Goal: Information Seeking & Learning: Understand process/instructions

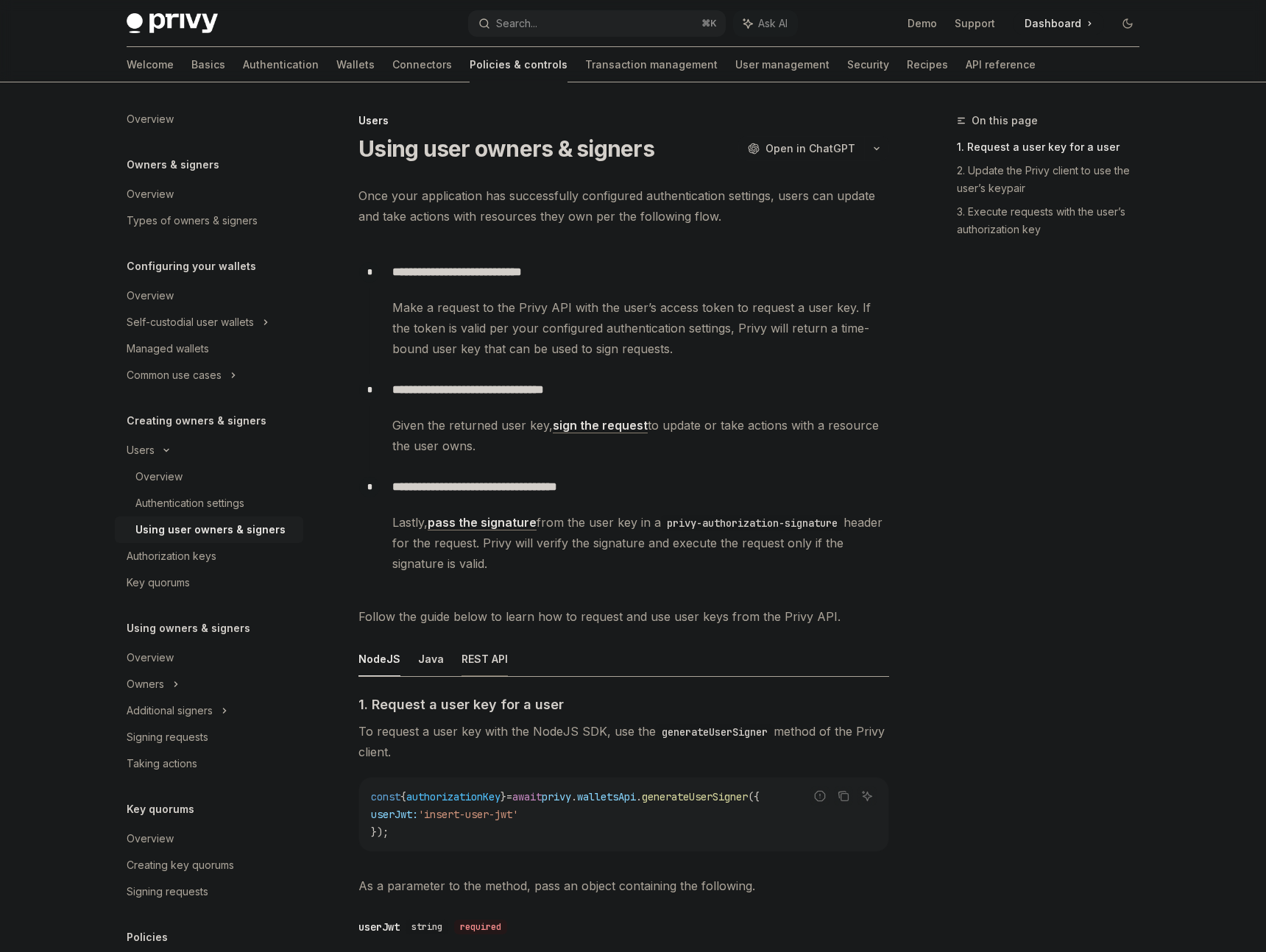
click at [494, 658] on button "REST API" at bounding box center [484, 659] width 46 height 35
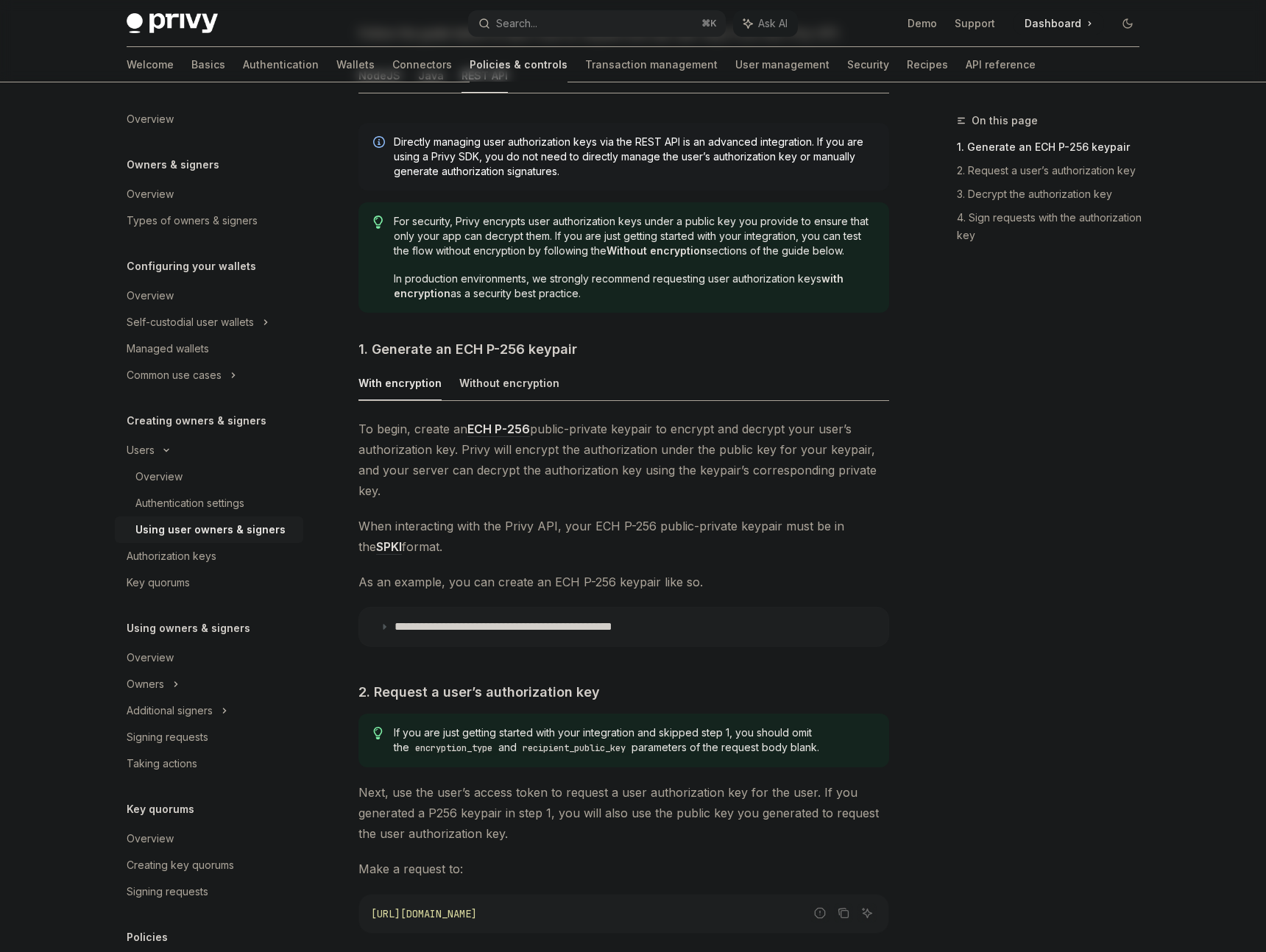
scroll to position [592, 0]
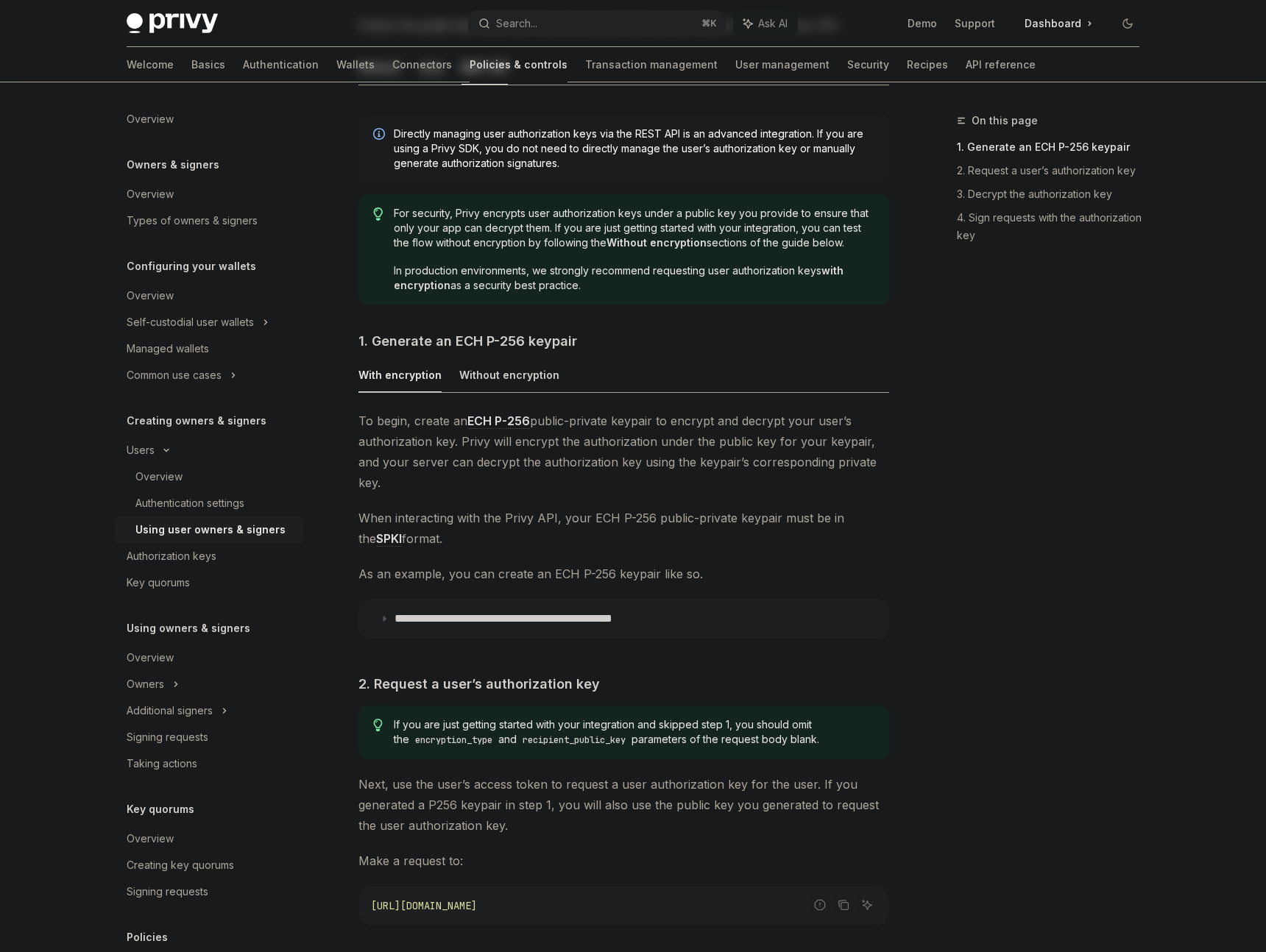
click at [387, 614] on icon at bounding box center [384, 618] width 9 height 9
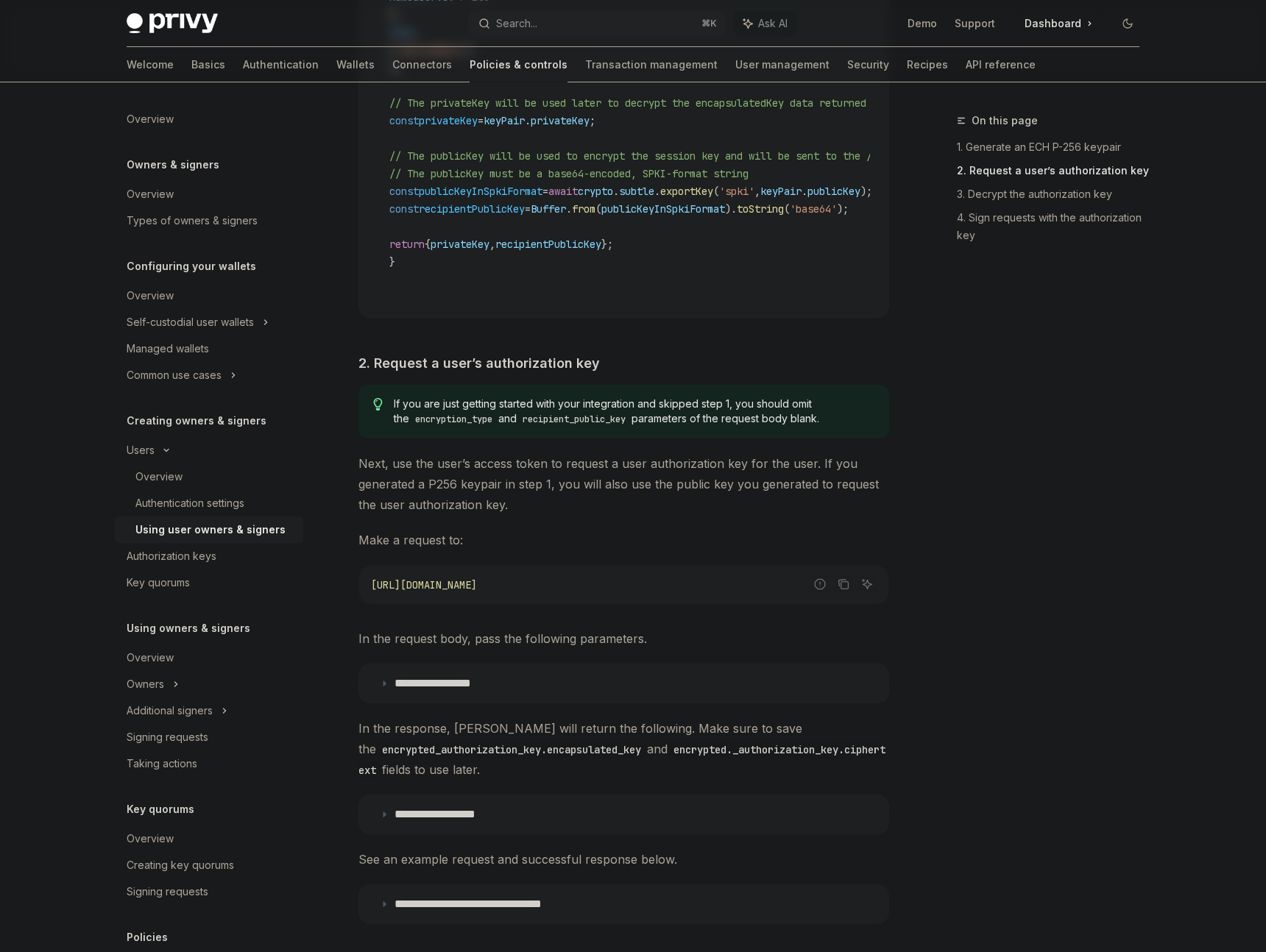
scroll to position [1500, 0]
click at [459, 679] on p "**********" at bounding box center [448, 686] width 109 height 15
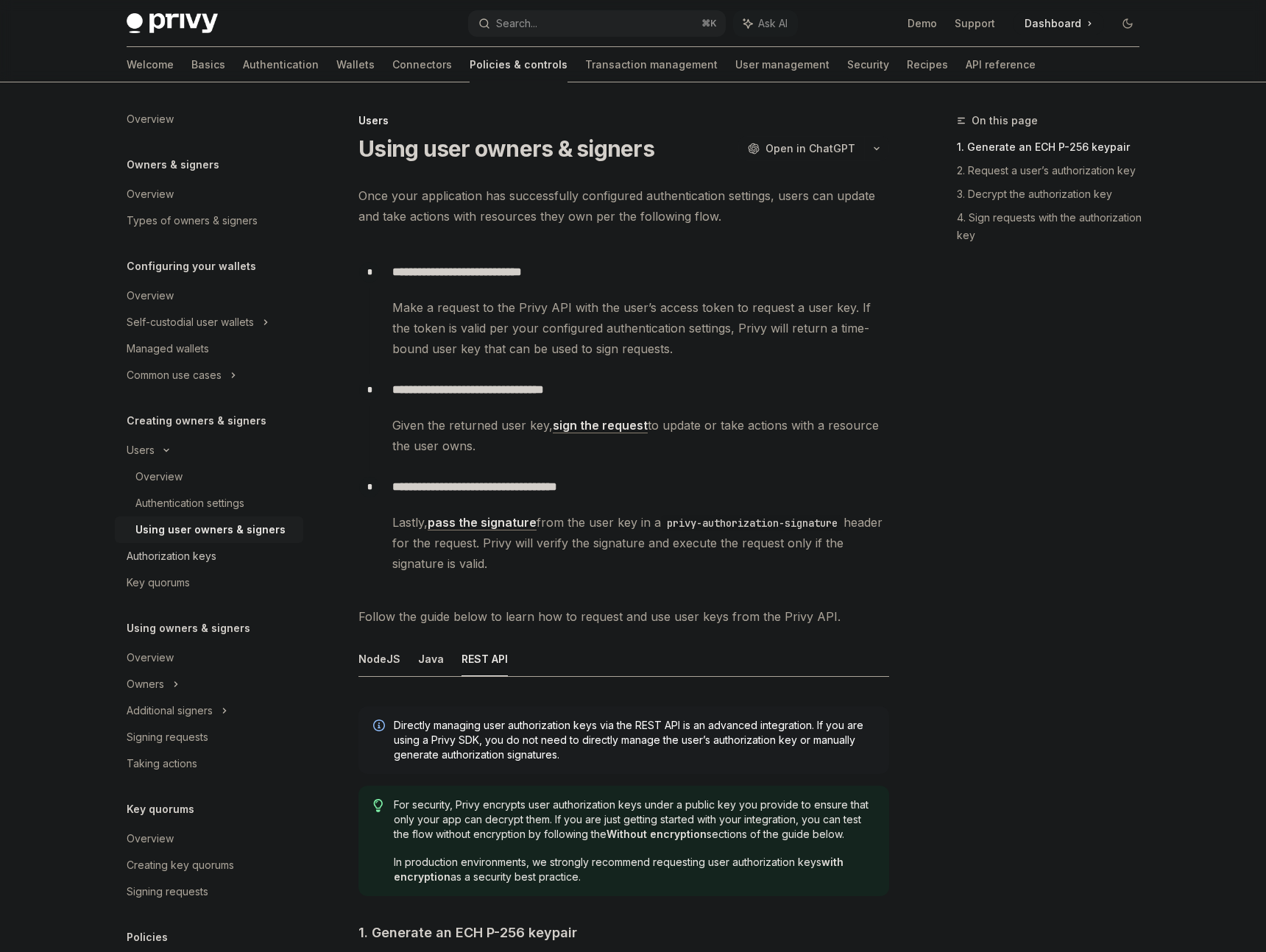
click at [176, 559] on div "Authorization keys" at bounding box center [171, 556] width 89 height 17
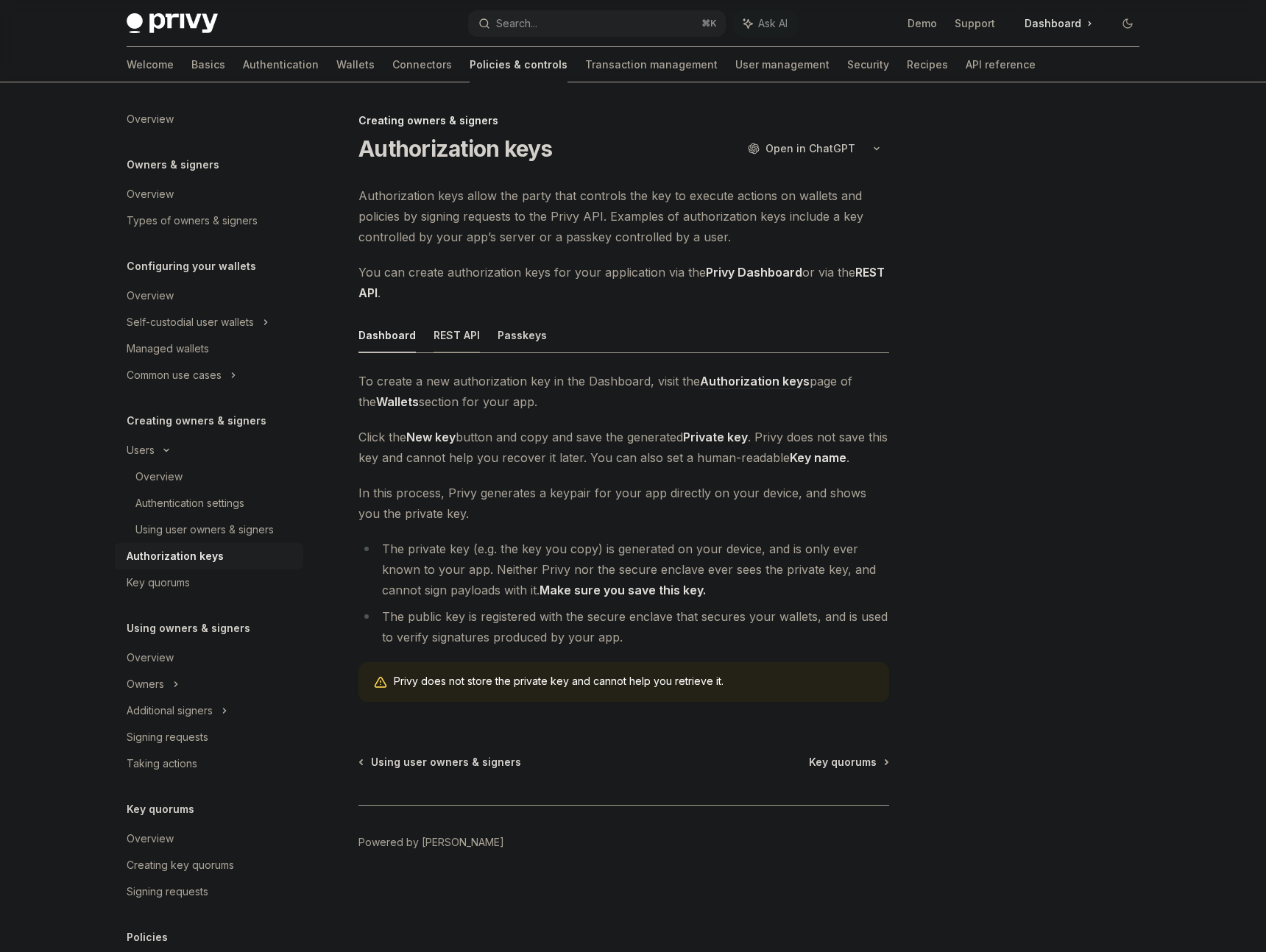
click at [452, 351] on button "REST API" at bounding box center [456, 335] width 46 height 35
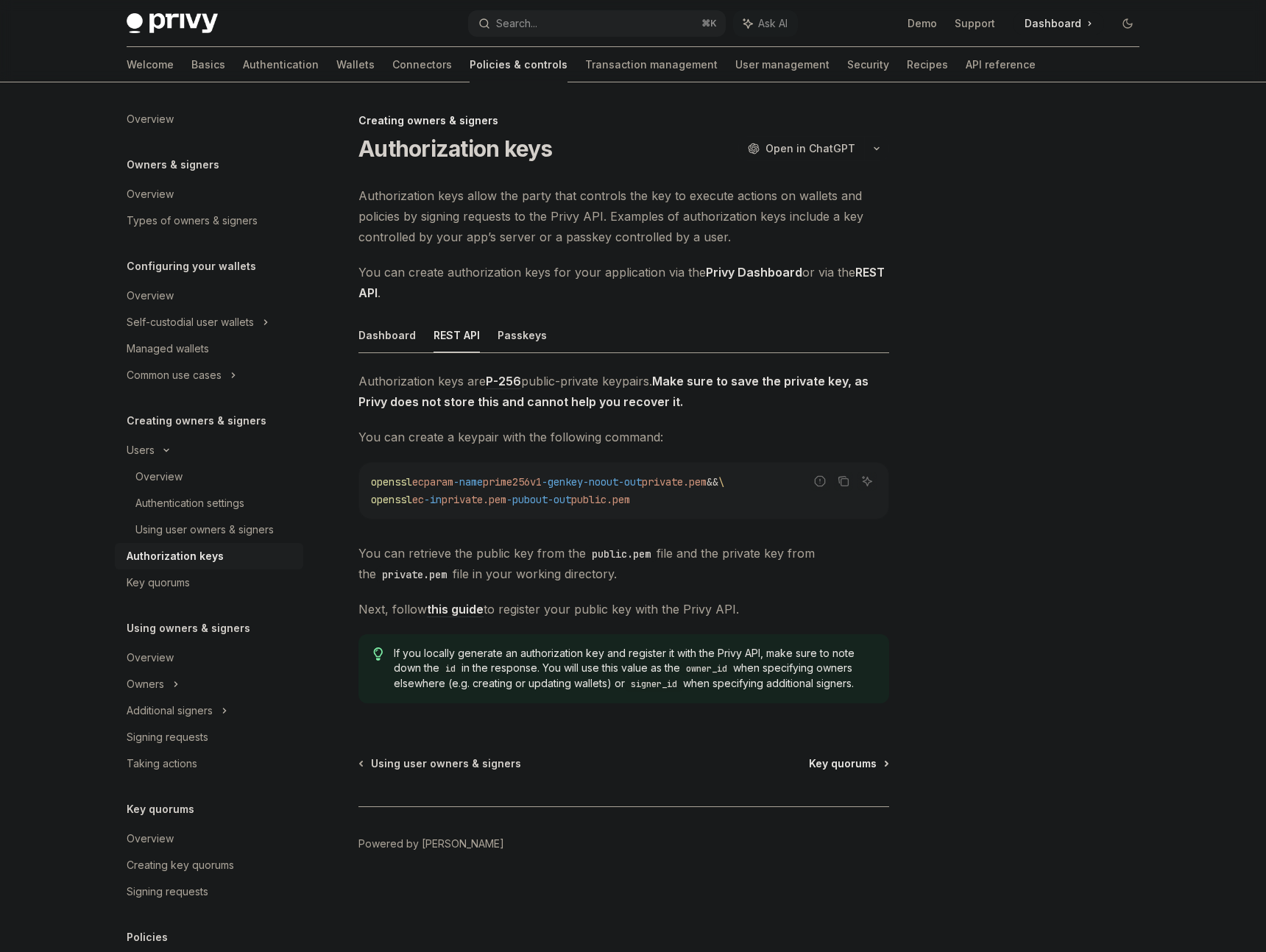
click at [832, 764] on span "Key quorums" at bounding box center [843, 764] width 68 height 15
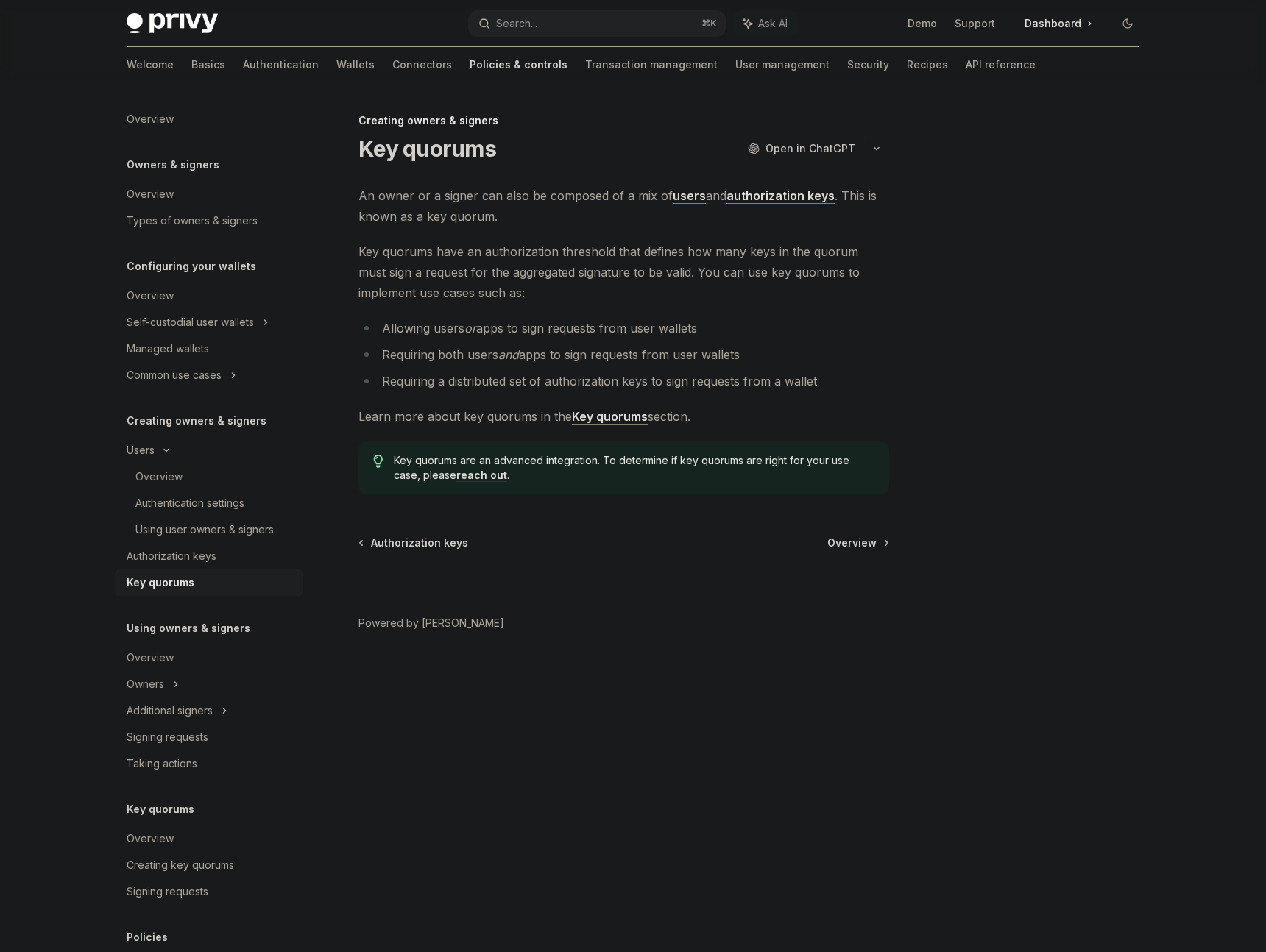
click at [607, 417] on strong "Key quorums" at bounding box center [609, 416] width 76 height 15
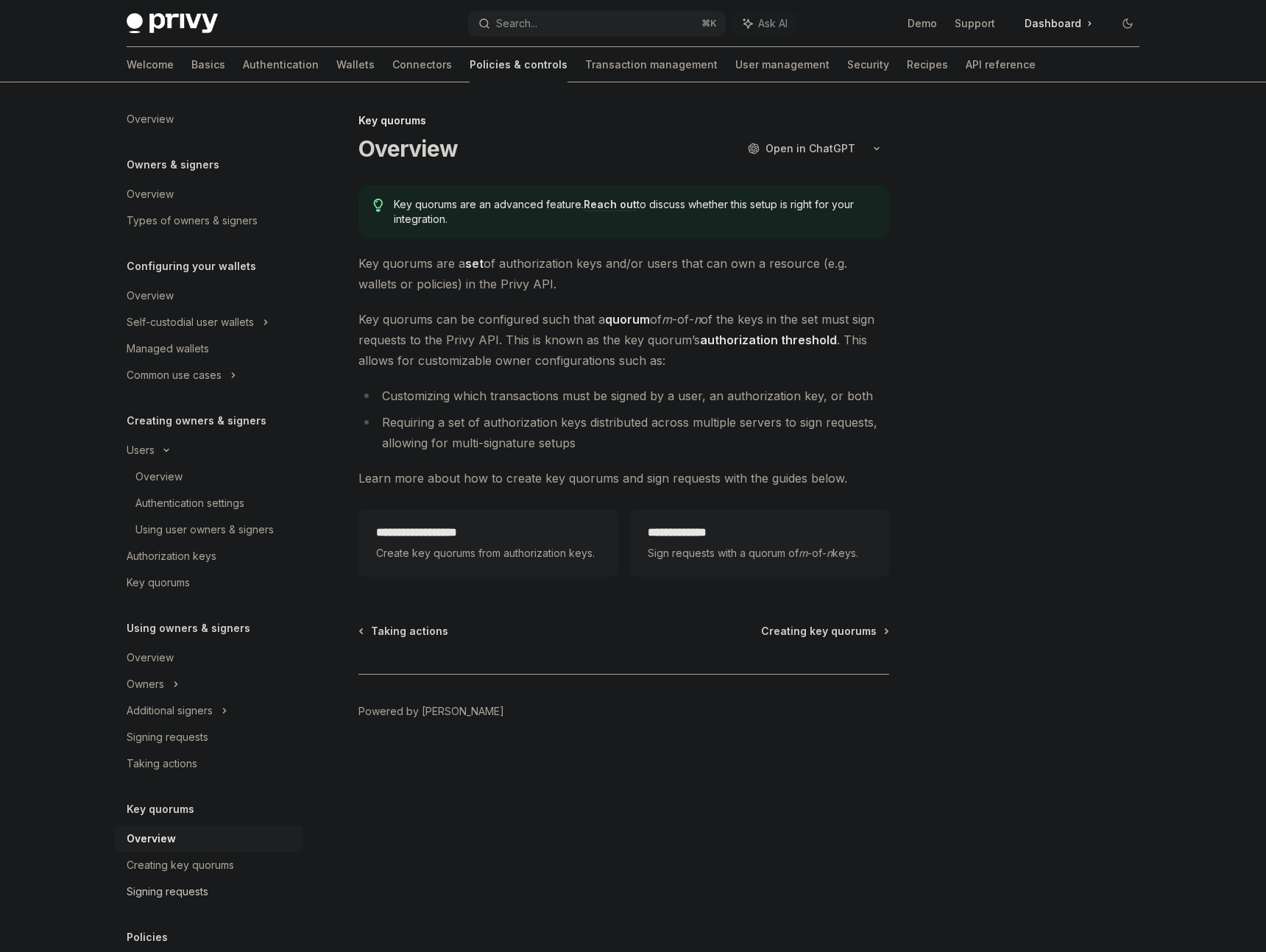
click at [190, 885] on div "Signing requests" at bounding box center [168, 892] width 82 height 17
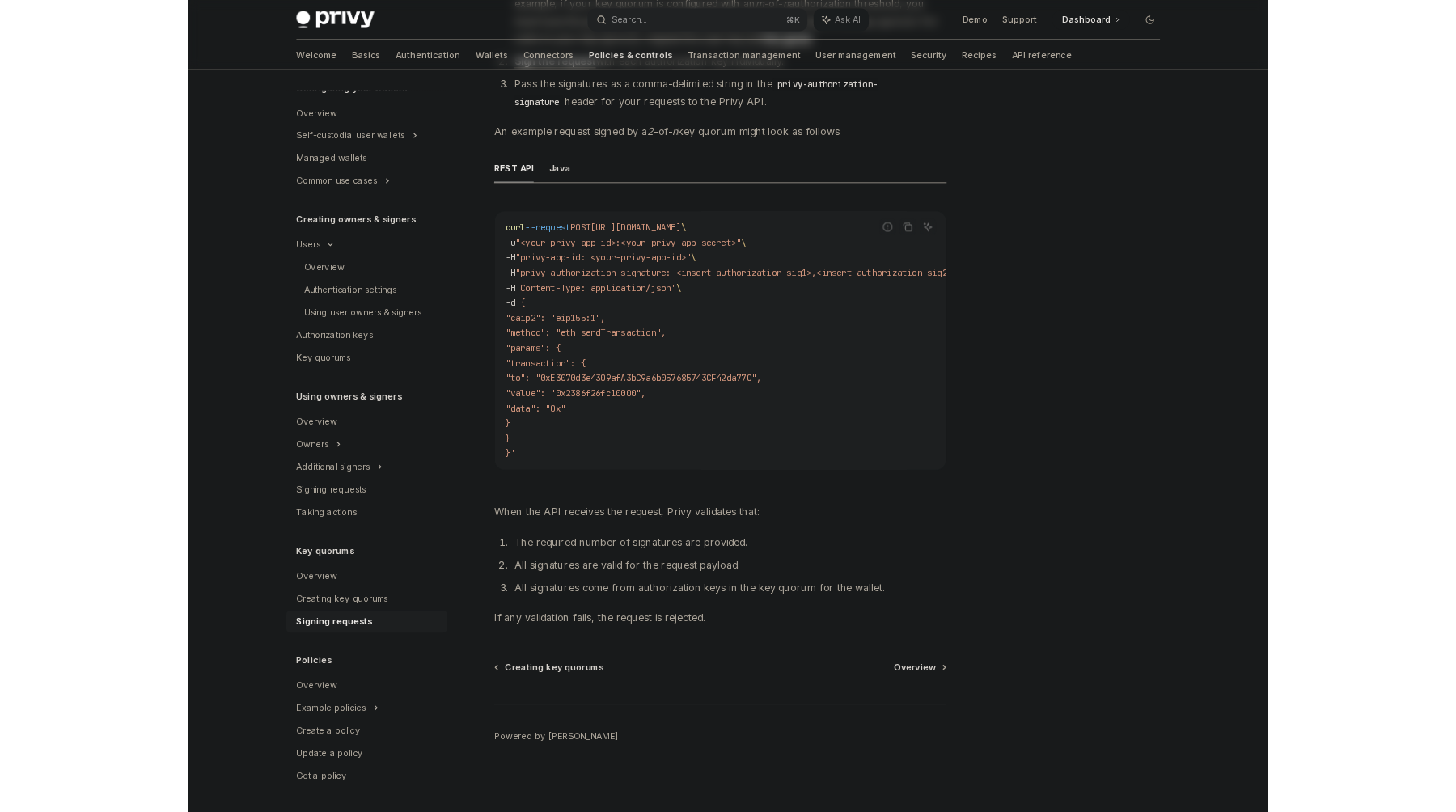
scroll to position [279, 0]
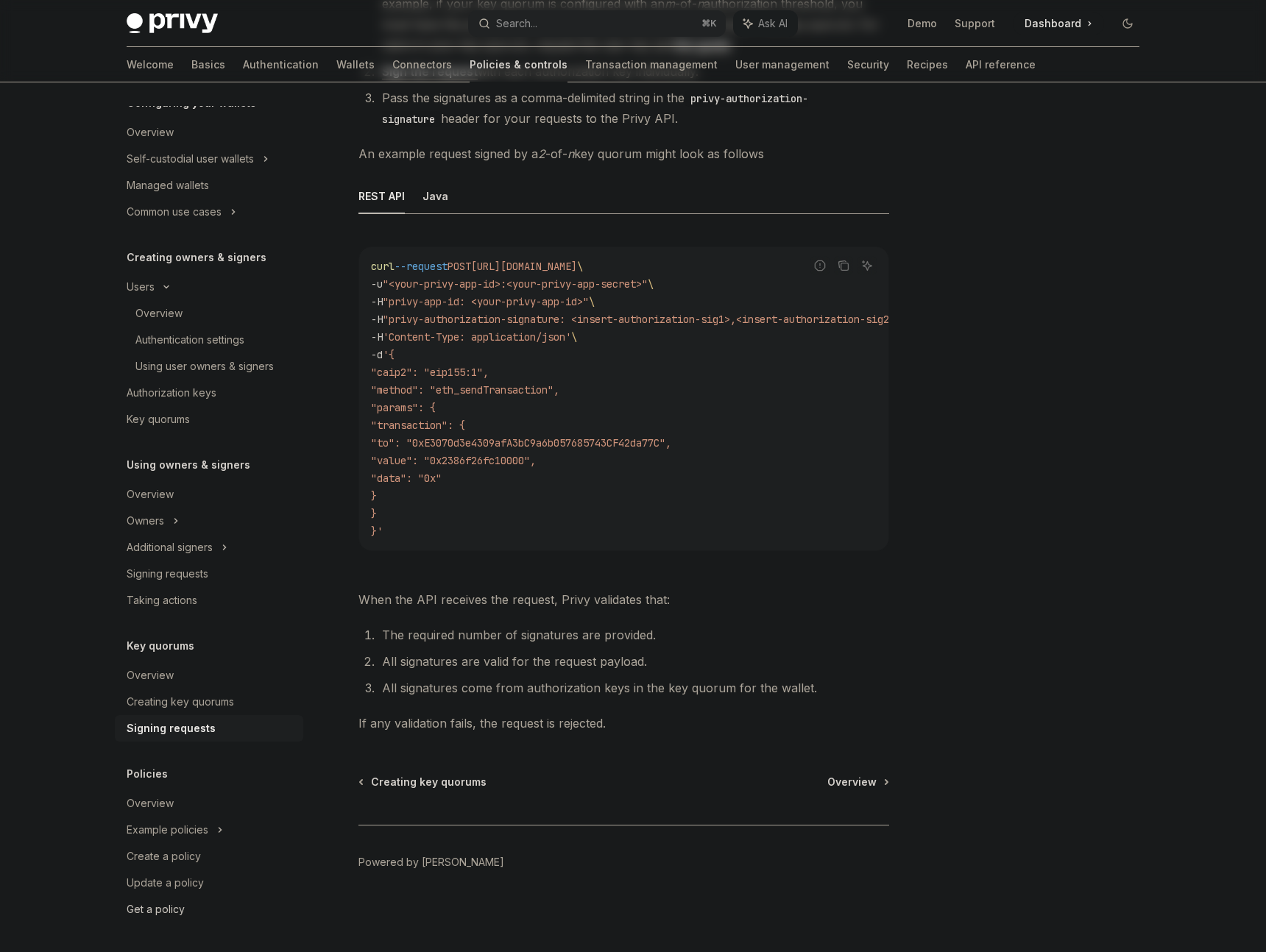
type textarea "*"
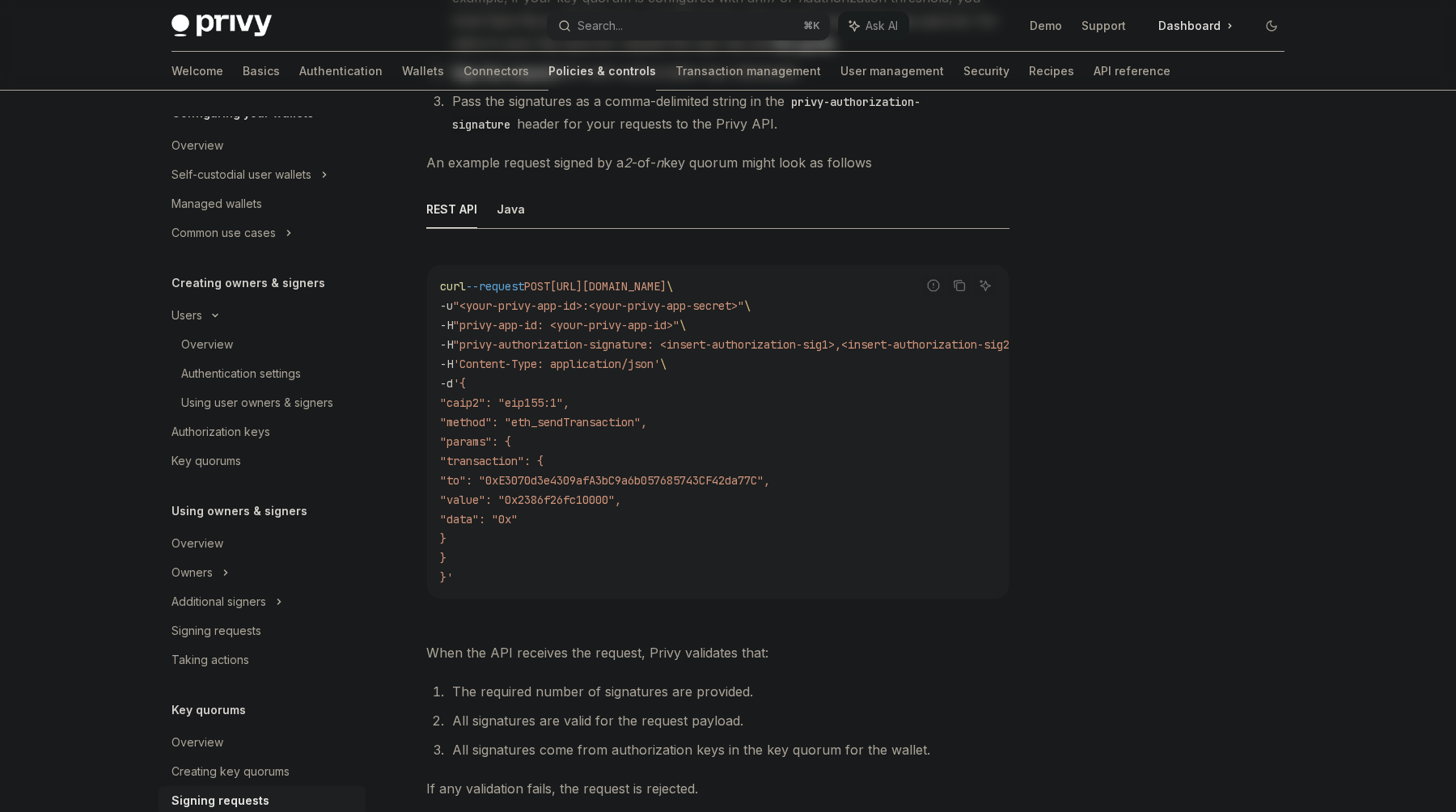
scroll to position [179, 0]
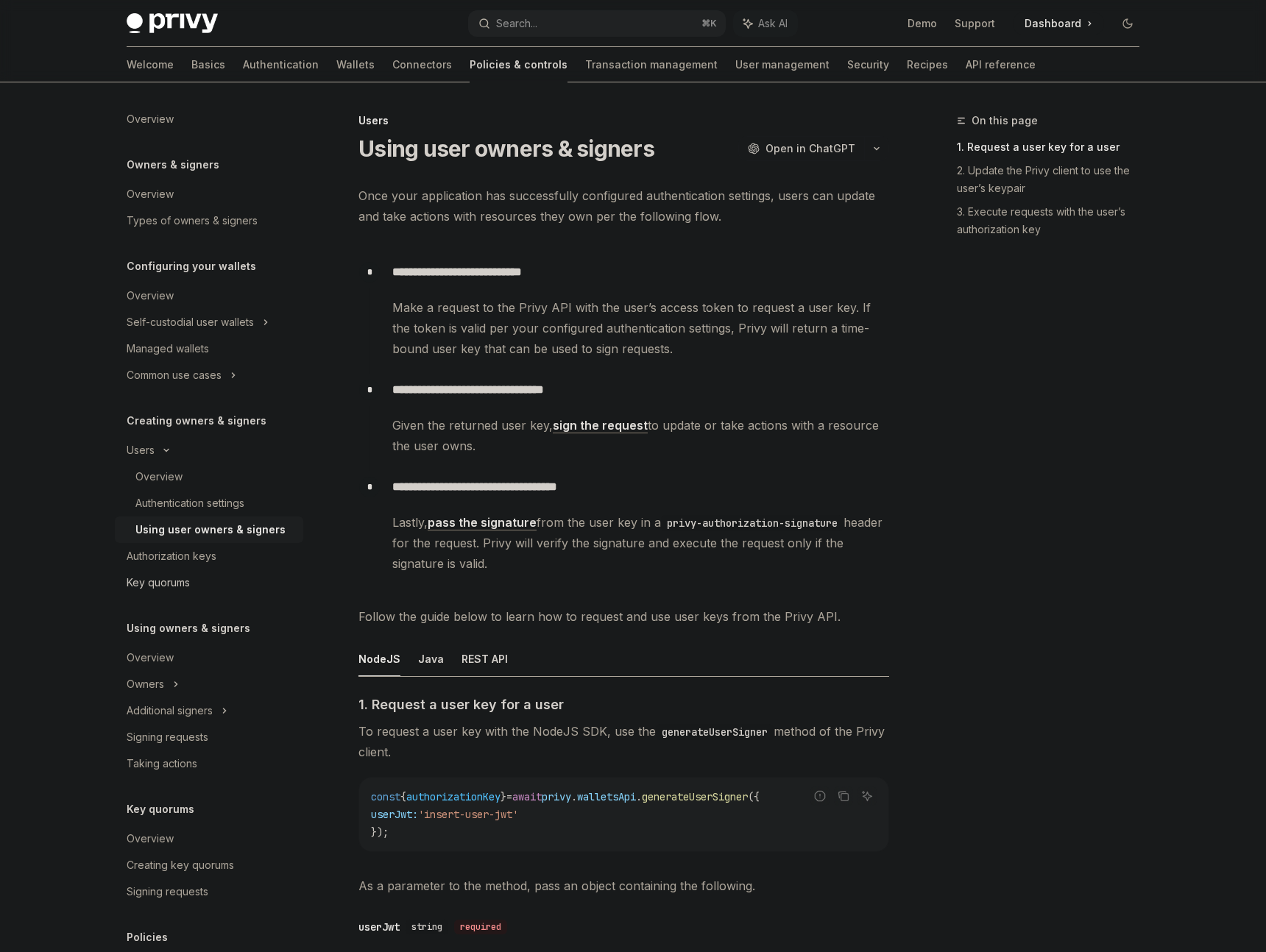
click at [182, 578] on div "Key quorums" at bounding box center [158, 583] width 63 height 17
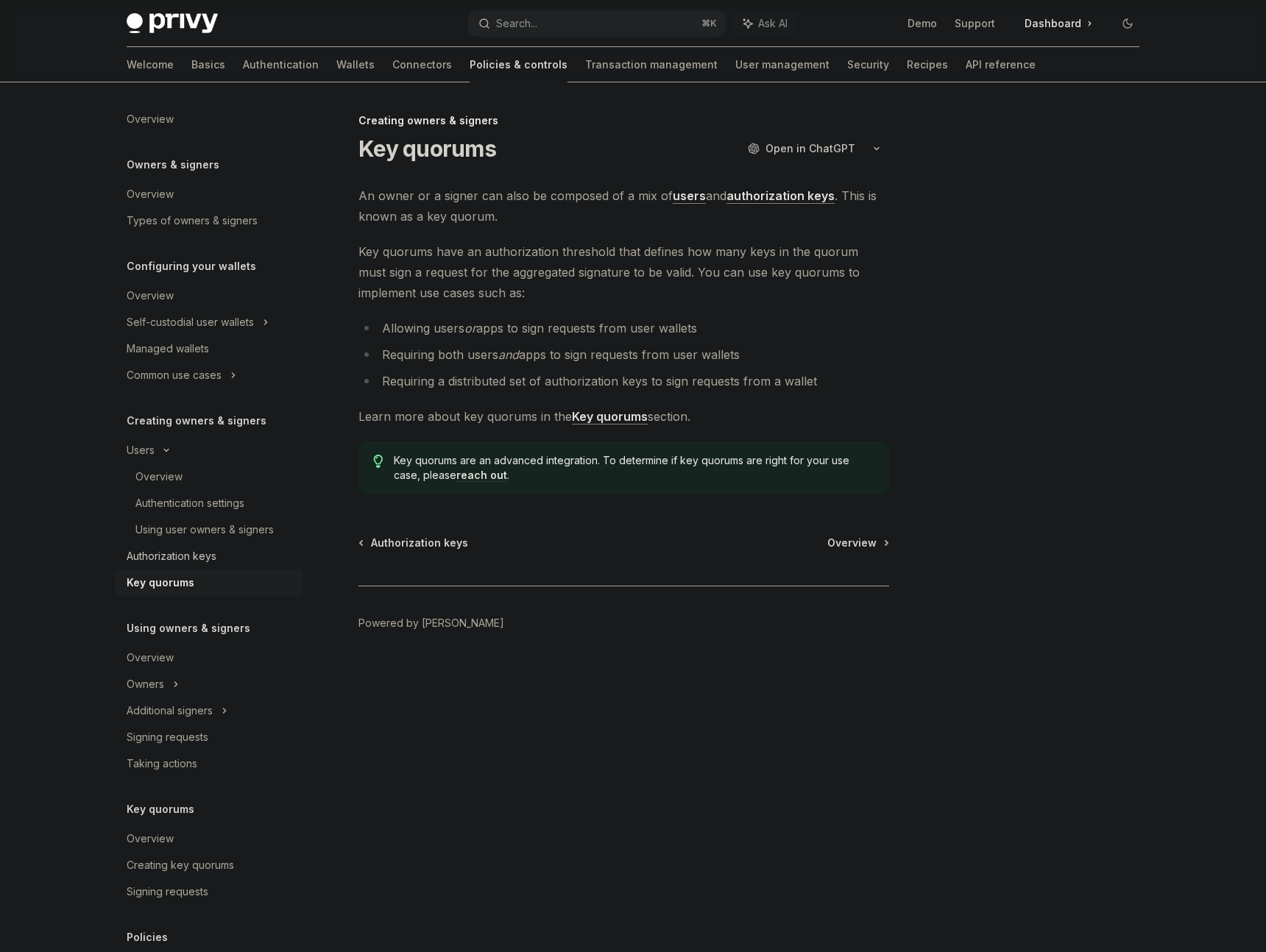
click at [189, 555] on div "Authorization keys" at bounding box center [171, 556] width 89 height 17
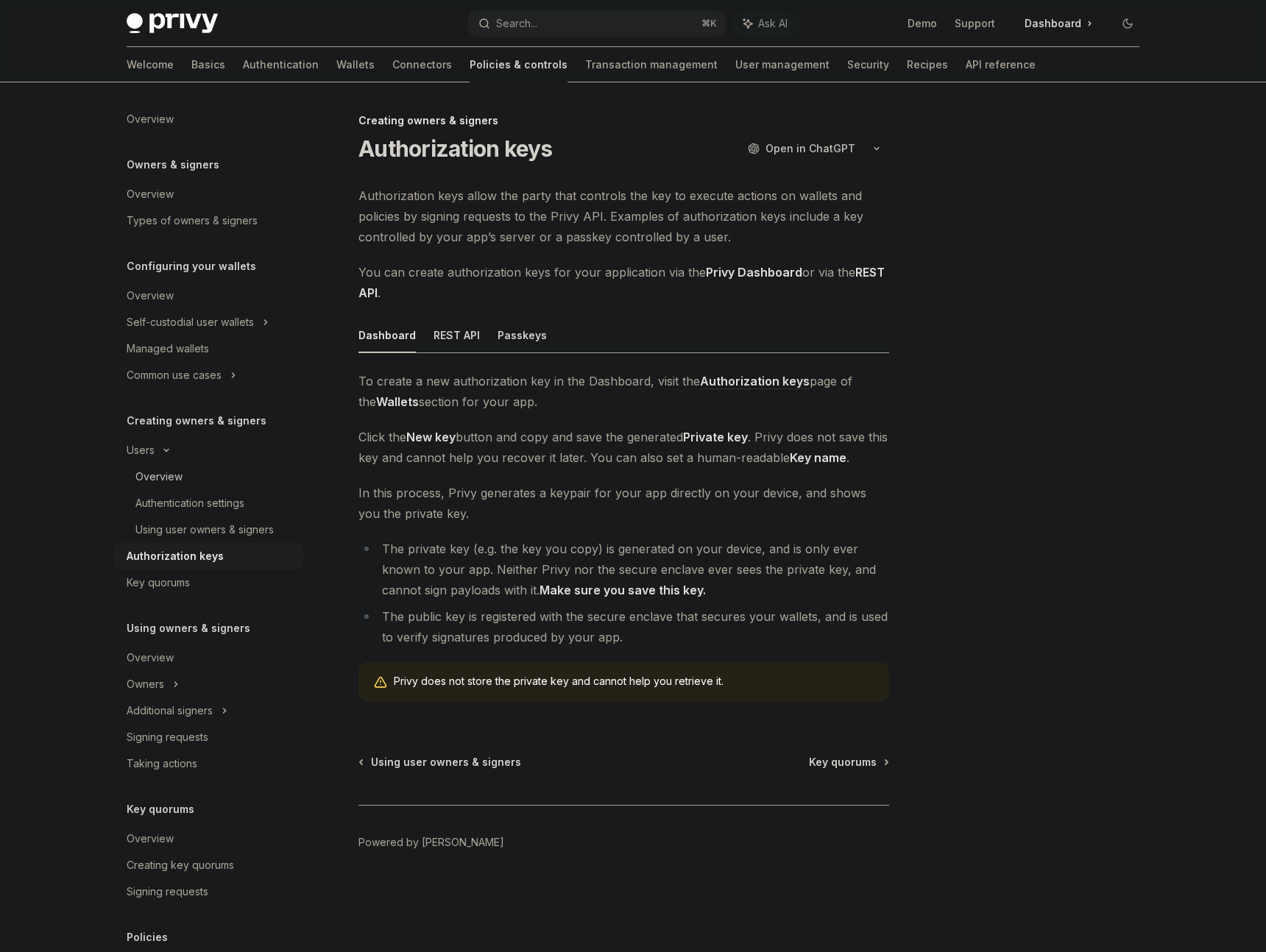
click at [160, 475] on div "Overview" at bounding box center [159, 477] width 47 height 17
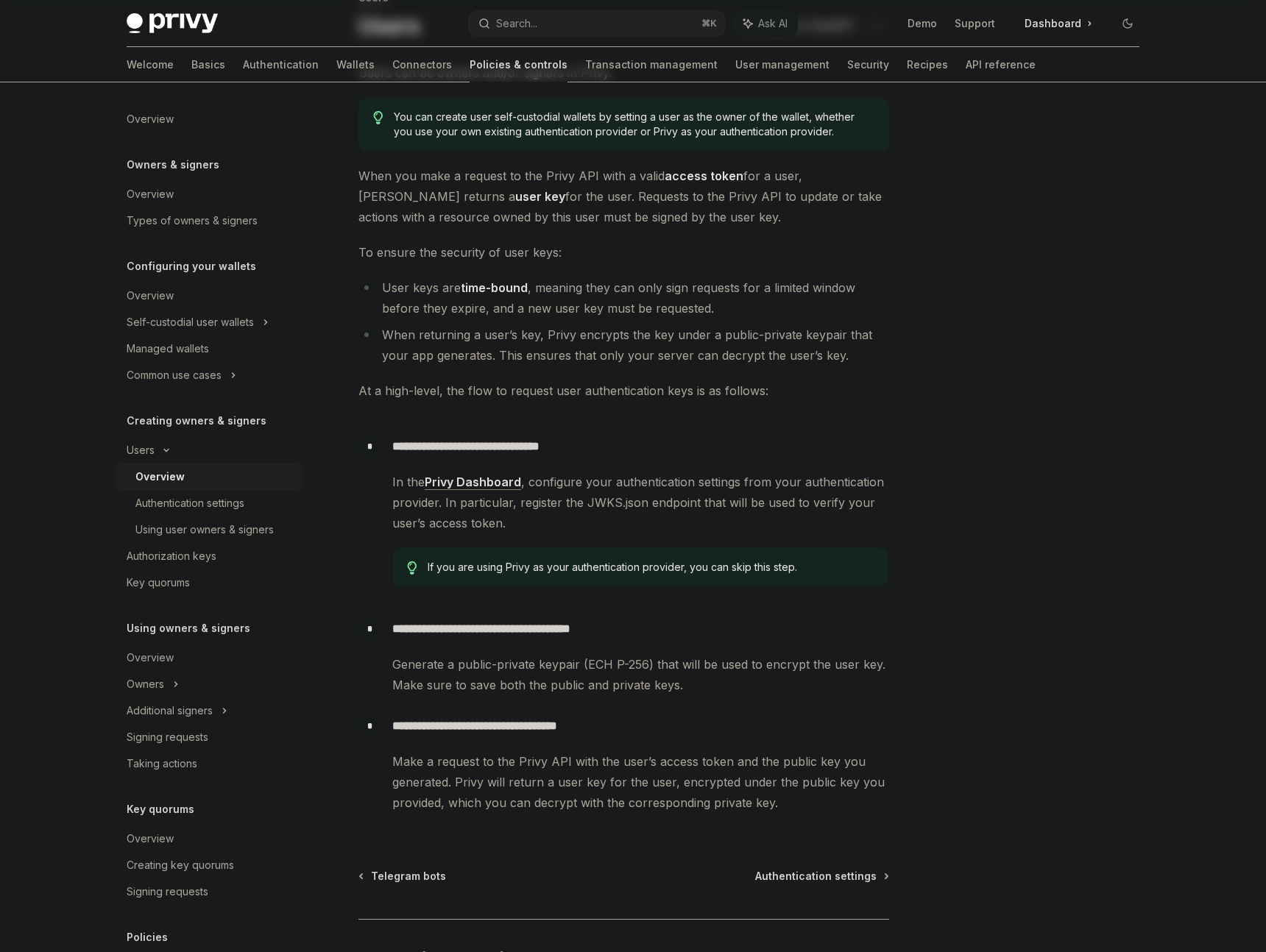
scroll to position [123, 0]
click at [249, 528] on div "Using user owners & signers" at bounding box center [204, 530] width 138 height 17
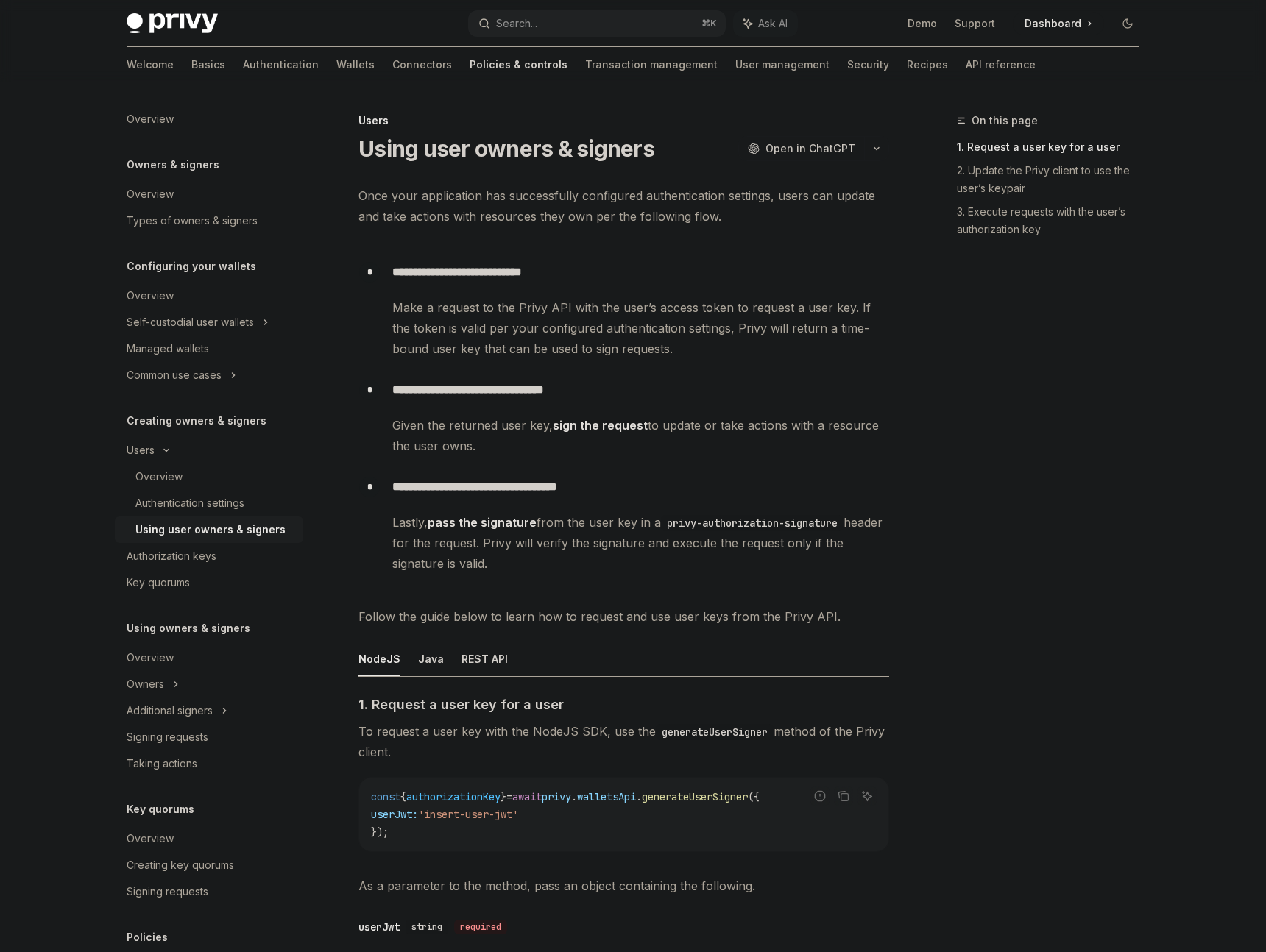
click at [620, 429] on link "sign the request" at bounding box center [600, 426] width 95 height 16
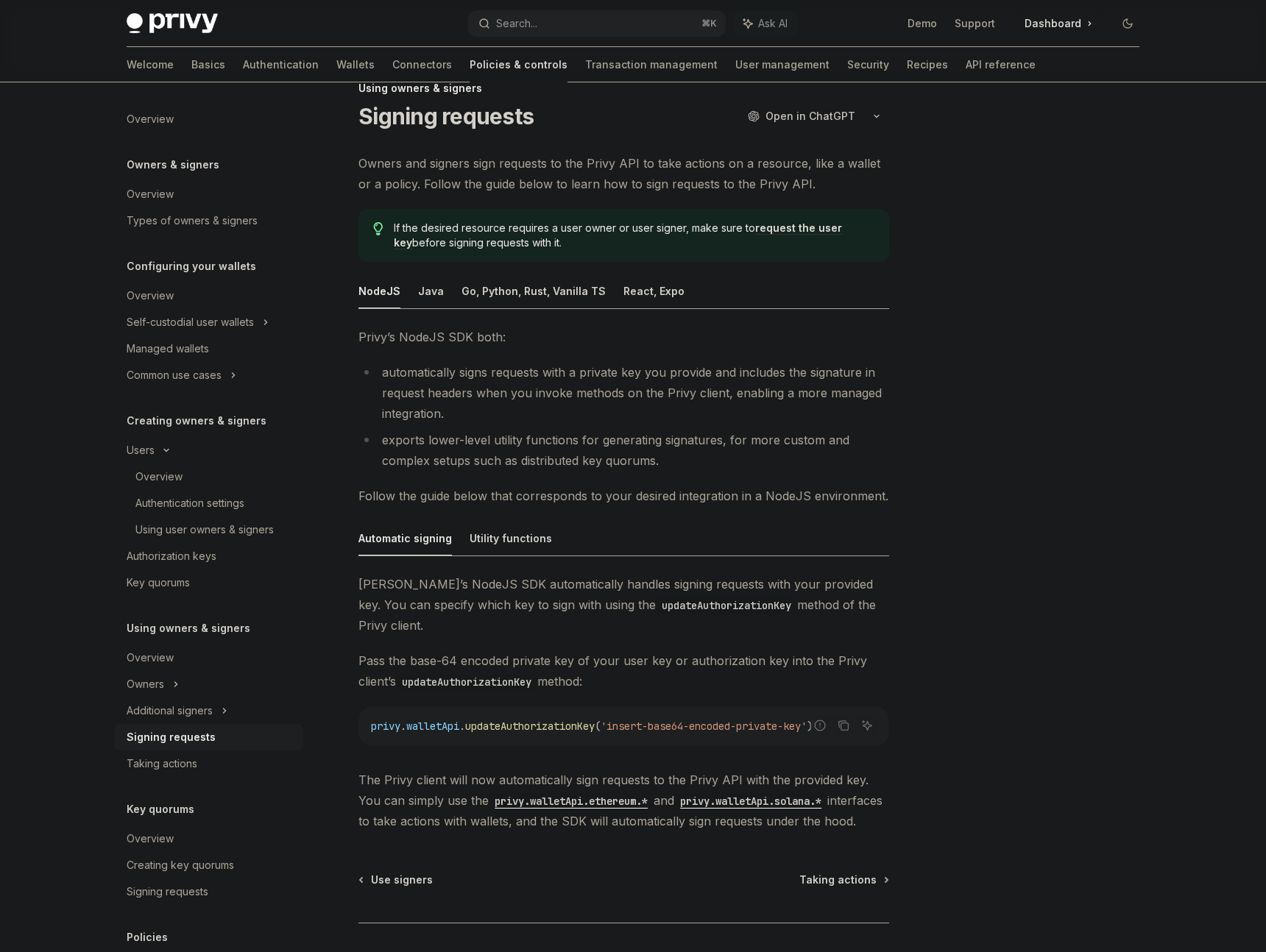
scroll to position [33, 0]
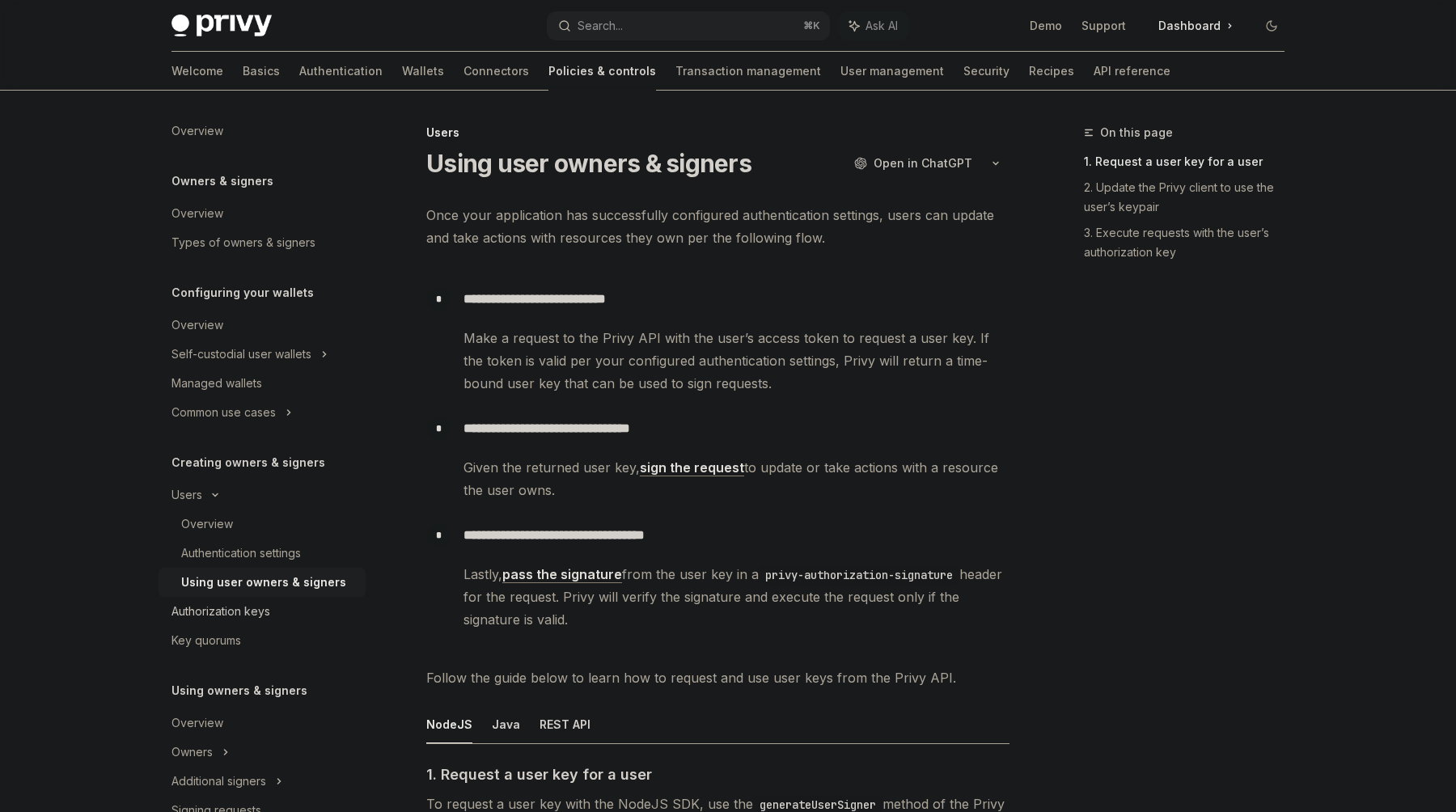
click at [241, 612] on div "Authorization keys" at bounding box center [221, 611] width 98 height 19
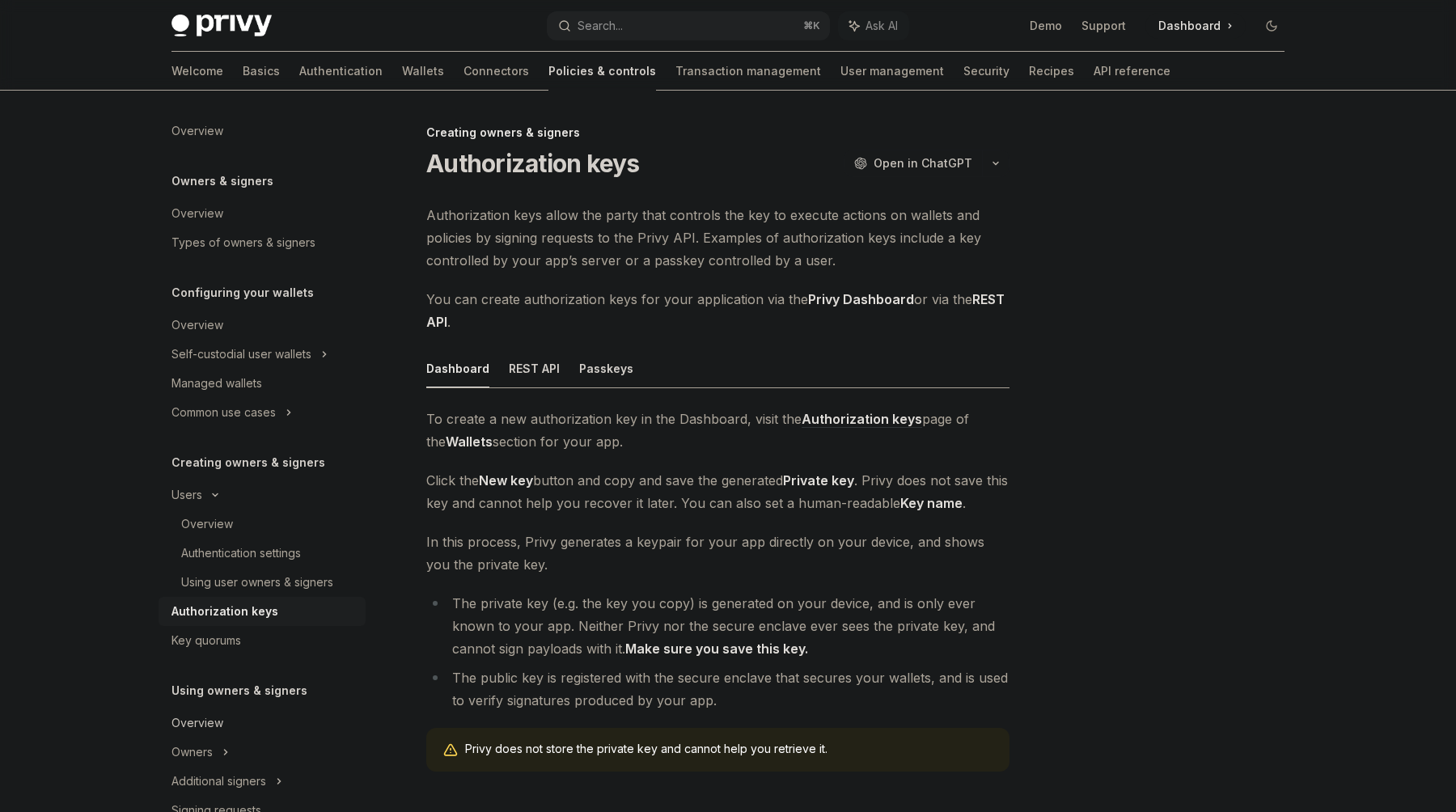
click at [220, 728] on div "Overview" at bounding box center [198, 722] width 52 height 19
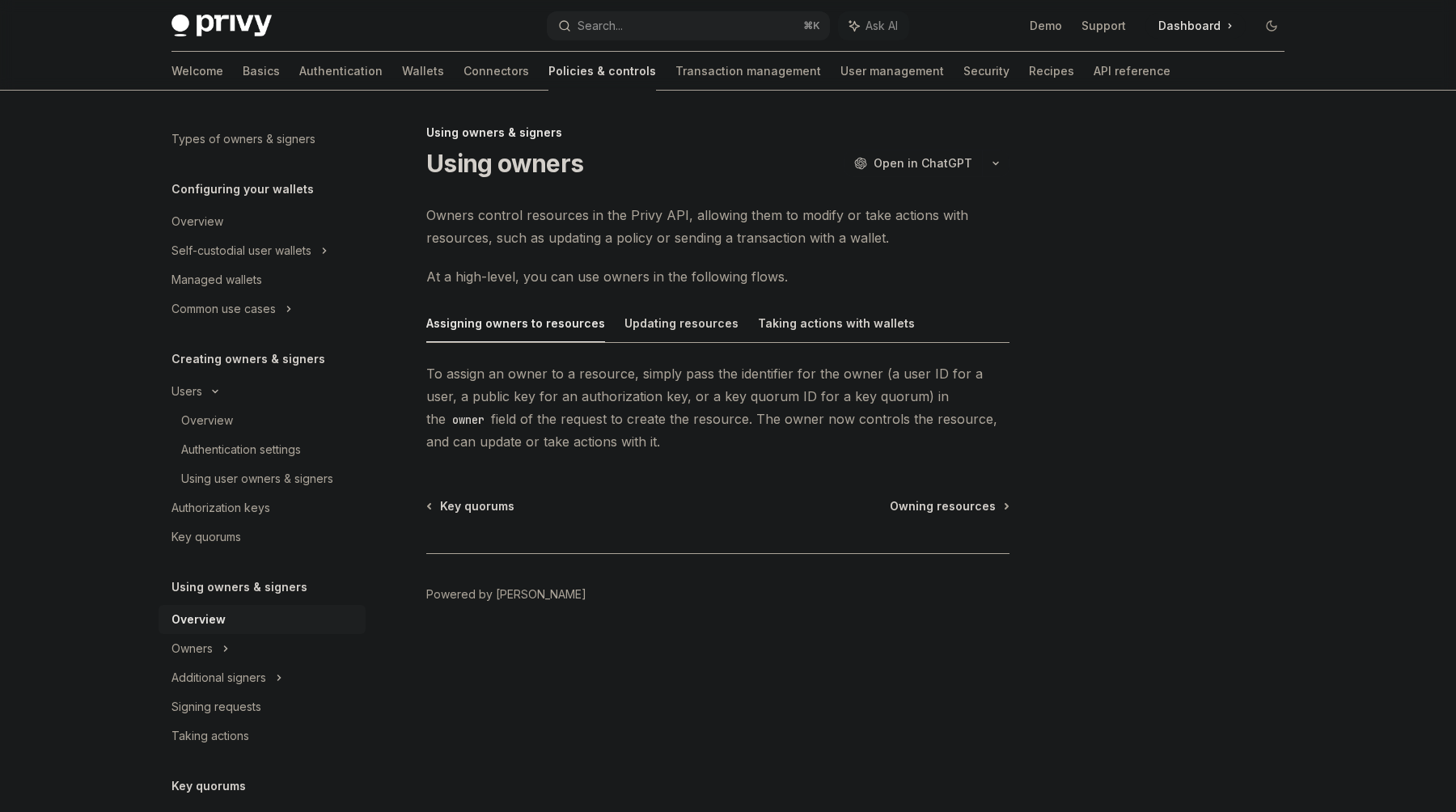
scroll to position [115, 0]
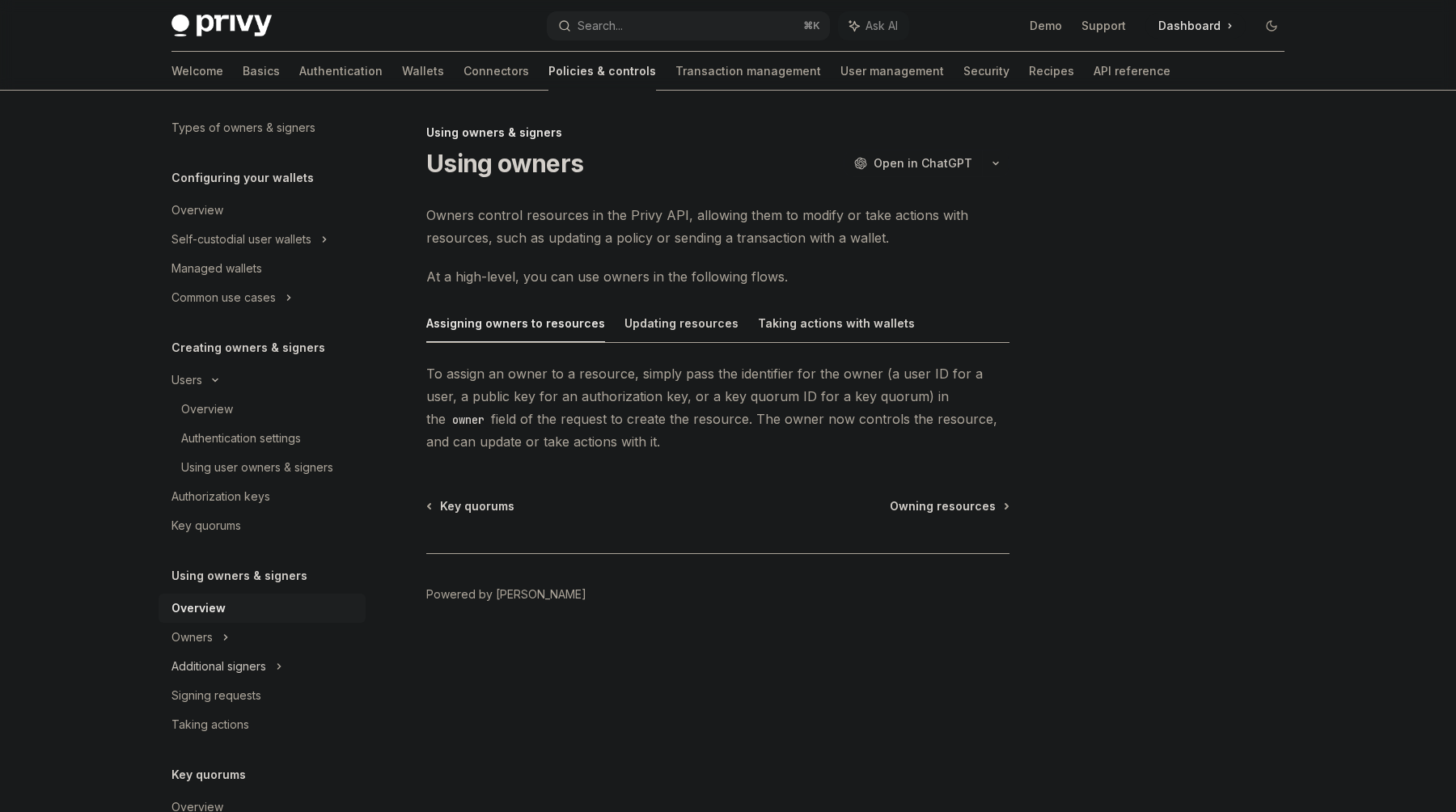
click at [227, 673] on div "Additional signers" at bounding box center [219, 666] width 95 height 19
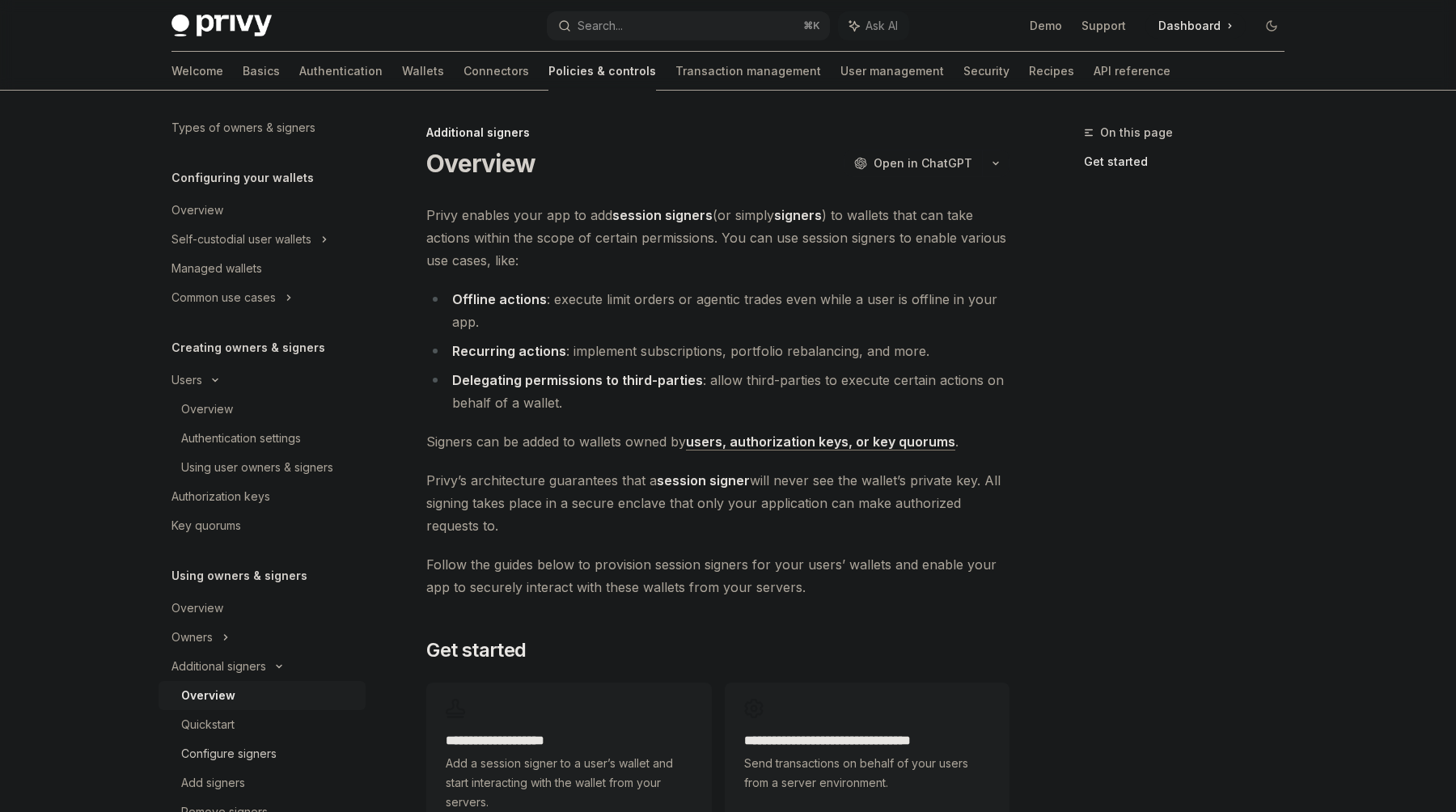
click at [263, 753] on div "Configure signers" at bounding box center [229, 754] width 95 height 19
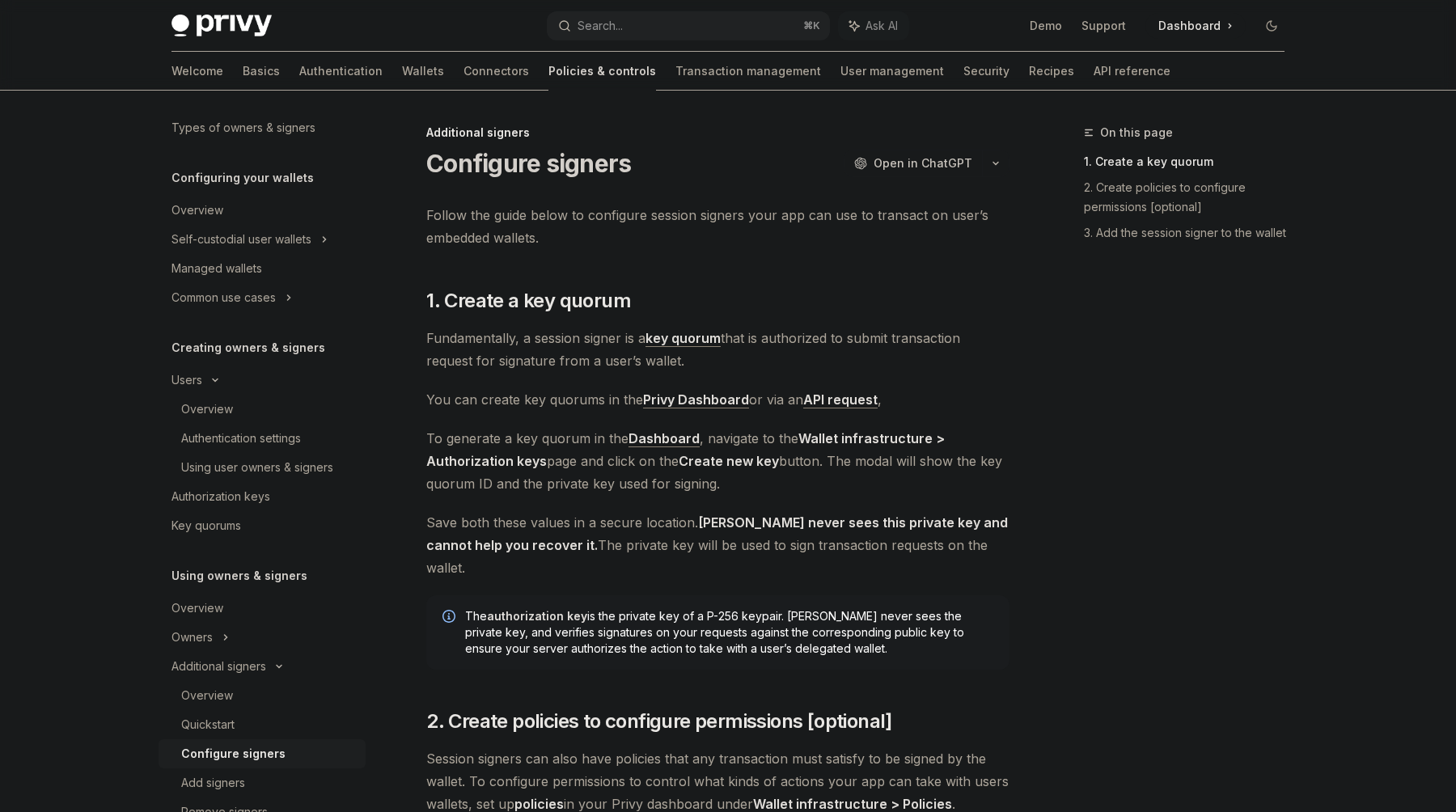
scroll to position [366, 0]
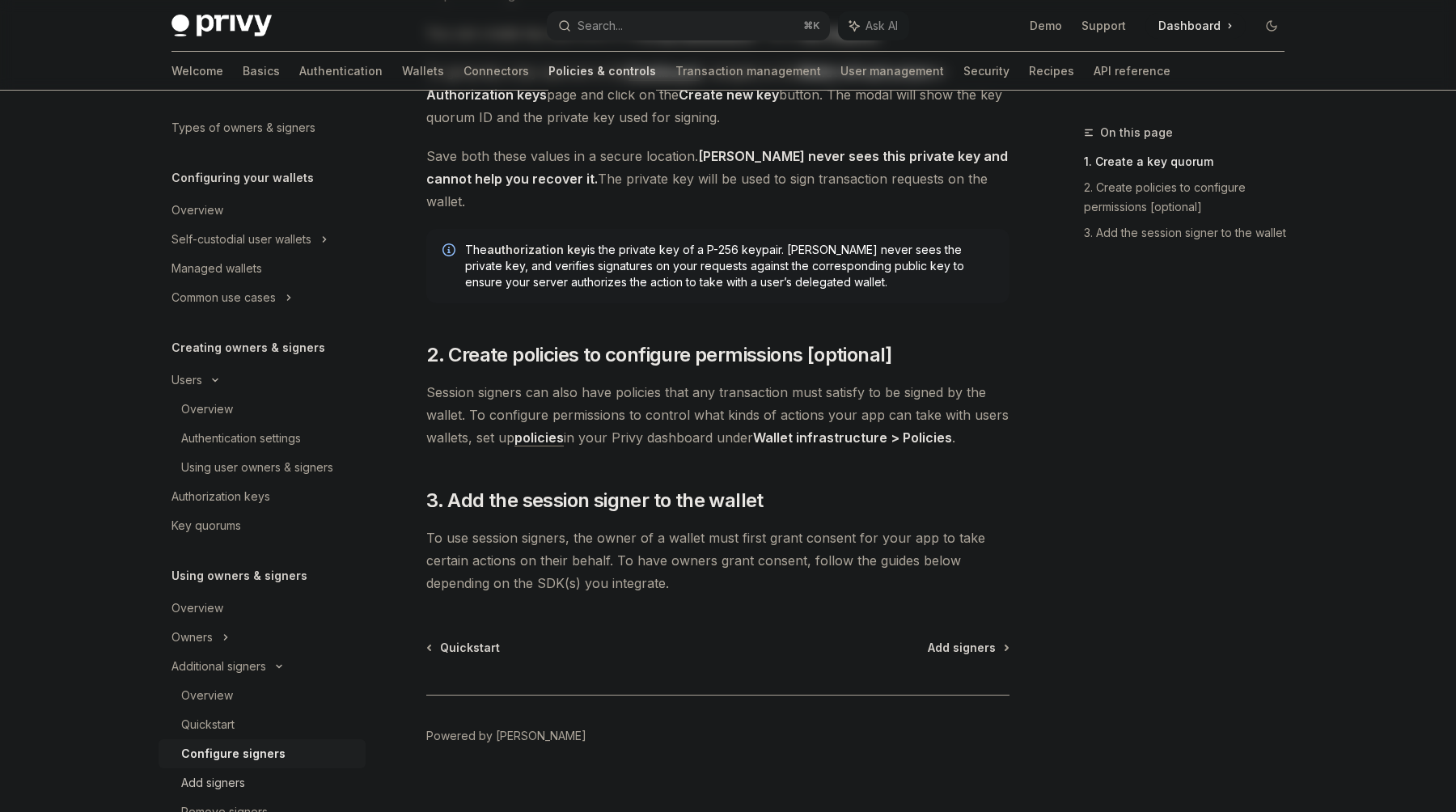
click at [252, 786] on div "Add signers" at bounding box center [268, 782] width 175 height 19
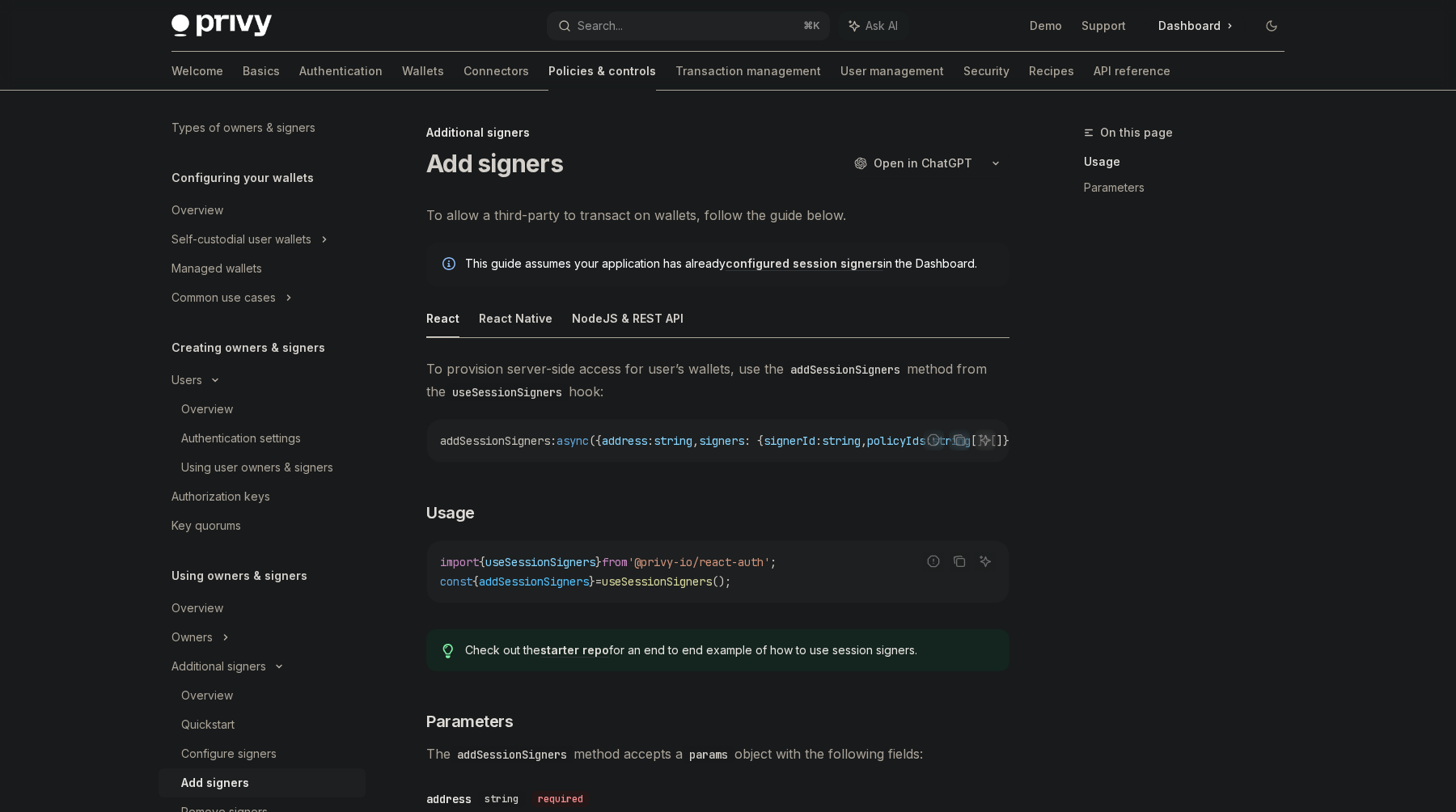
click at [763, 262] on link "configured session signers" at bounding box center [804, 263] width 158 height 14
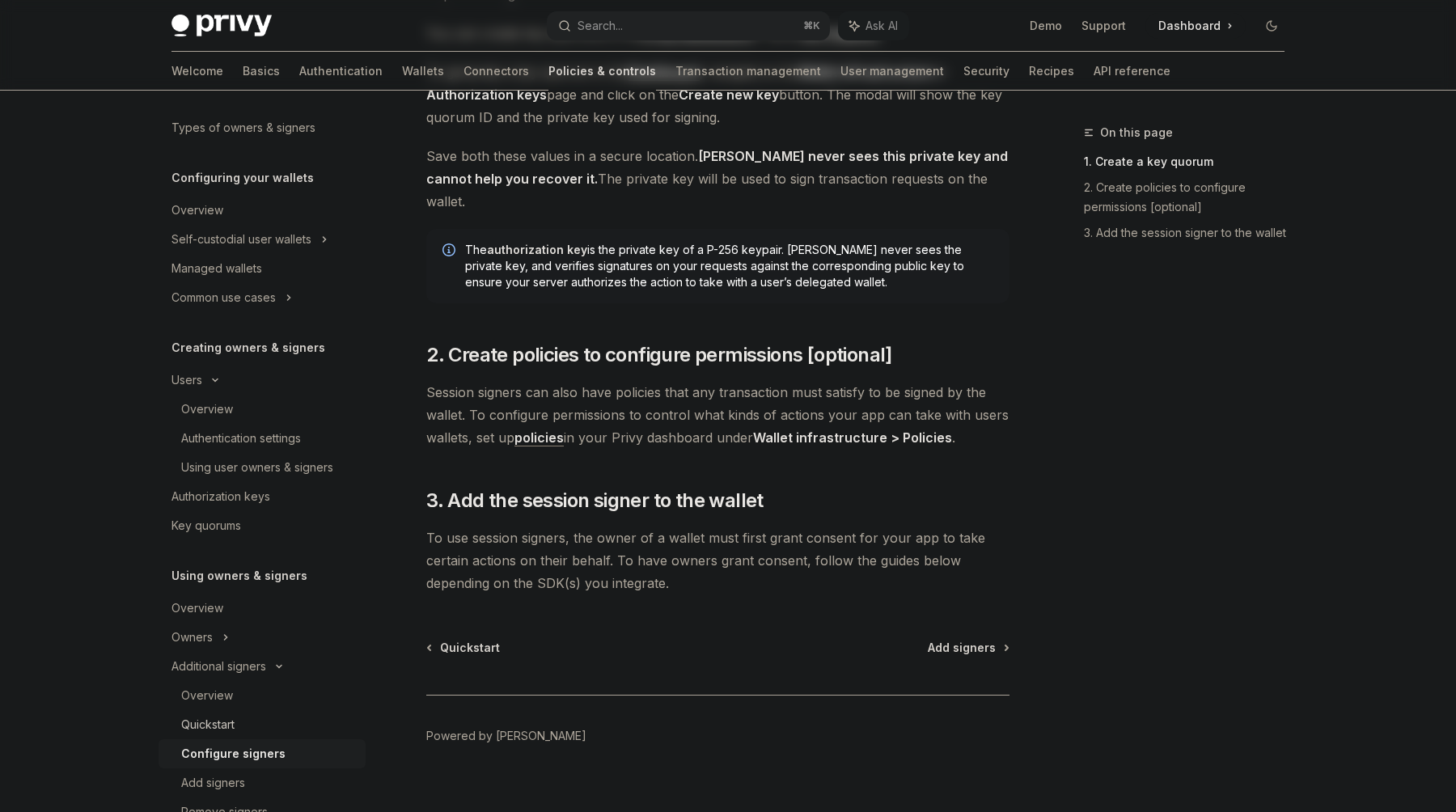
scroll to position [361, 0]
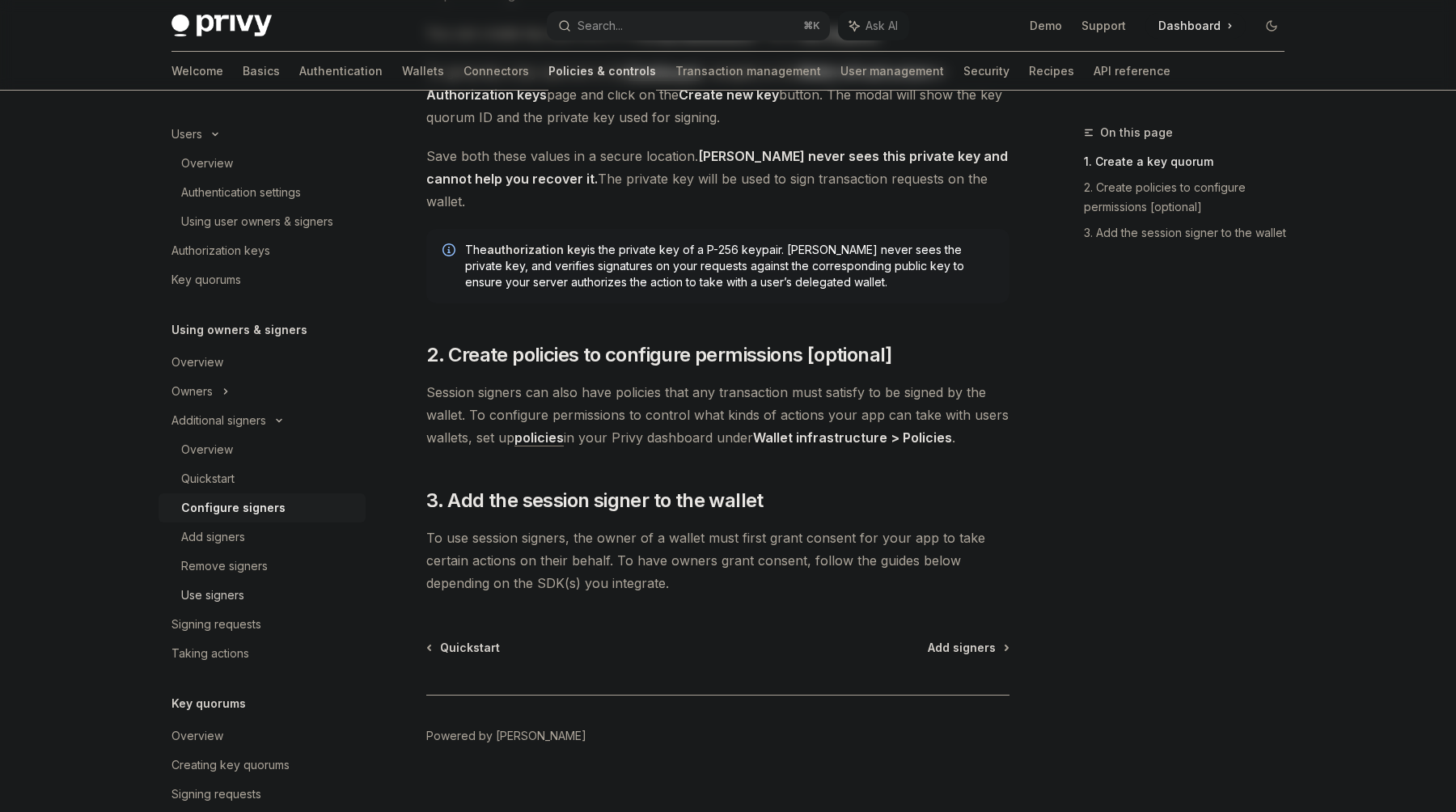
click at [228, 591] on div "Use signers" at bounding box center [213, 594] width 63 height 19
type textarea "*"
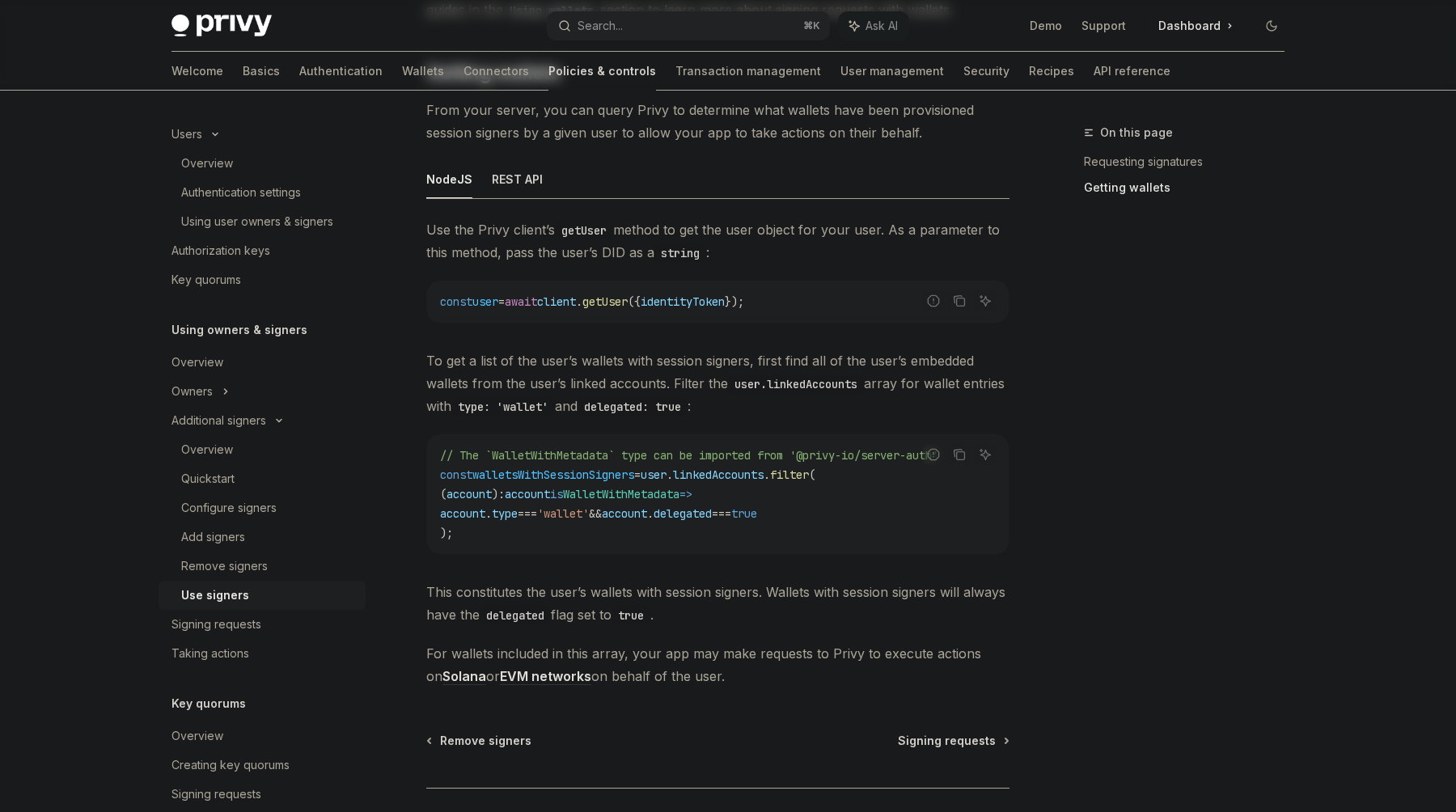
scroll to position [678, 0]
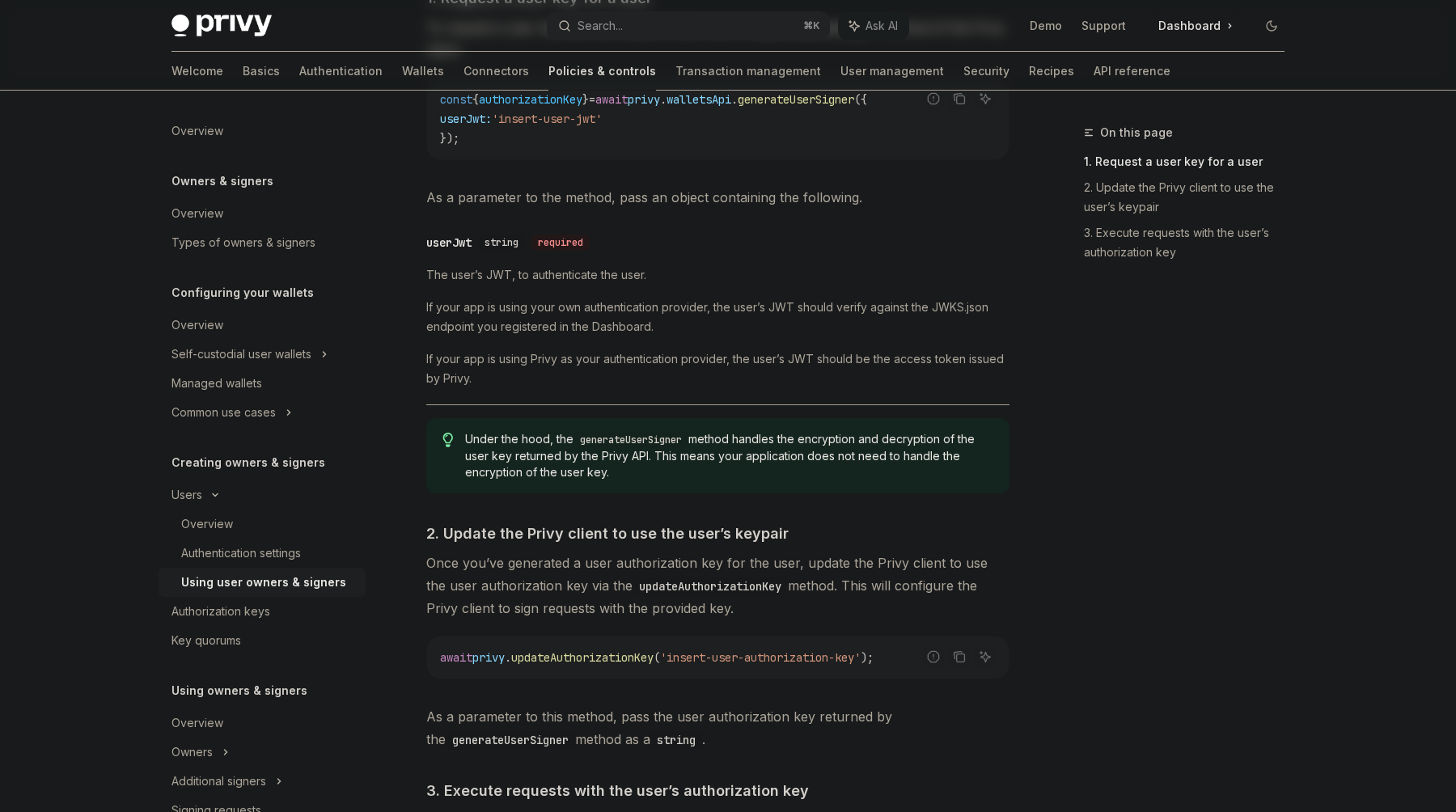
scroll to position [662, 0]
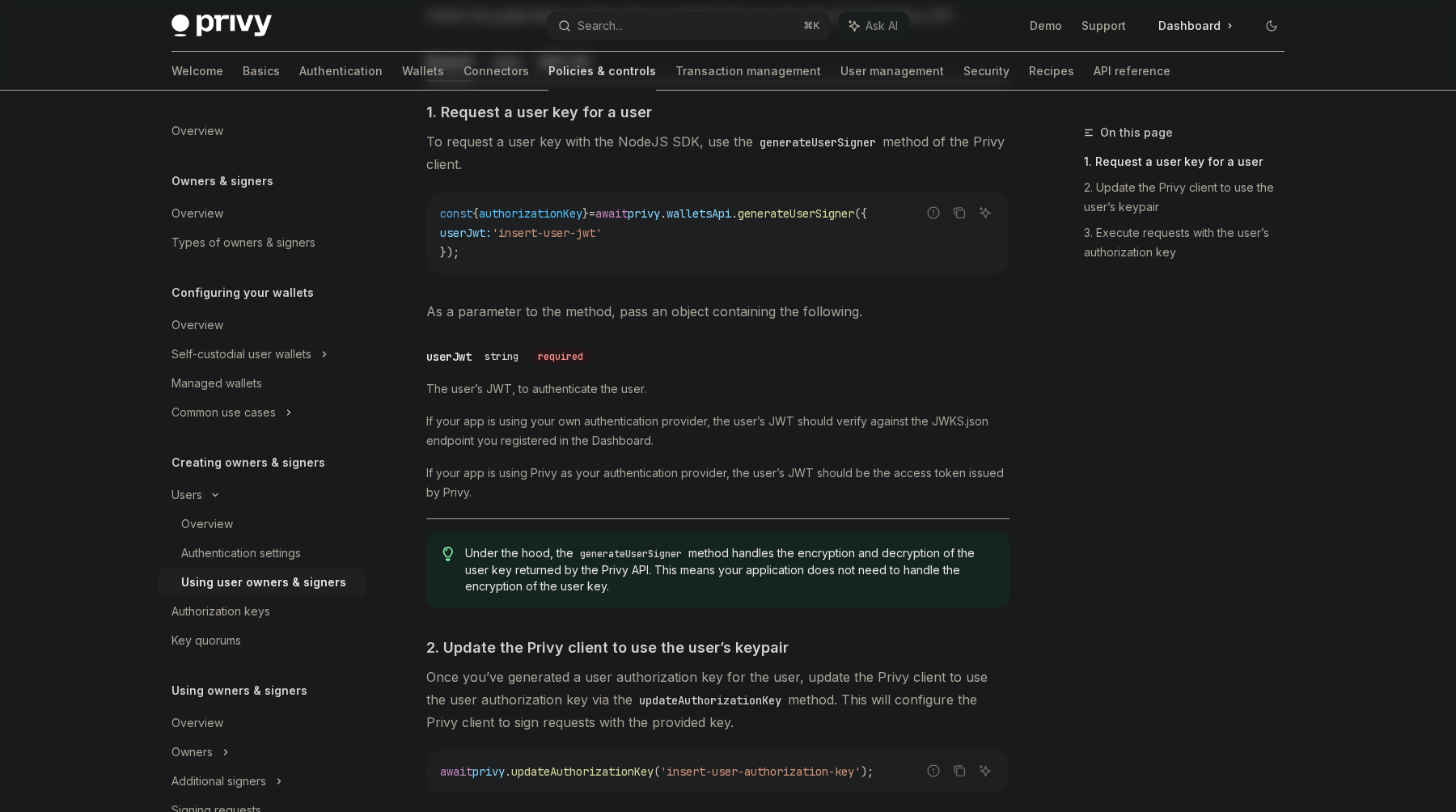
click at [1080, 690] on div "On this page 1. Request a user key for a user 2. Update the Privy client to use…" at bounding box center [1174, 468] width 246 height 689
drag, startPoint x: 667, startPoint y: 210, endPoint x: 683, endPoint y: 208, distance: 16.1
click at [660, 208] on span "privy" at bounding box center [644, 213] width 32 height 14
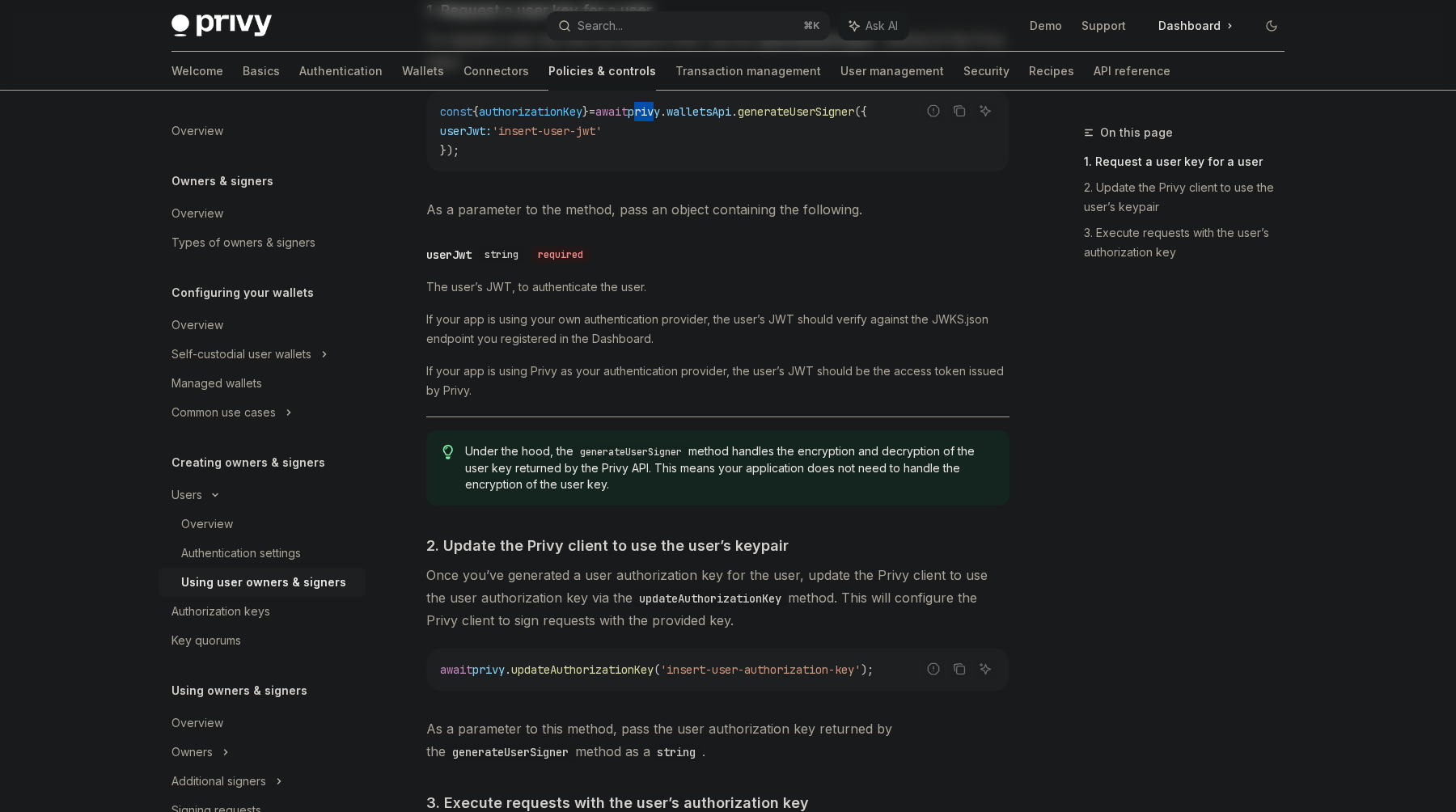
scroll to position [760, 0]
click at [1051, 270] on div "On this page 1. Request a user key for a user 2. Update the Privy client to use…" at bounding box center [1174, 200] width 246 height 156
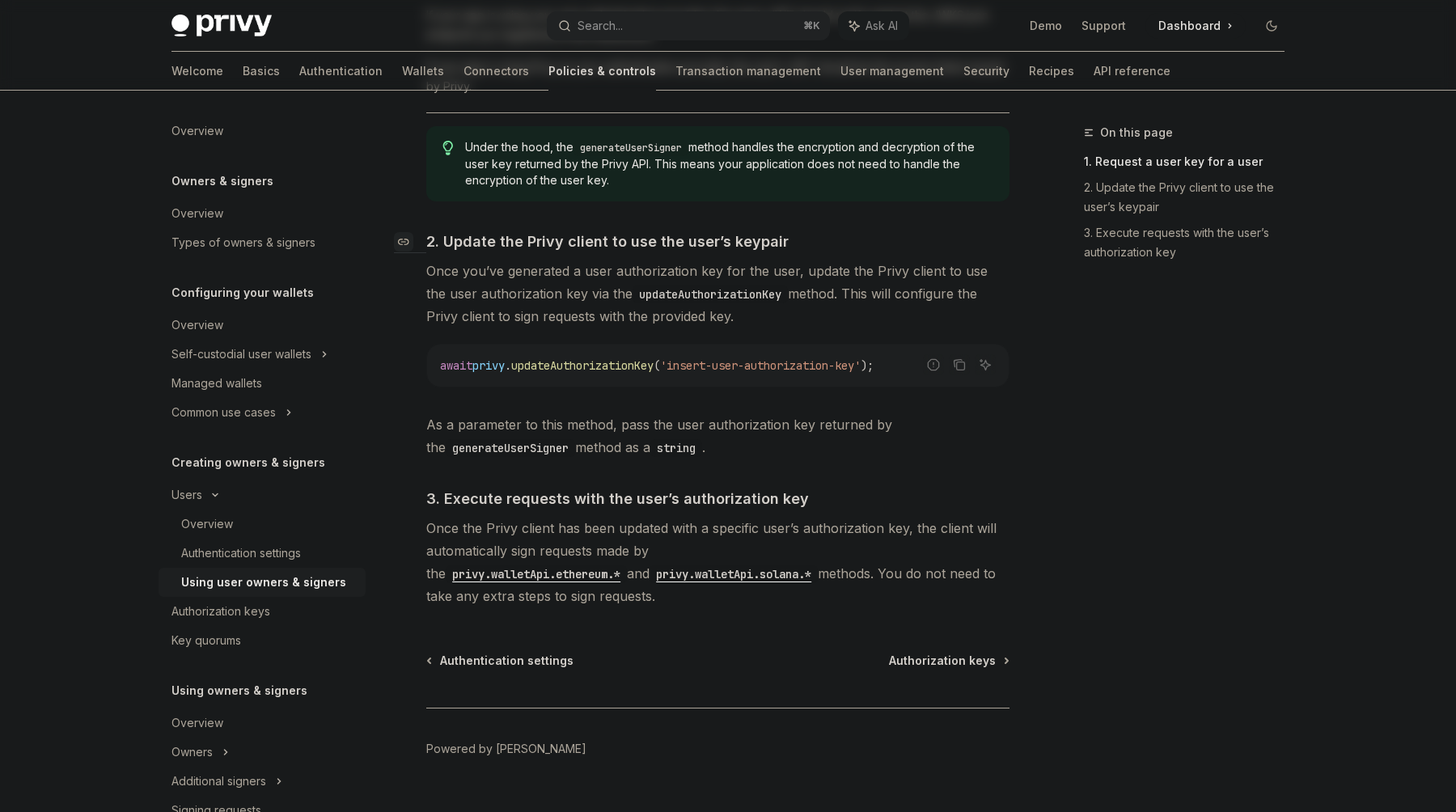
scroll to position [1070, 0]
click at [302, 612] on div "Authorization keys" at bounding box center [264, 611] width 184 height 19
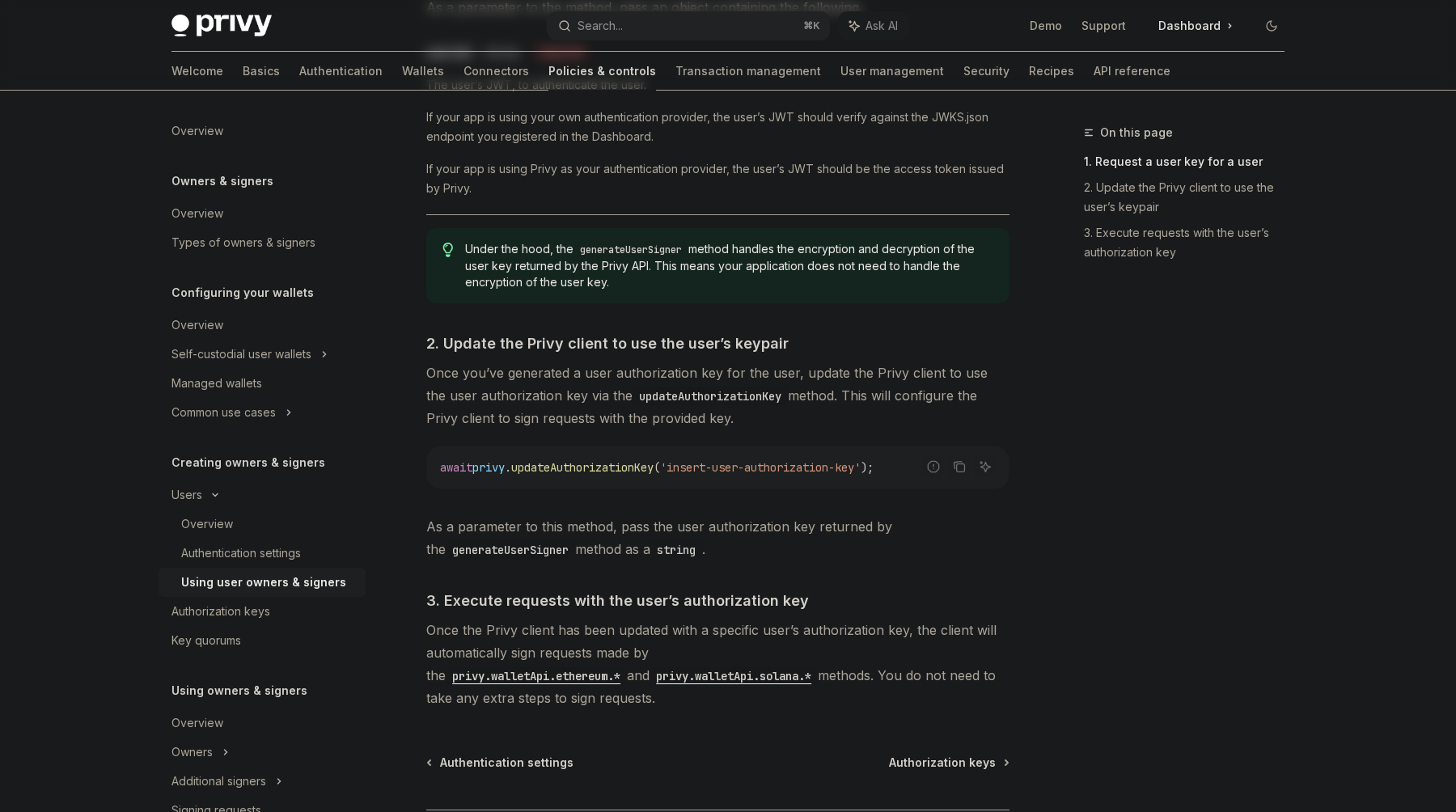
scroll to position [1103, 0]
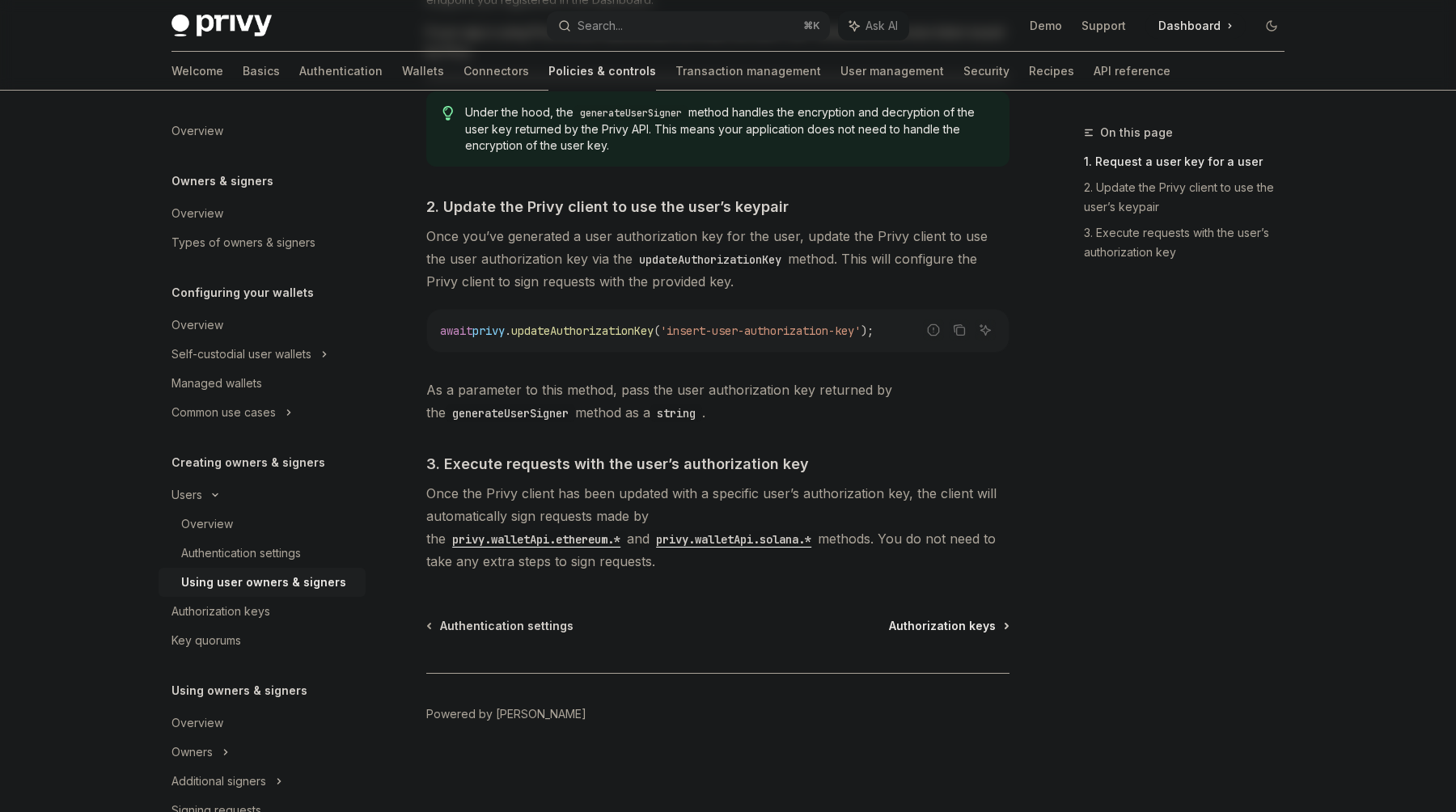
click at [926, 628] on span "Authorization keys" at bounding box center [942, 625] width 107 height 16
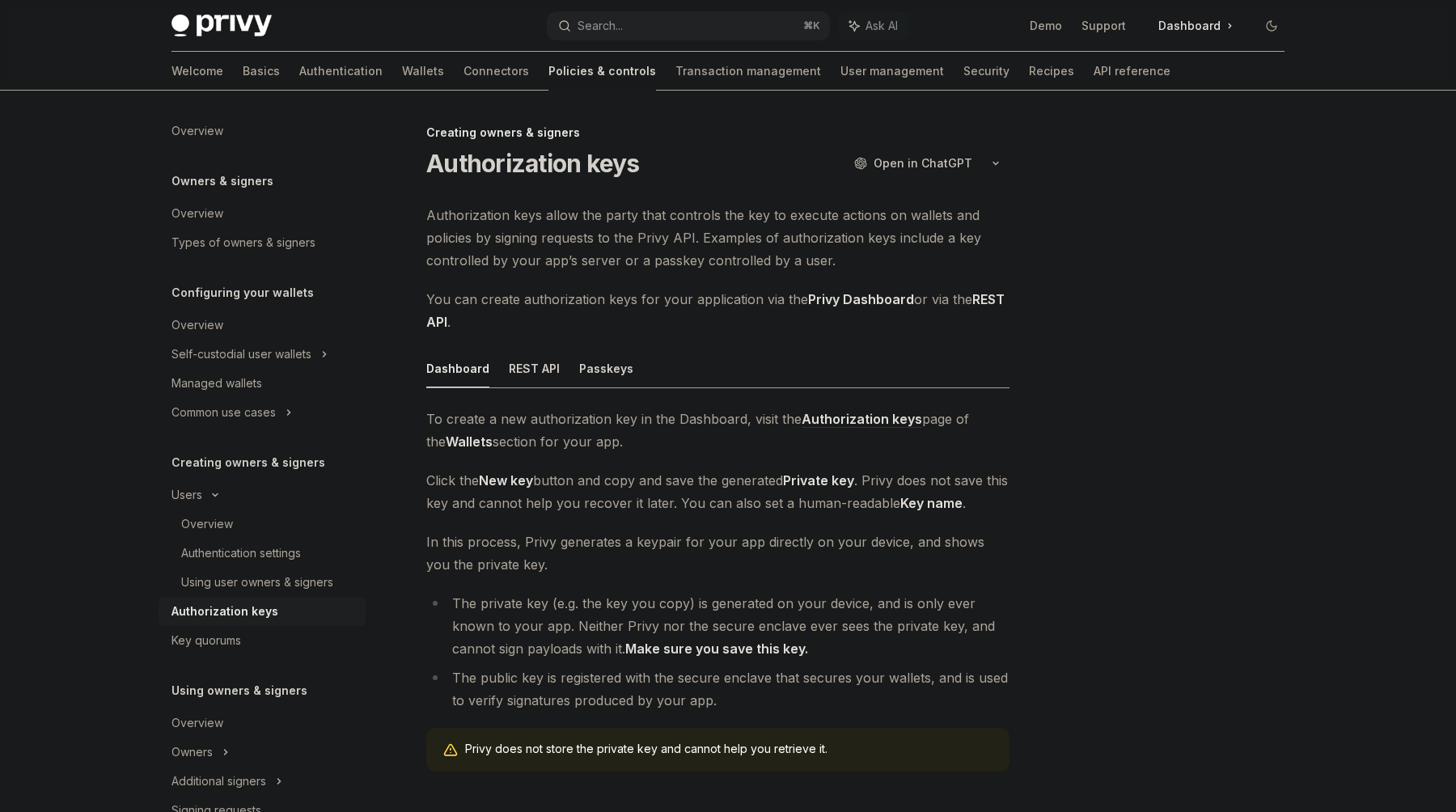
scroll to position [213, 0]
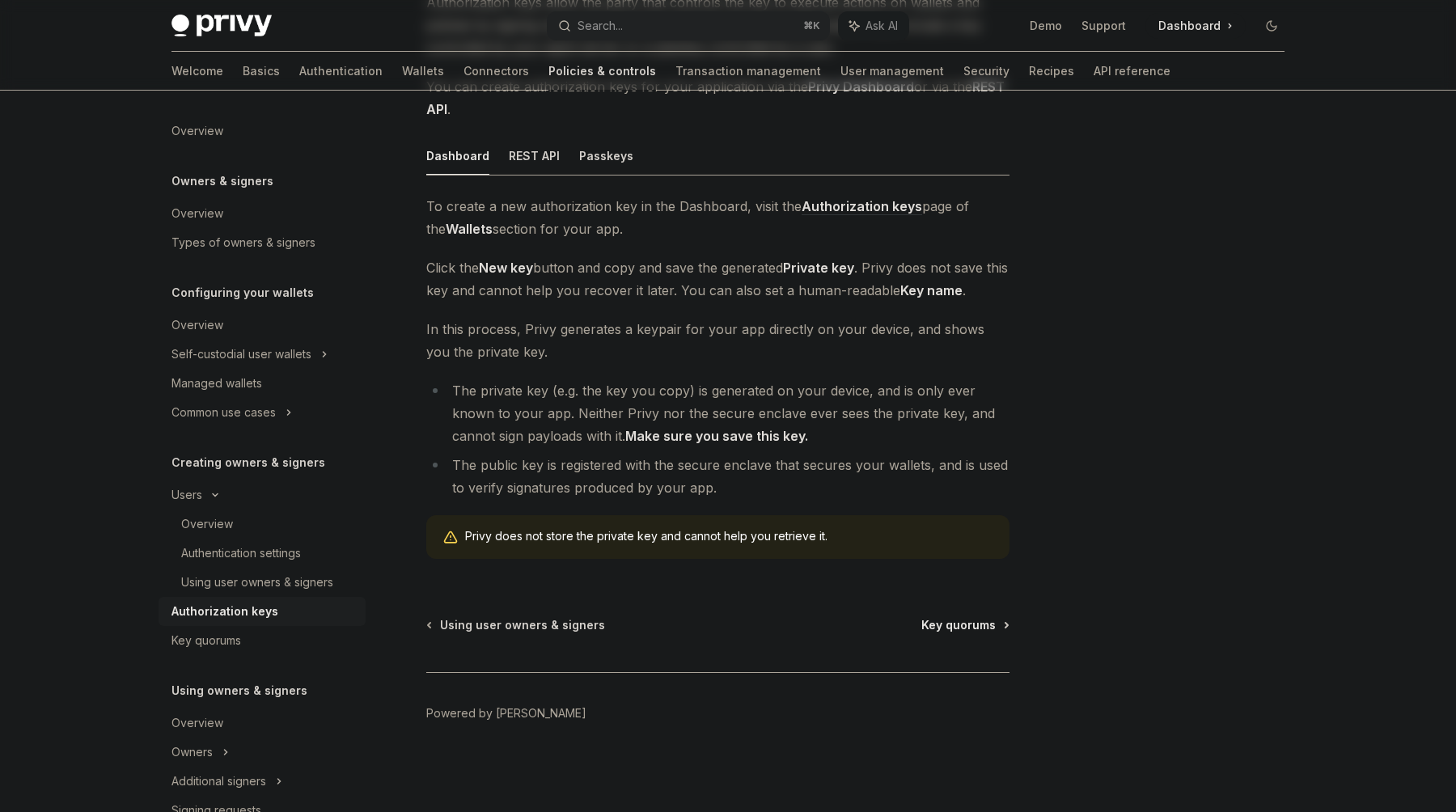
click at [964, 633] on span "Key quorums" at bounding box center [959, 624] width 74 height 16
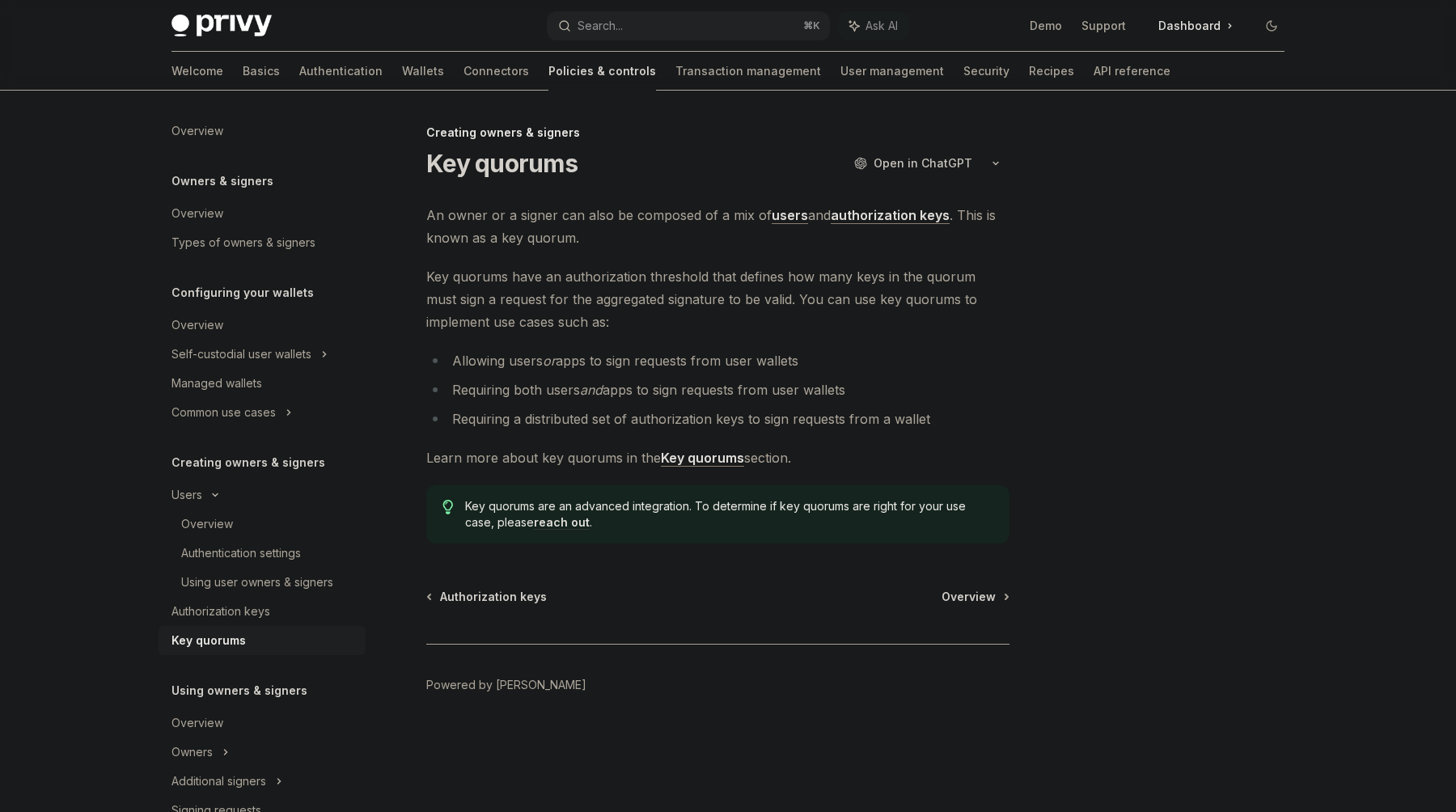
click at [979, 612] on div "Authorization keys Overview Powered by [PERSON_NAME]" at bounding box center [718, 686] width 583 height 195
click at [987, 601] on span "Overview" at bounding box center [968, 596] width 54 height 16
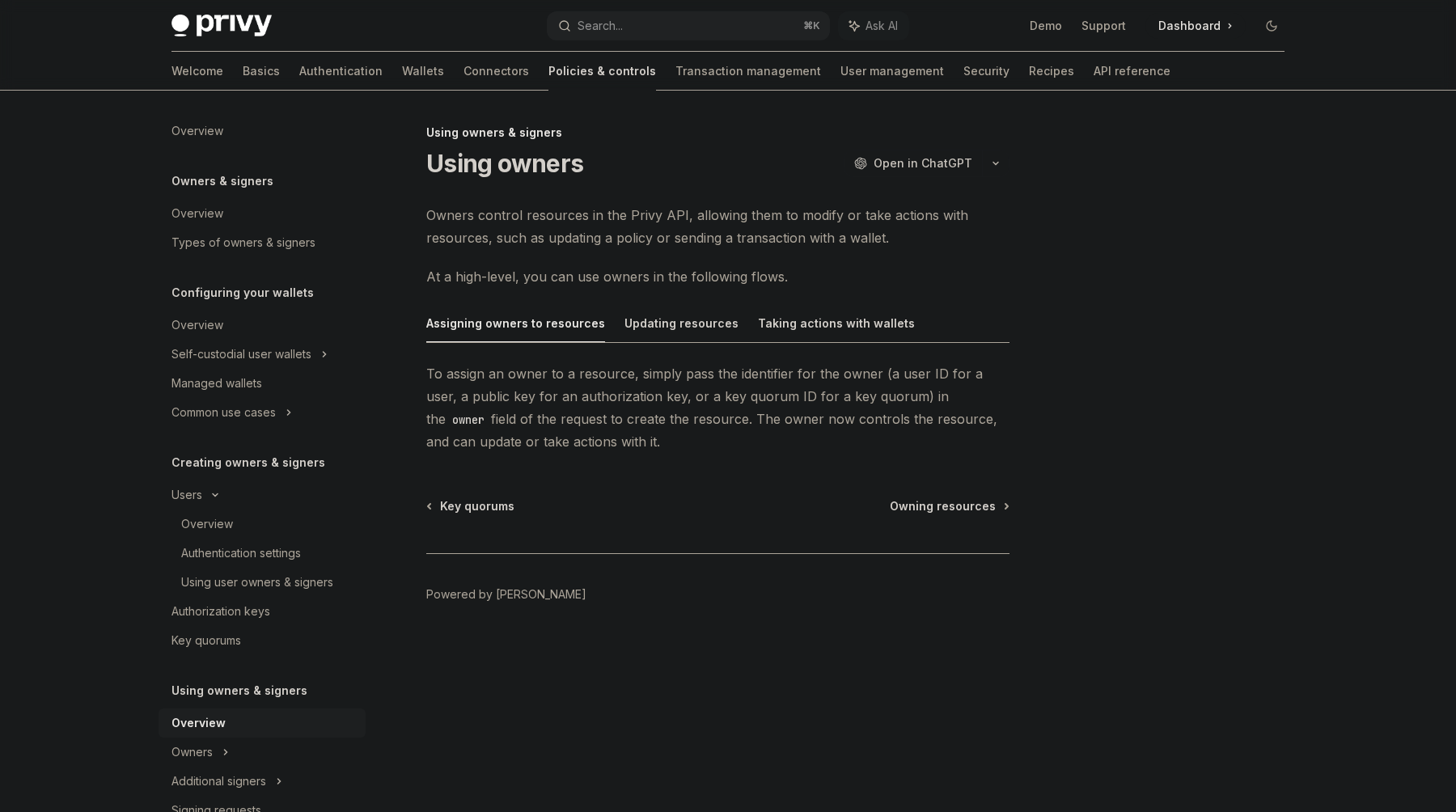
click at [956, 521] on div "Key quorums Owning resources Powered by [PERSON_NAME]" at bounding box center [718, 595] width 583 height 195
click at [957, 500] on span "Owning resources" at bounding box center [942, 506] width 106 height 16
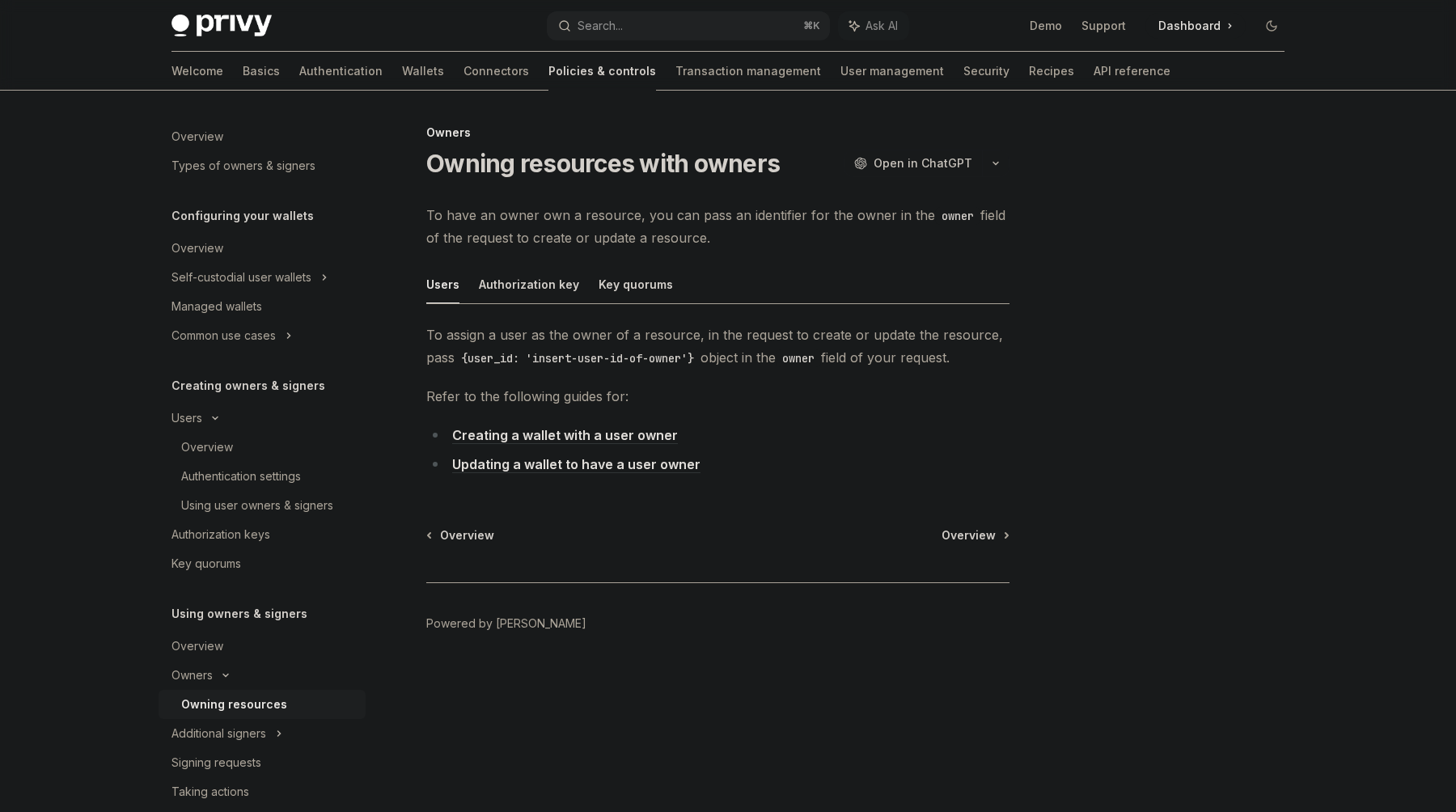
scroll to position [80, 0]
click at [263, 726] on div "Additional signers" at bounding box center [219, 730] width 95 height 19
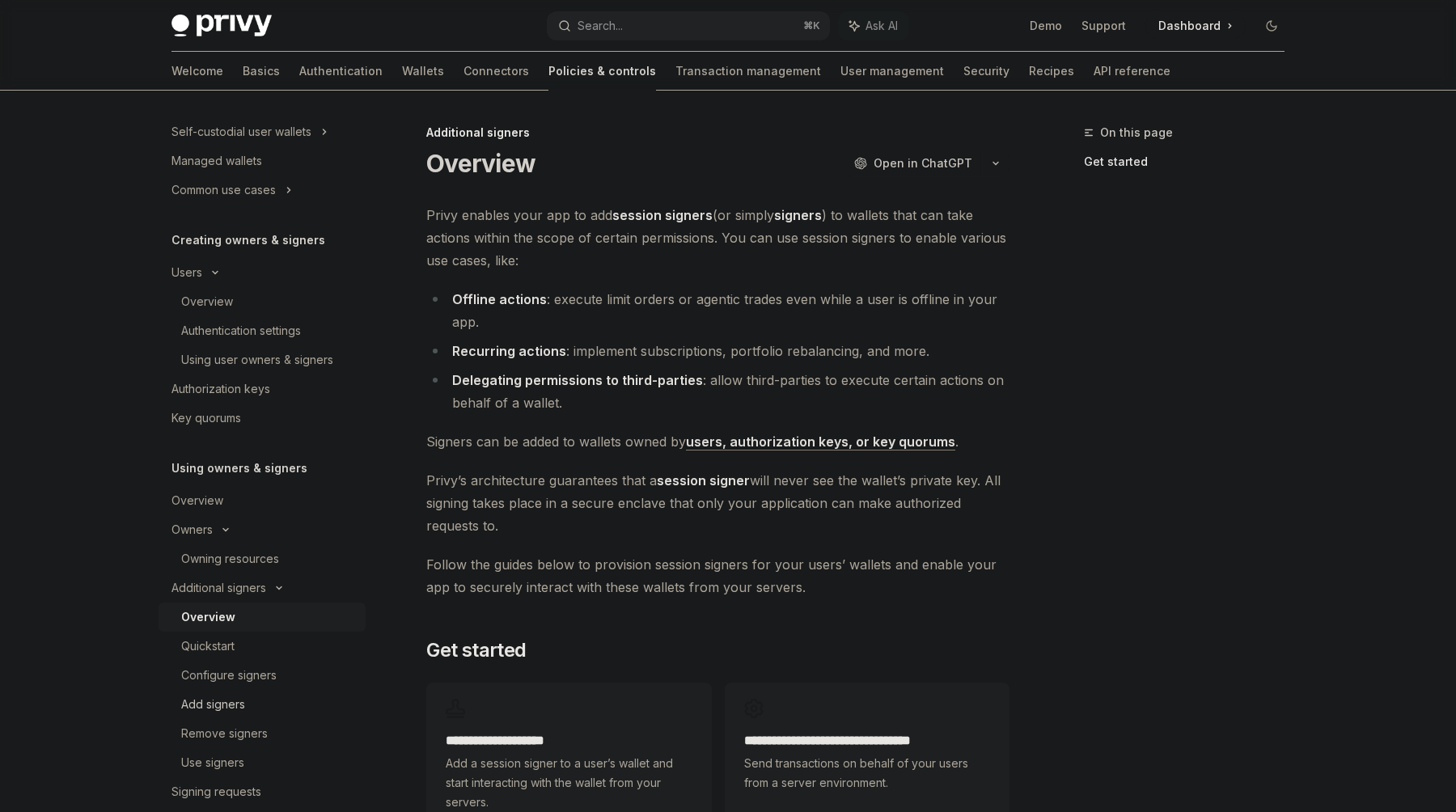
scroll to position [227, 0]
click at [231, 696] on div "Add signers" at bounding box center [213, 699] width 64 height 19
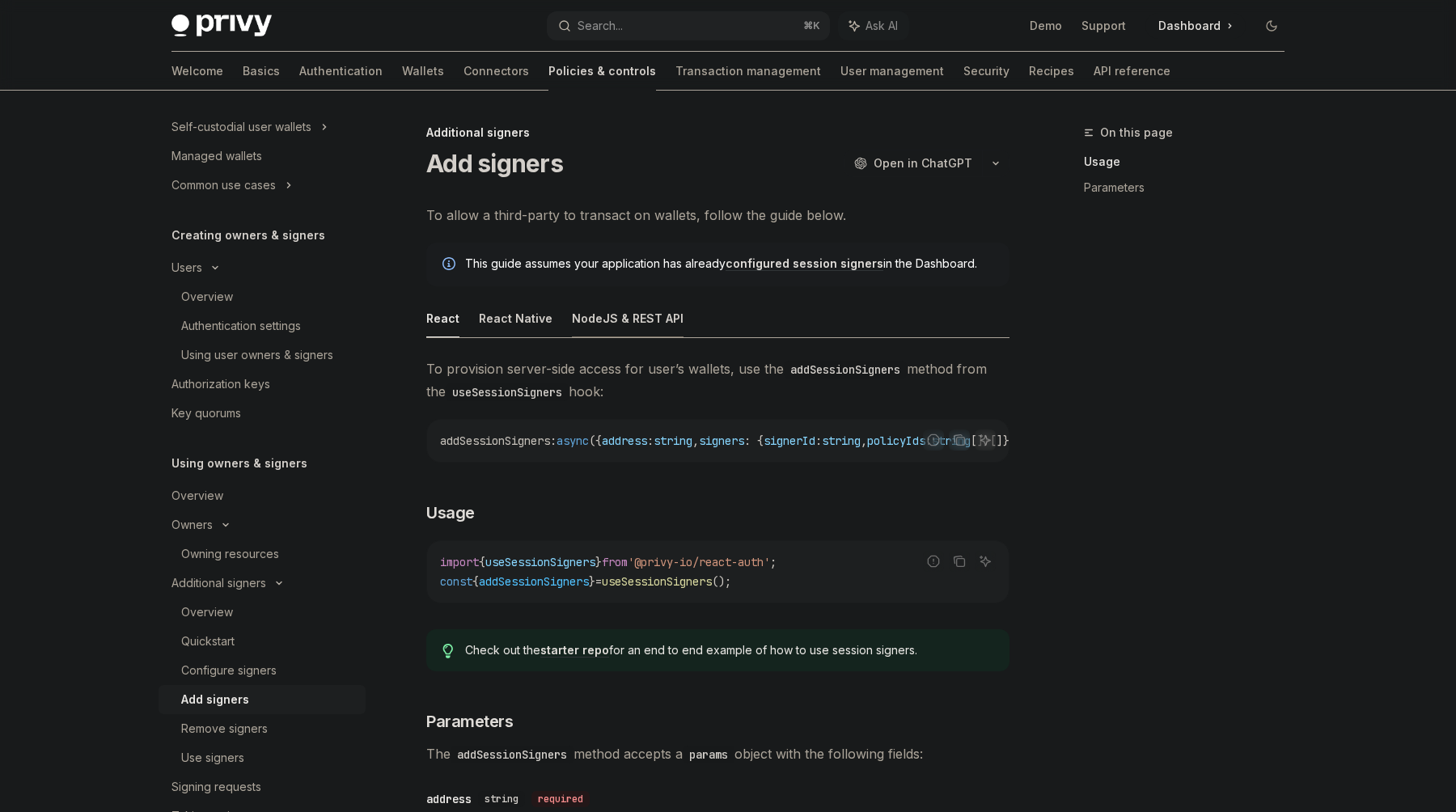
click at [620, 310] on button "NodeJS & REST API" at bounding box center [627, 318] width 112 height 38
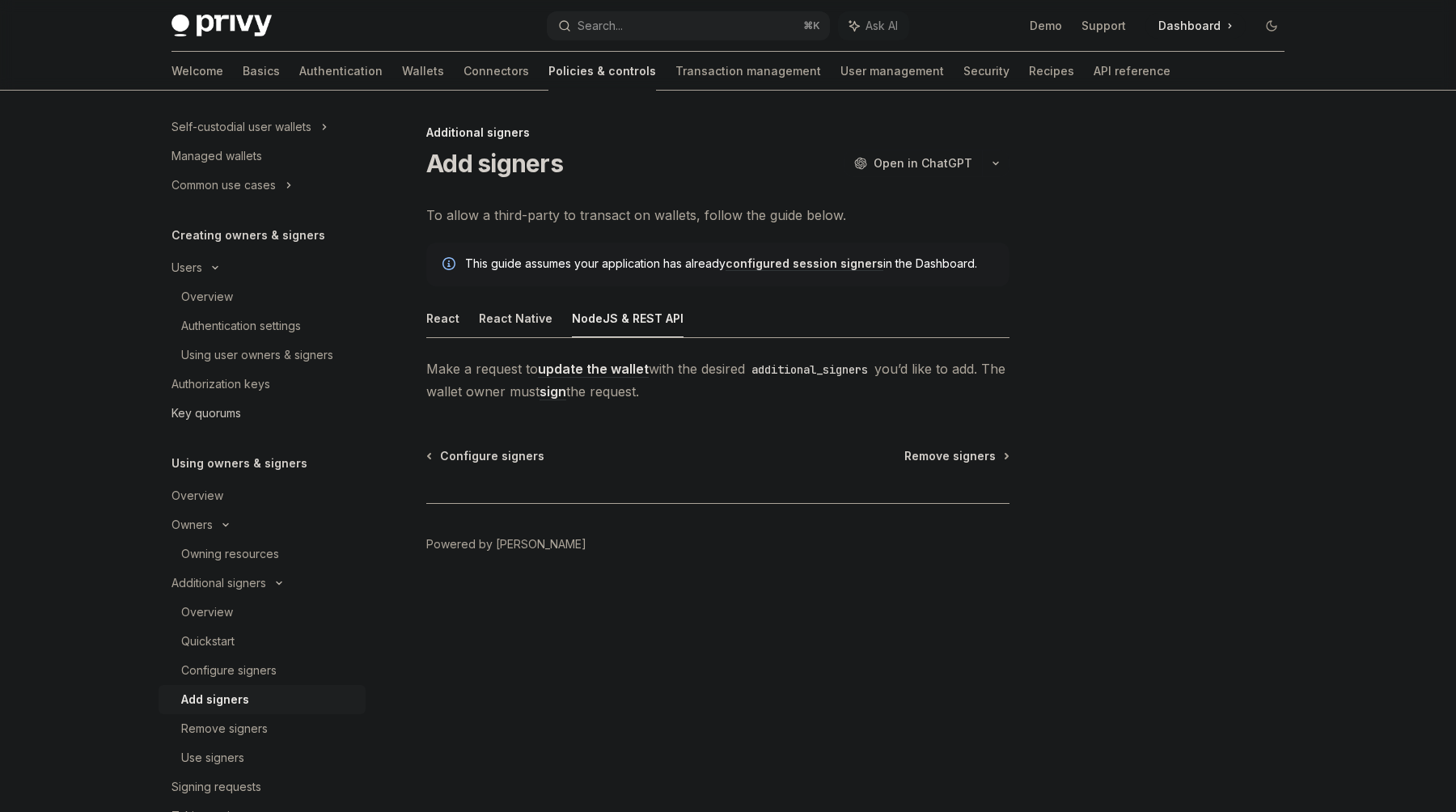
click at [206, 410] on div "Key quorums" at bounding box center [206, 413] width 70 height 19
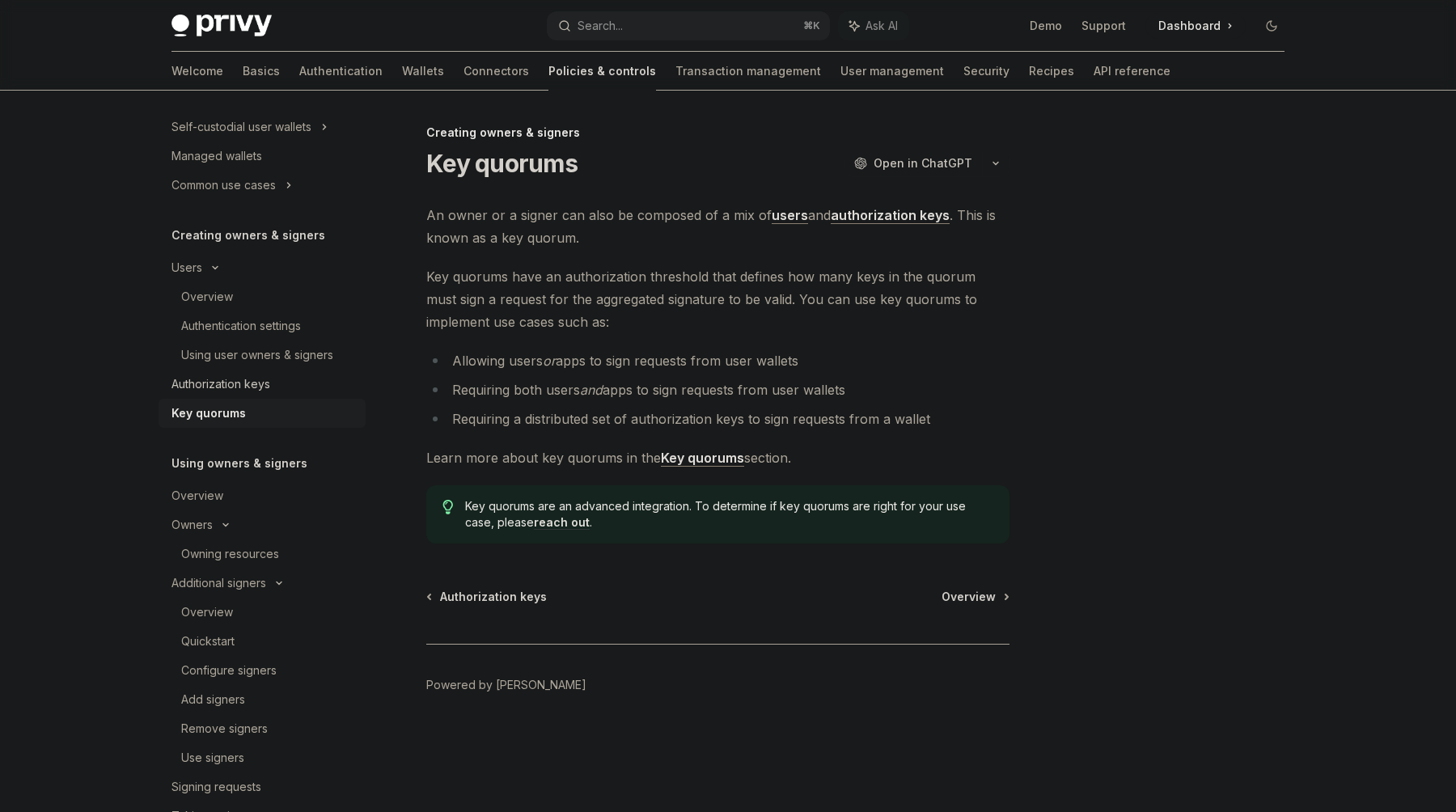
click at [220, 390] on div "Authorization keys" at bounding box center [221, 384] width 98 height 19
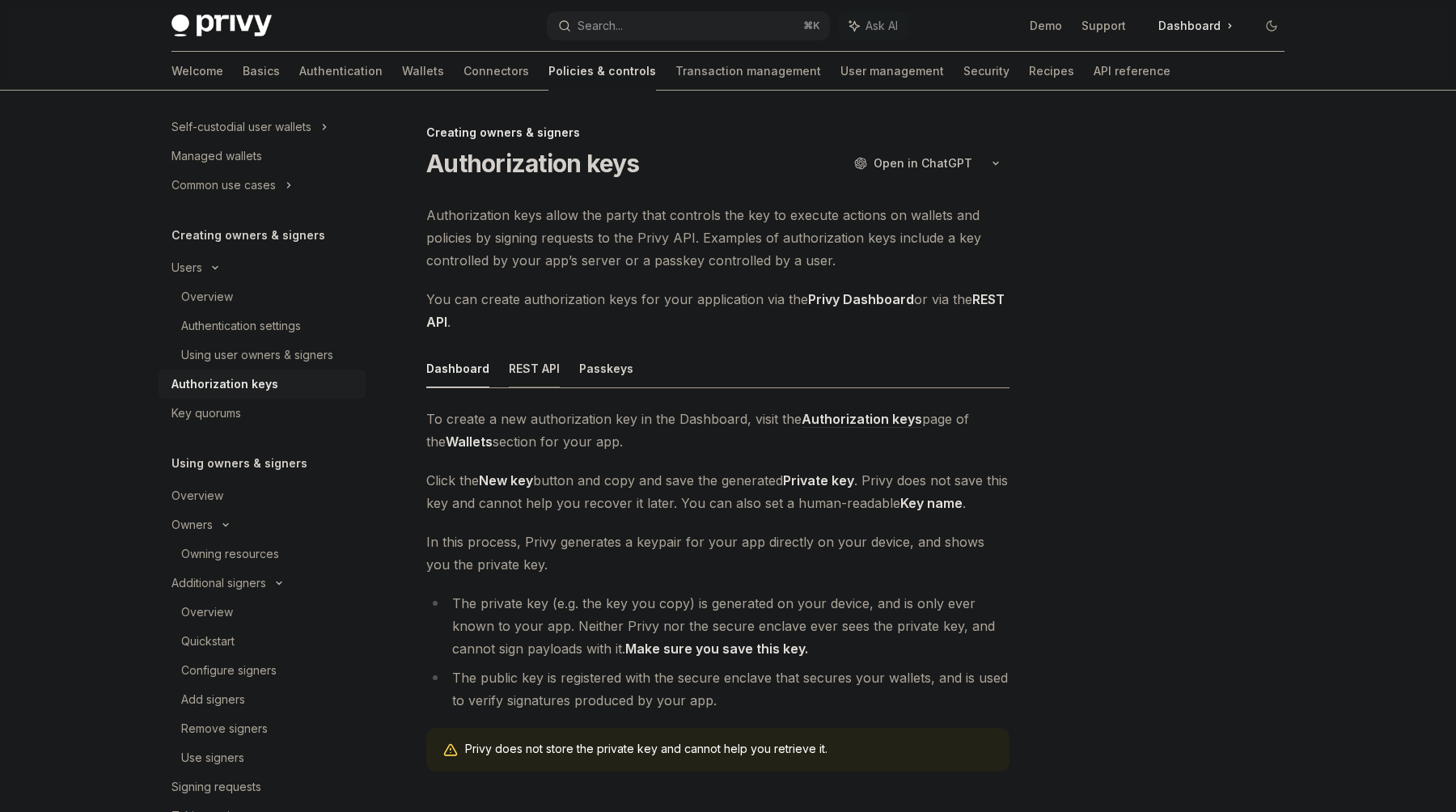
click at [543, 374] on button "REST API" at bounding box center [534, 368] width 51 height 38
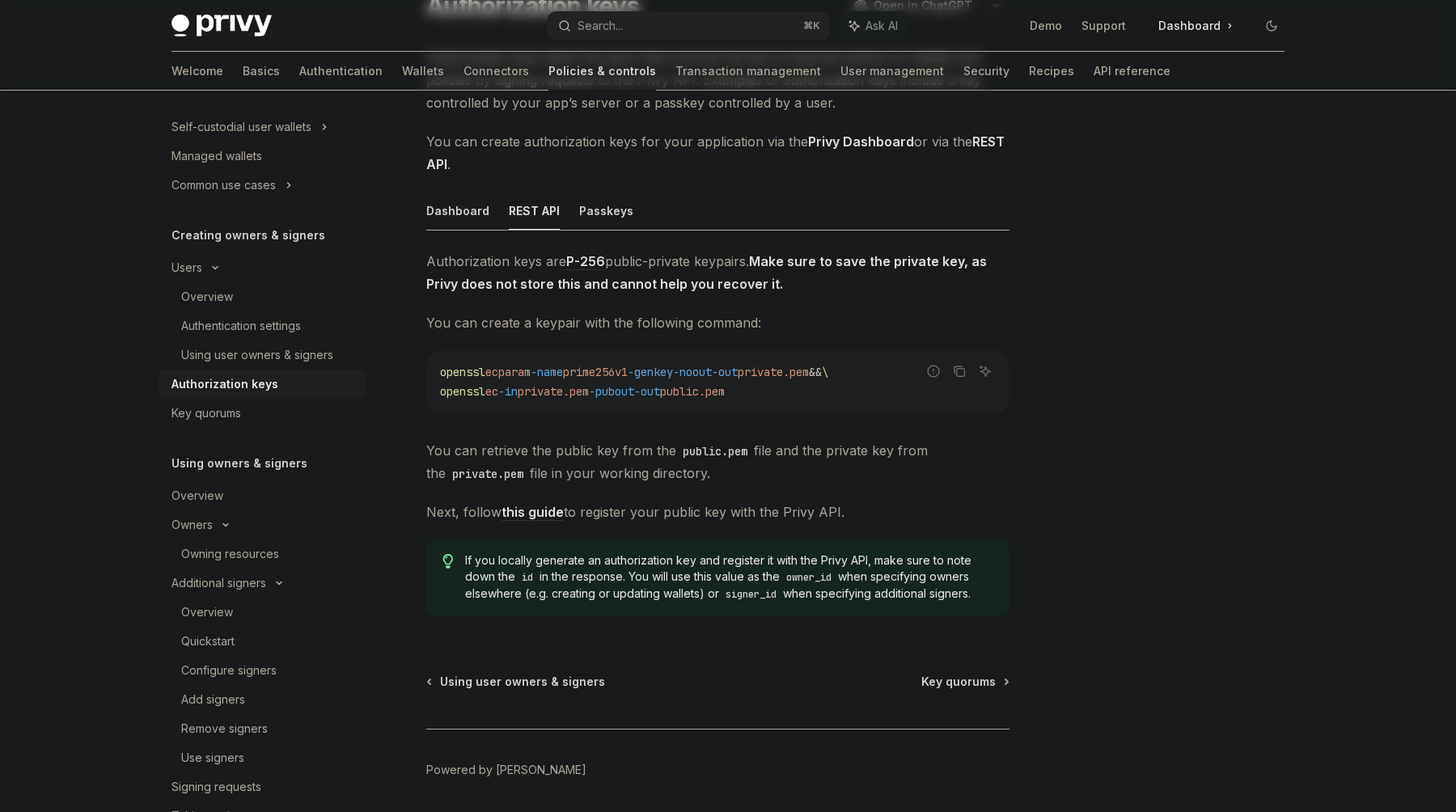
scroll to position [214, 0]
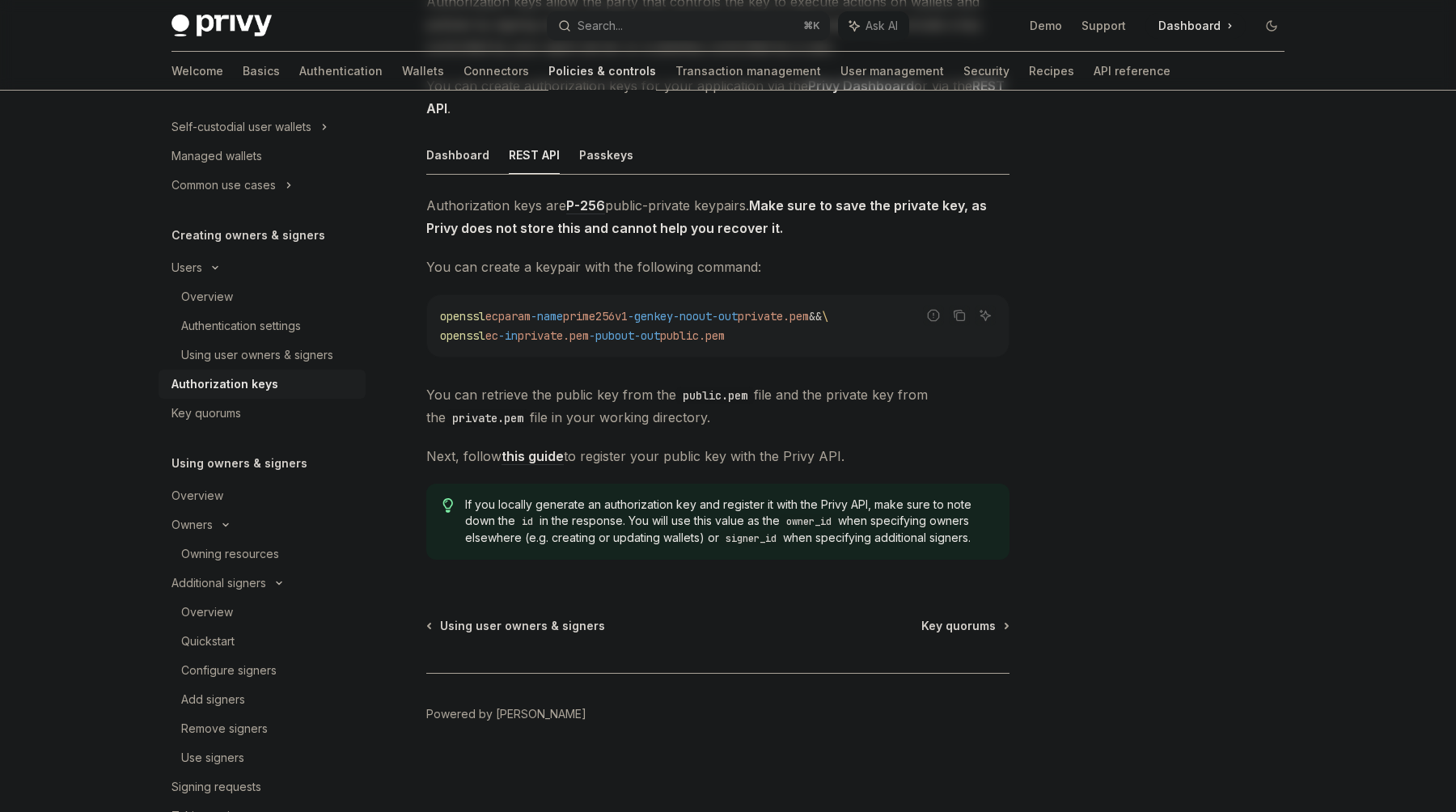
click at [531, 452] on link "this guide" at bounding box center [532, 456] width 62 height 17
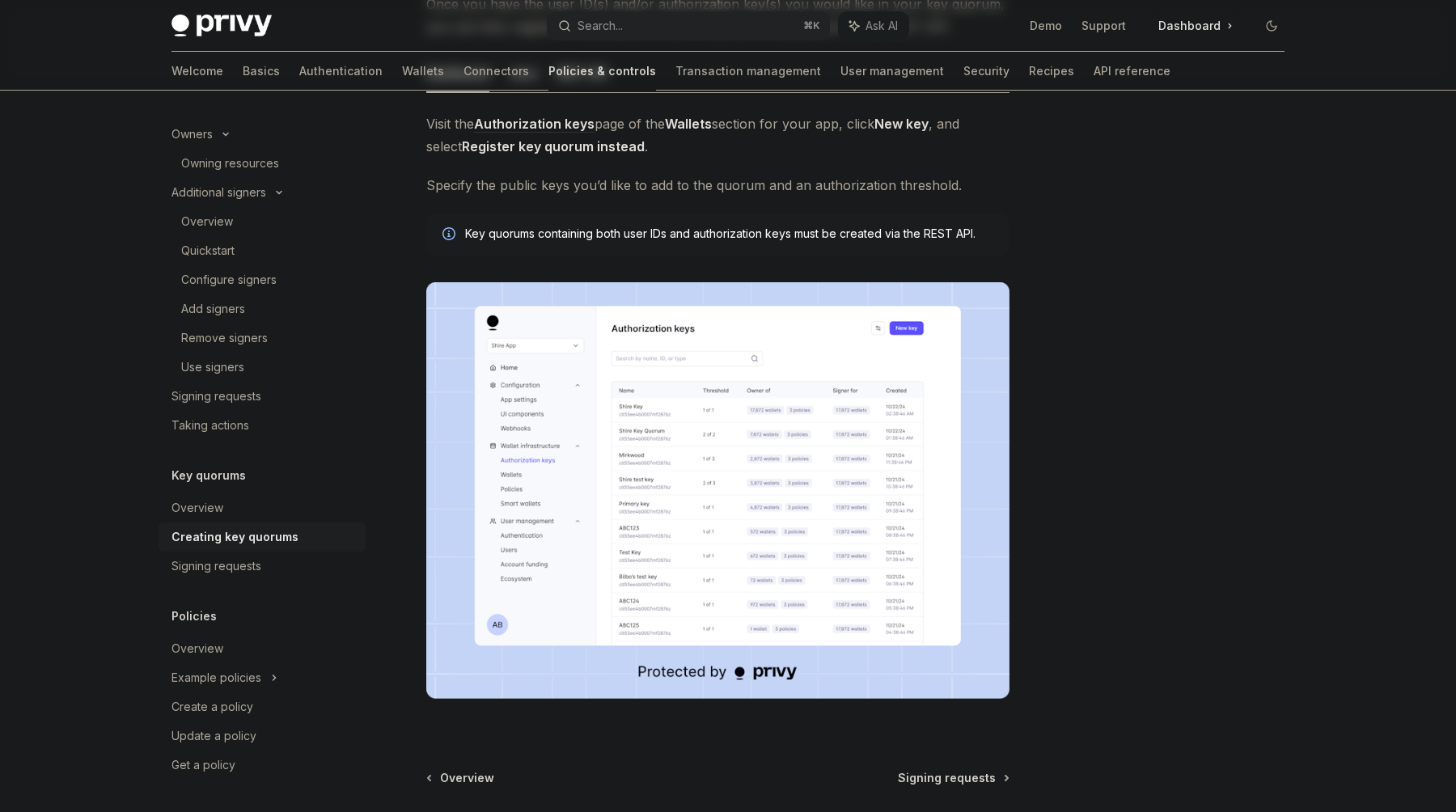
scroll to position [274, 0]
click at [250, 566] on div "Signing requests" at bounding box center [217, 566] width 90 height 19
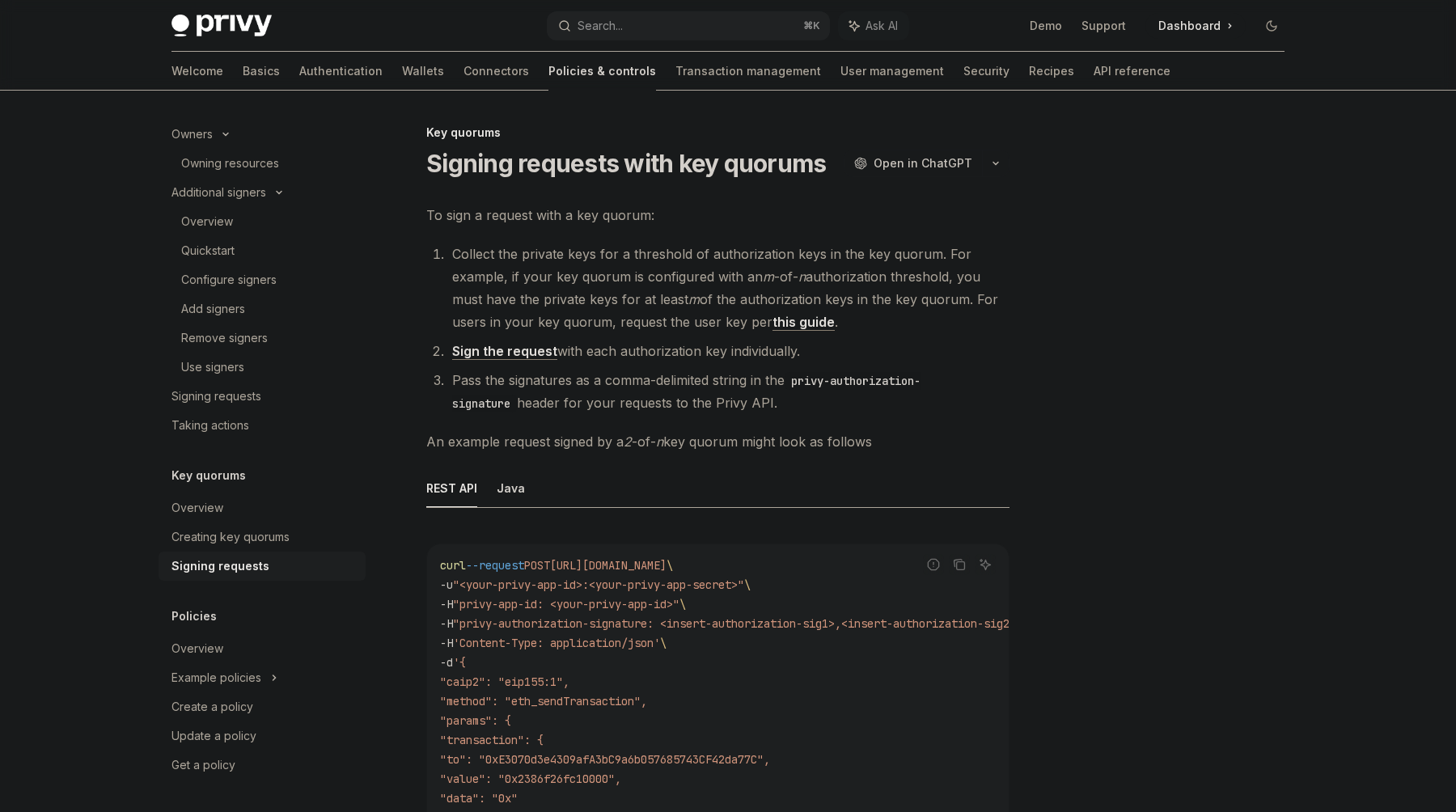
click at [807, 319] on link "this guide" at bounding box center [803, 323] width 62 height 17
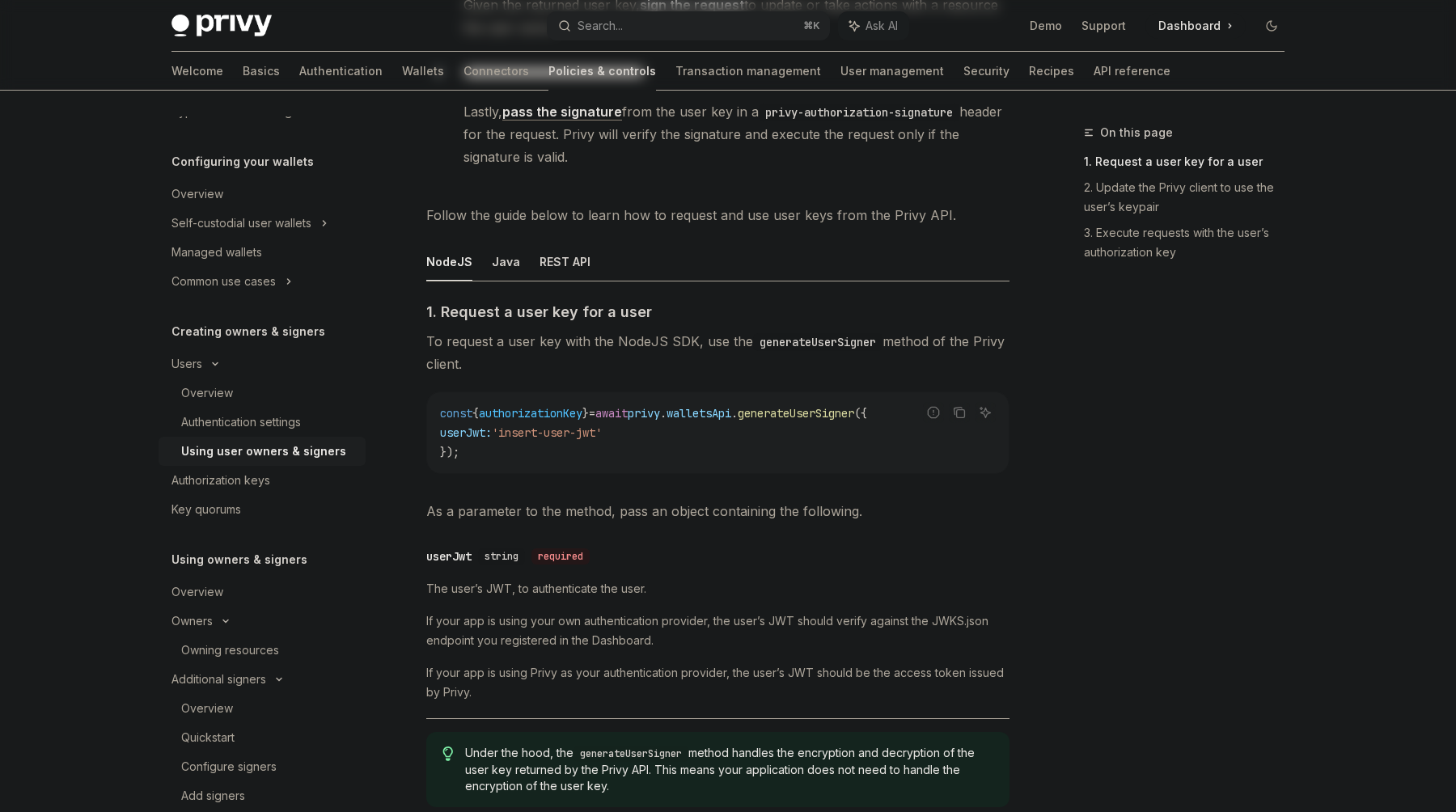
scroll to position [464, 0]
click at [492, 260] on button "Java" at bounding box center [506, 260] width 29 height 38
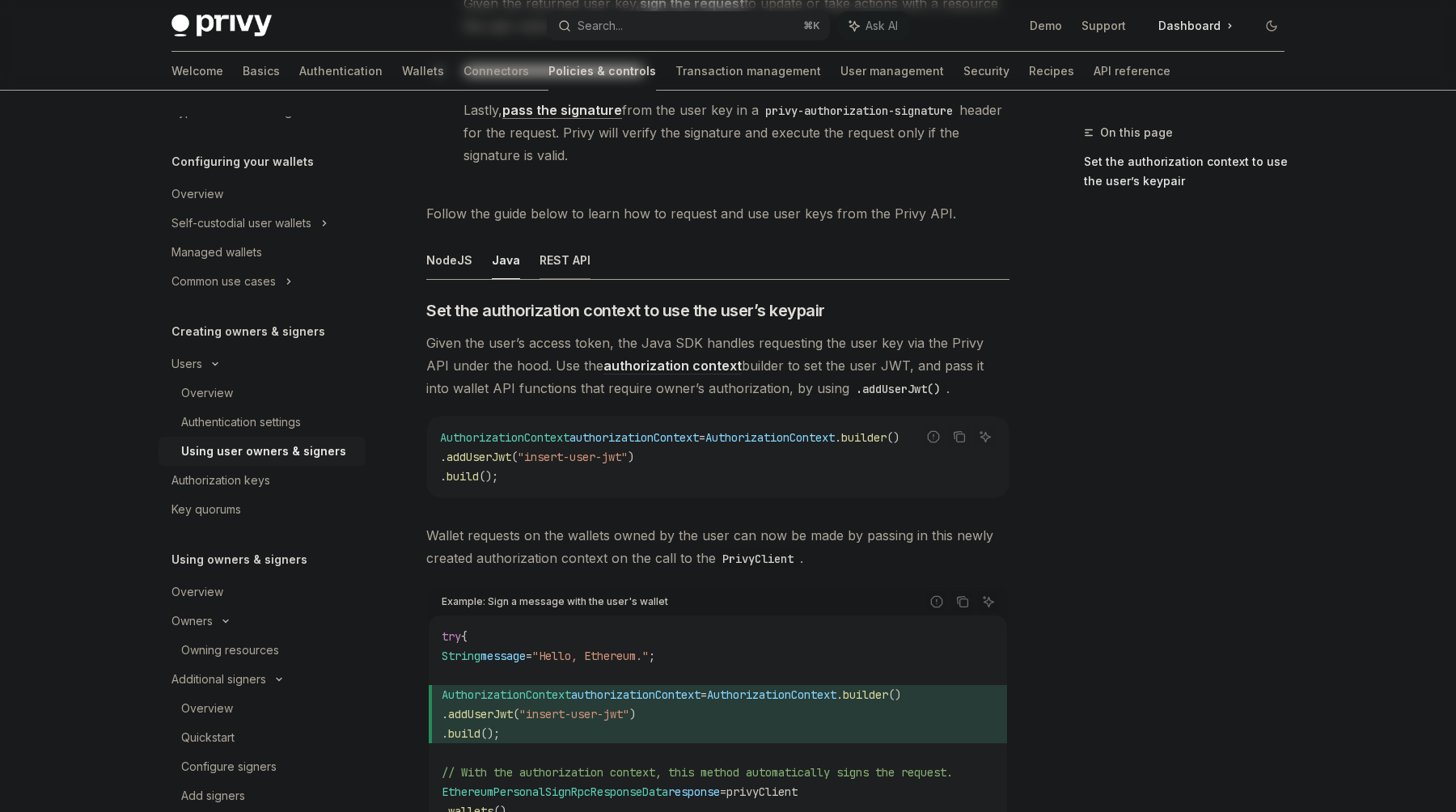
click at [540, 262] on button "REST API" at bounding box center [564, 260] width 51 height 38
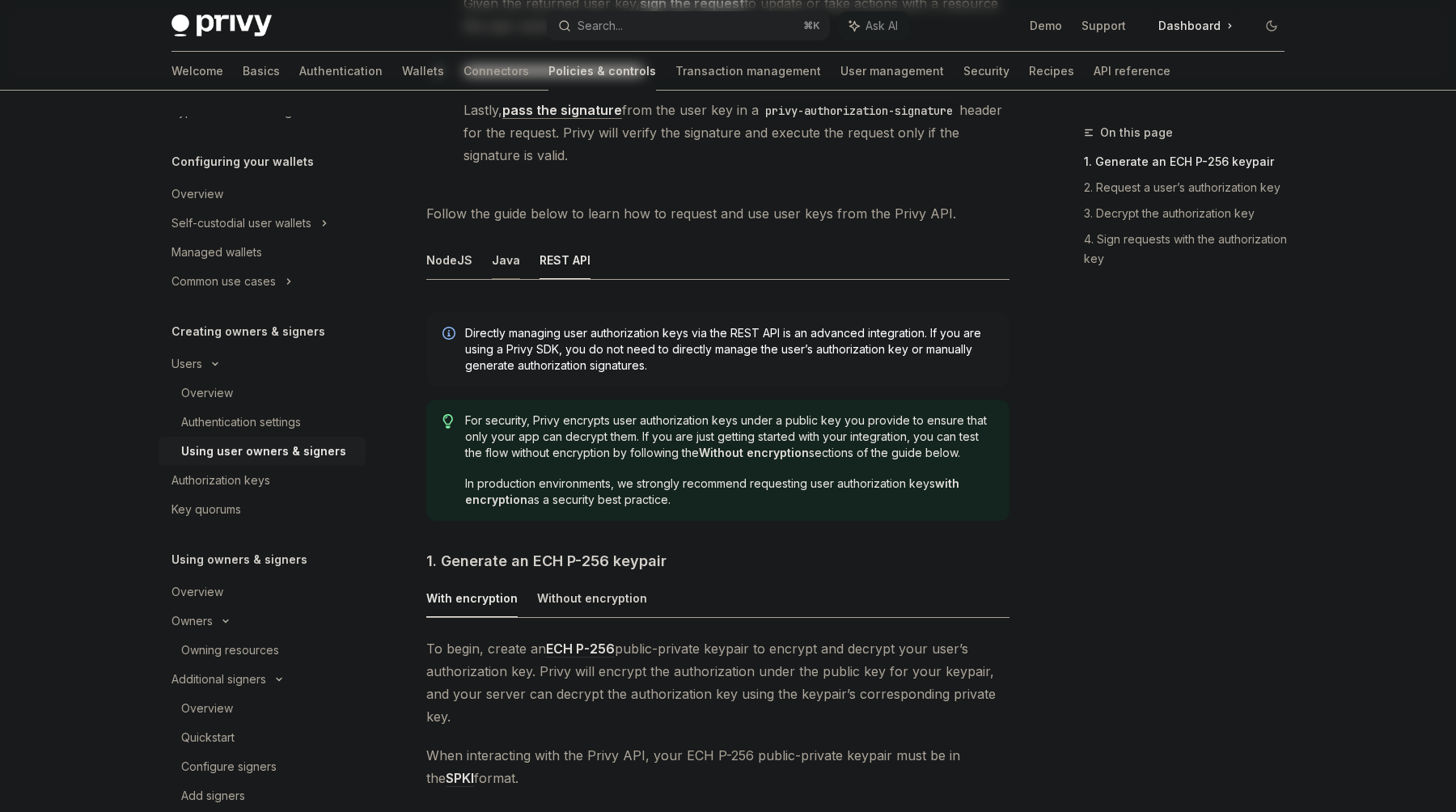
click at [506, 262] on button "Java" at bounding box center [506, 260] width 29 height 38
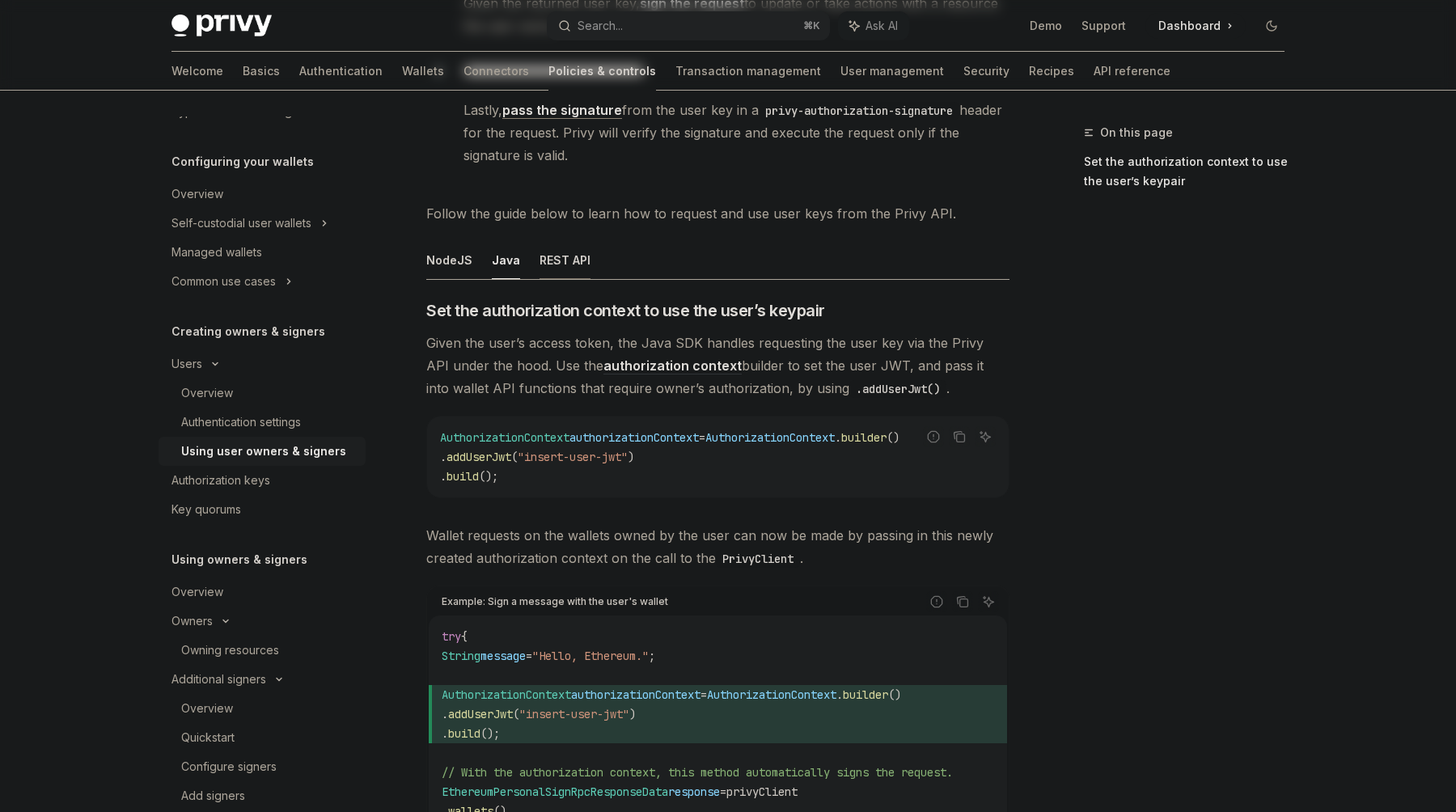
click at [552, 261] on button "REST API" at bounding box center [564, 260] width 51 height 38
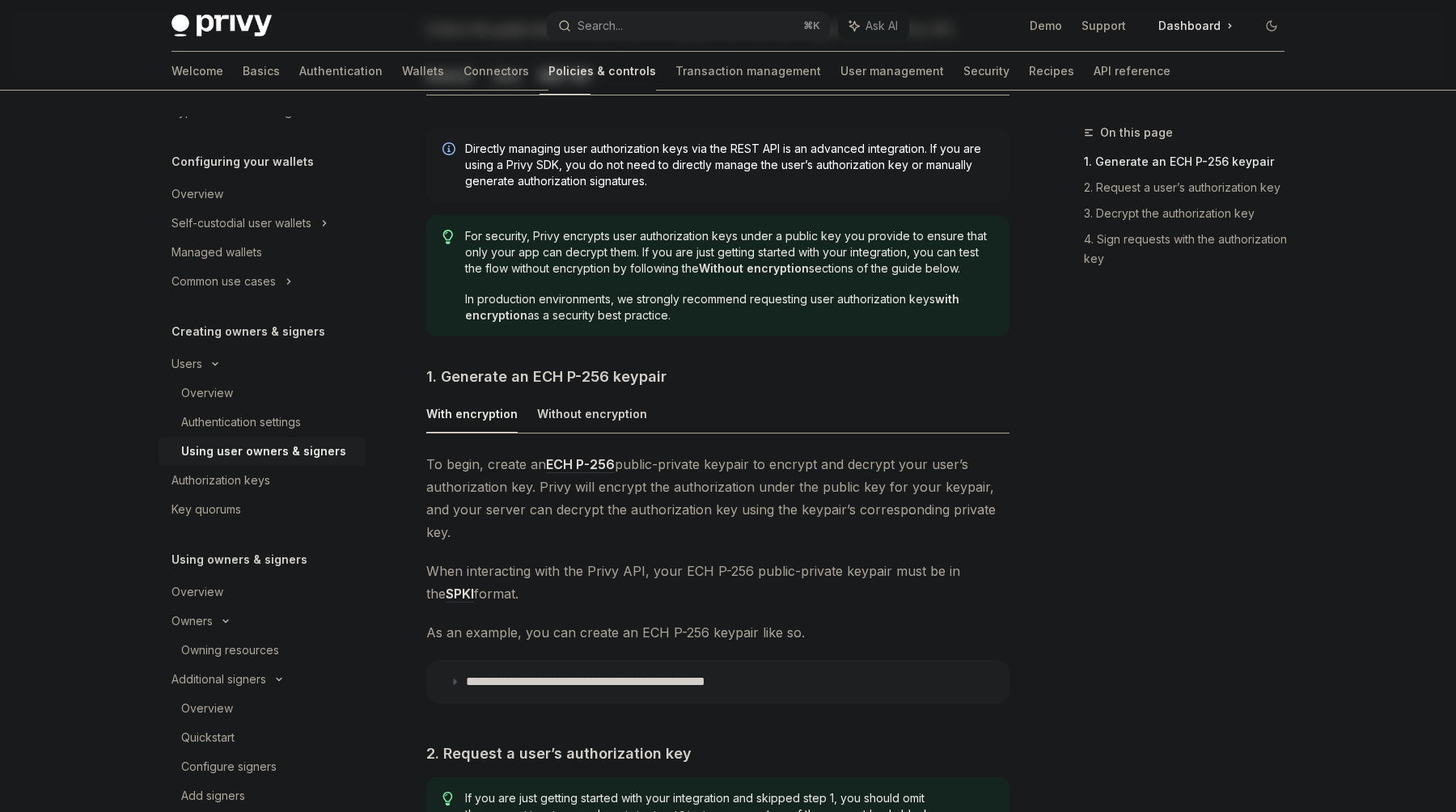
scroll to position [644, 0]
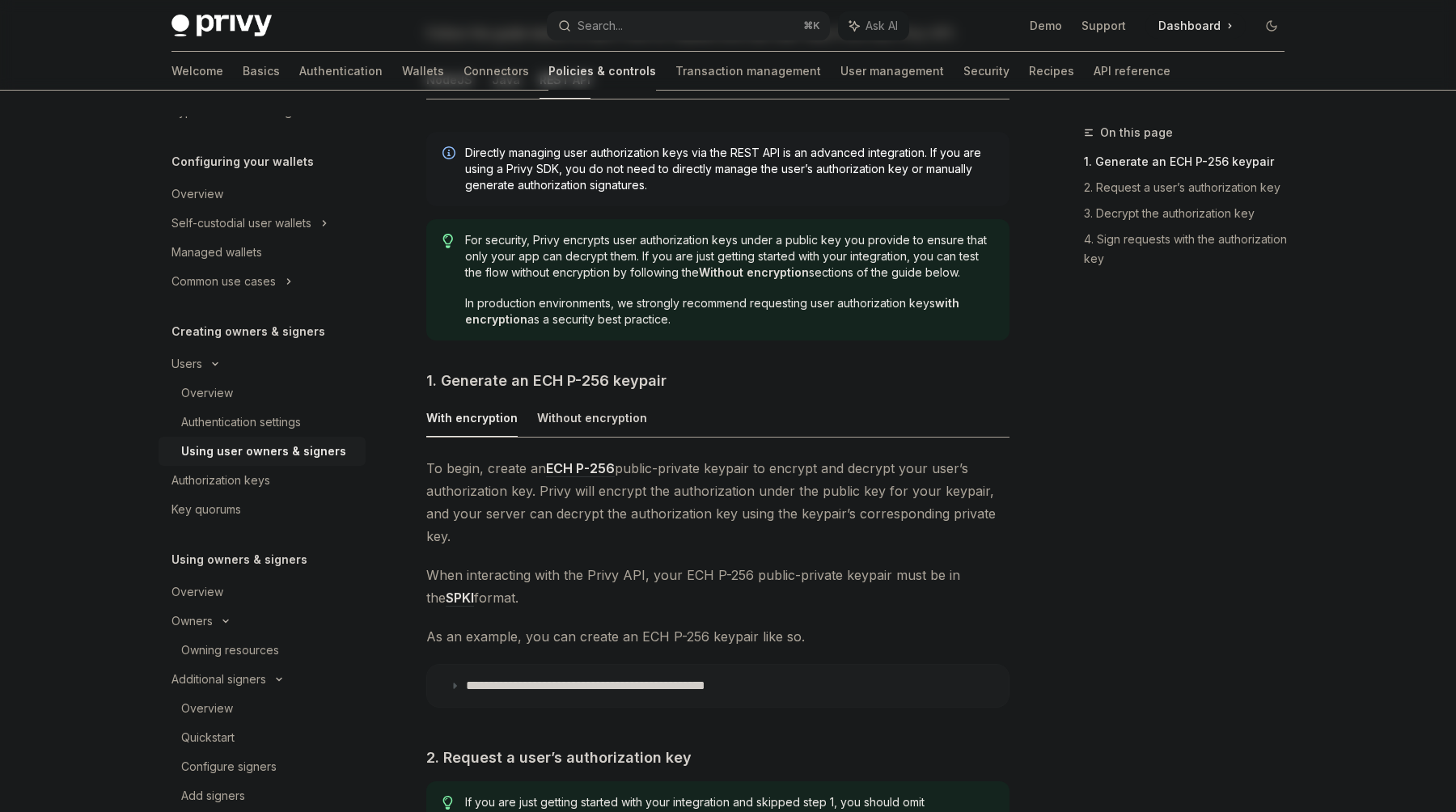
click at [673, 677] on p "**********" at bounding box center [630, 685] width 329 height 16
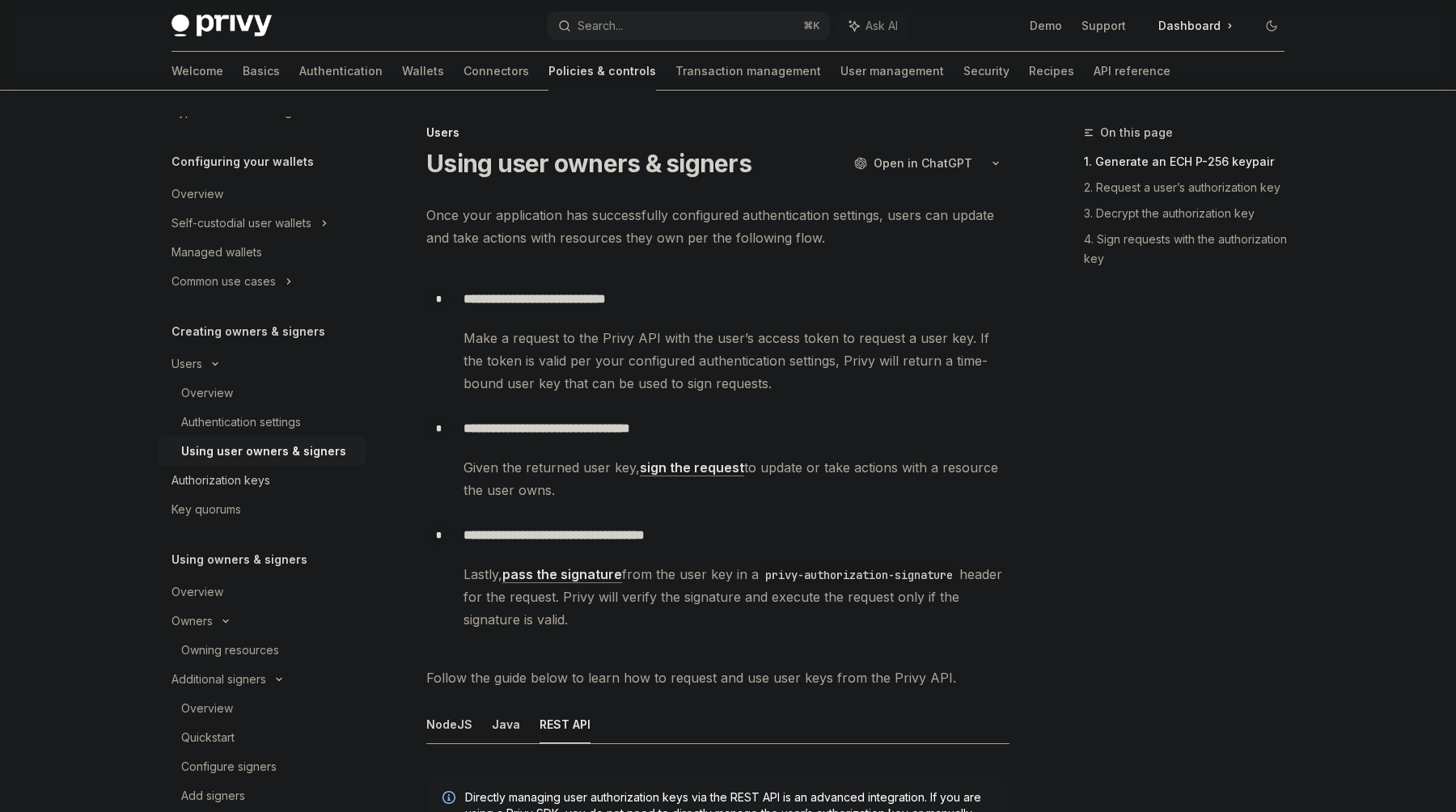
click at [252, 478] on div "Authorization keys" at bounding box center [221, 480] width 98 height 19
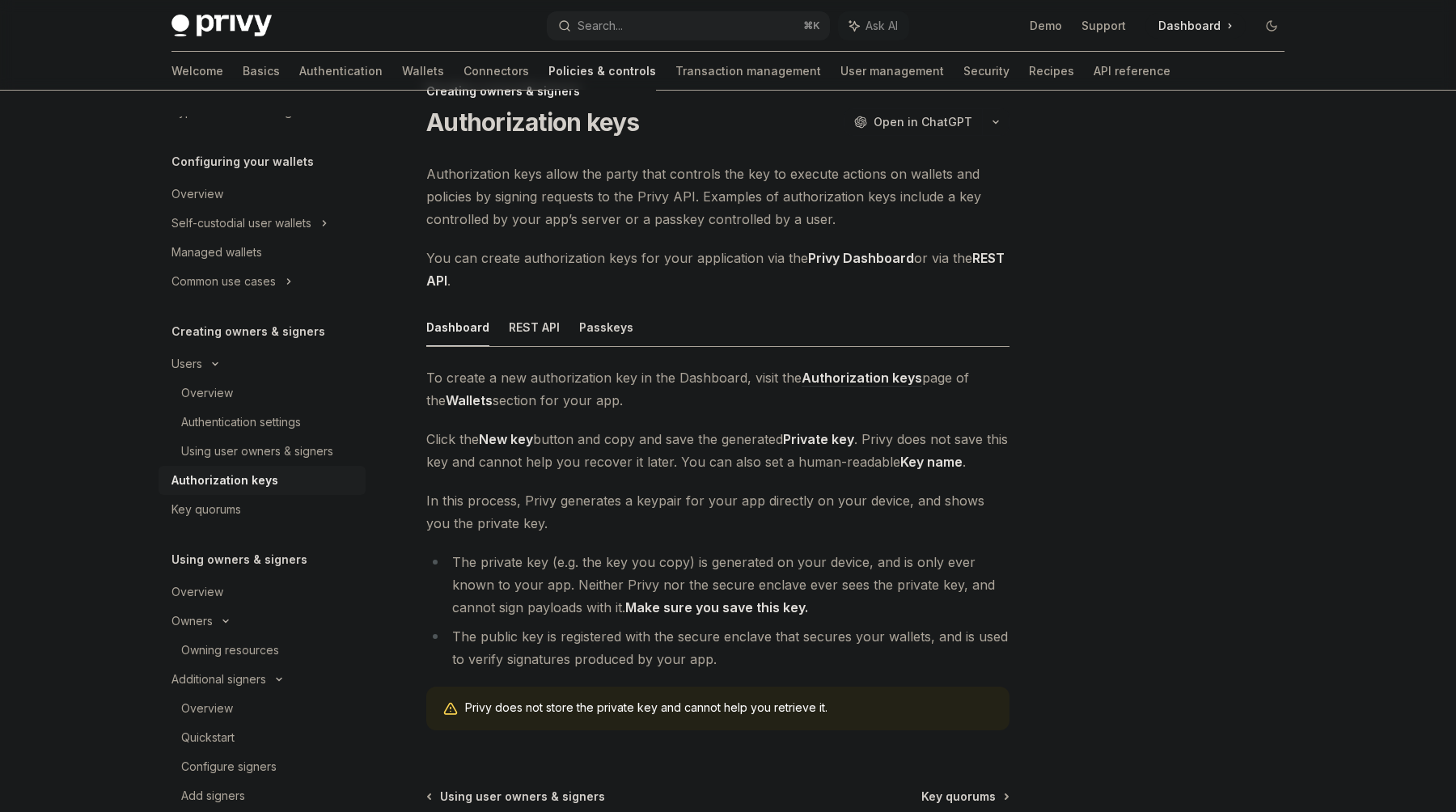
scroll to position [4, 0]
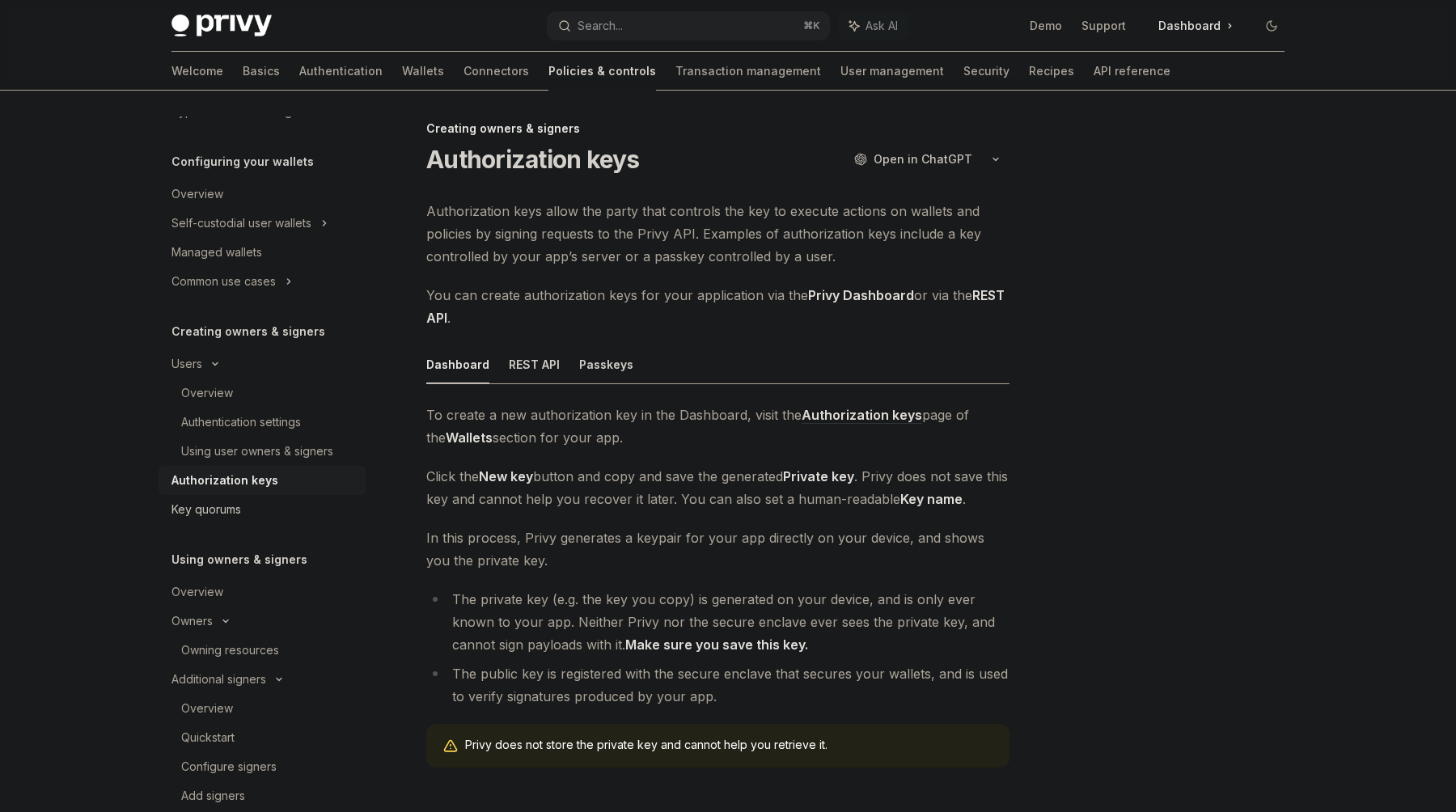
click at [271, 509] on div "Key quorums" at bounding box center [264, 510] width 184 height 19
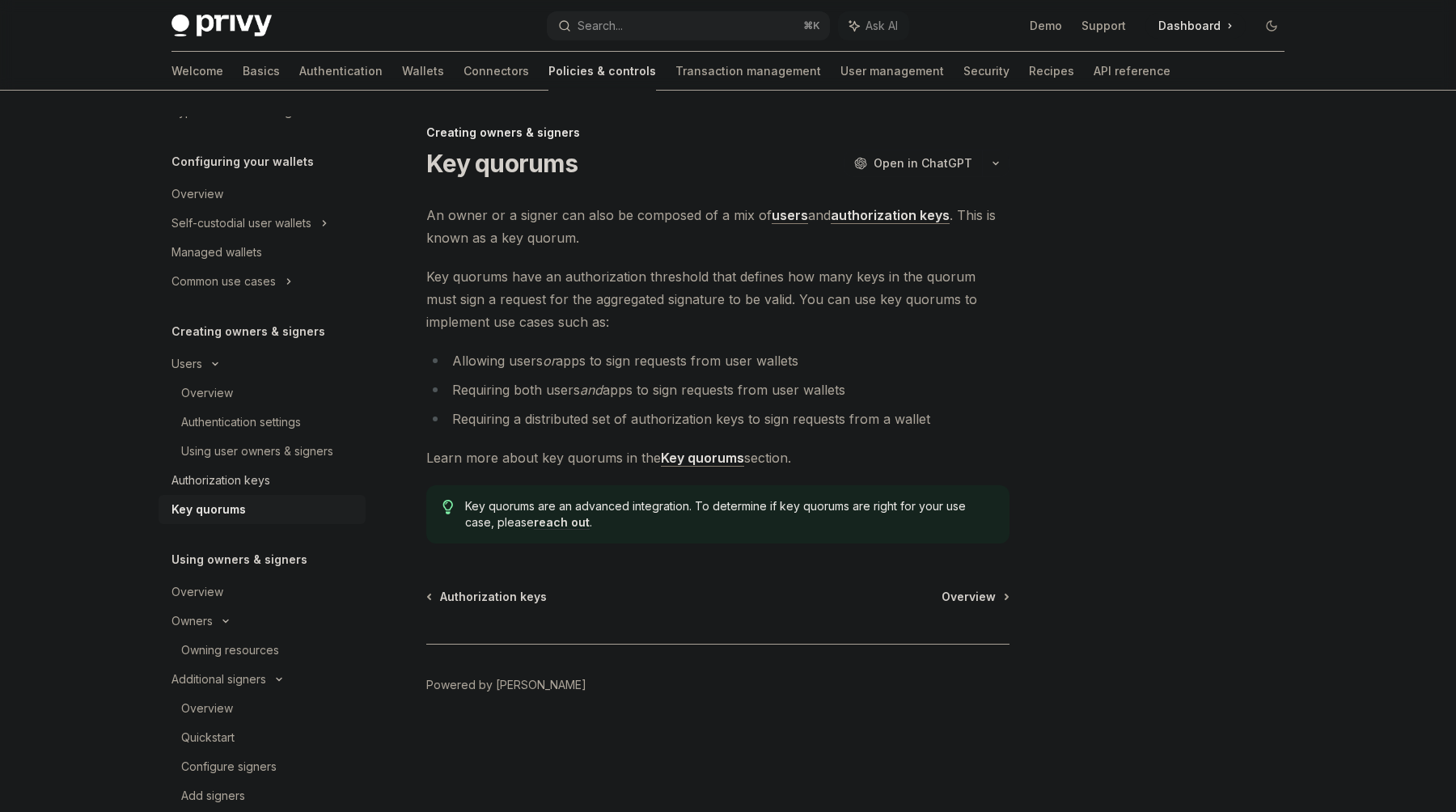
click at [213, 478] on div "Authorization keys" at bounding box center [221, 480] width 98 height 19
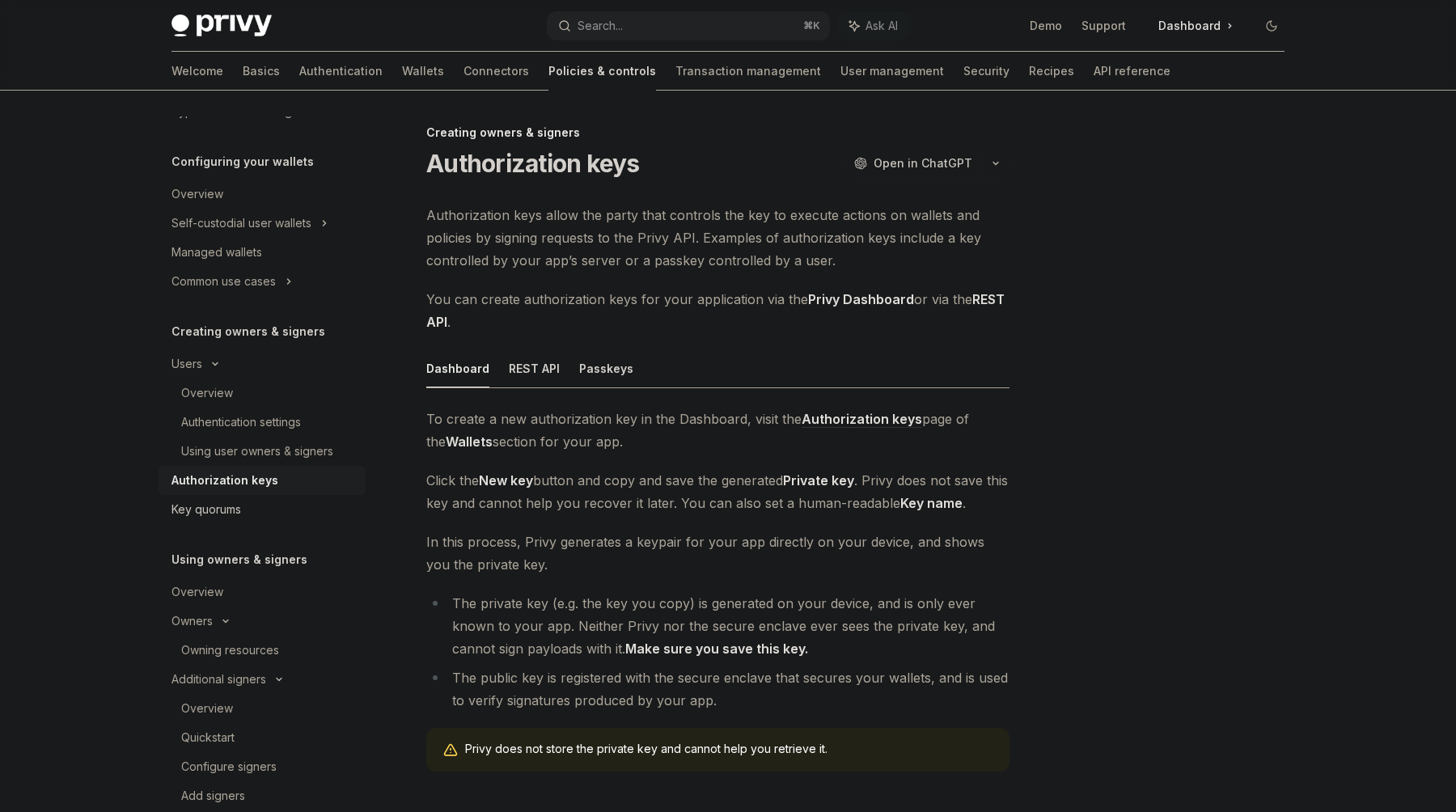
click at [234, 505] on div "Key quorums" at bounding box center [206, 510] width 70 height 19
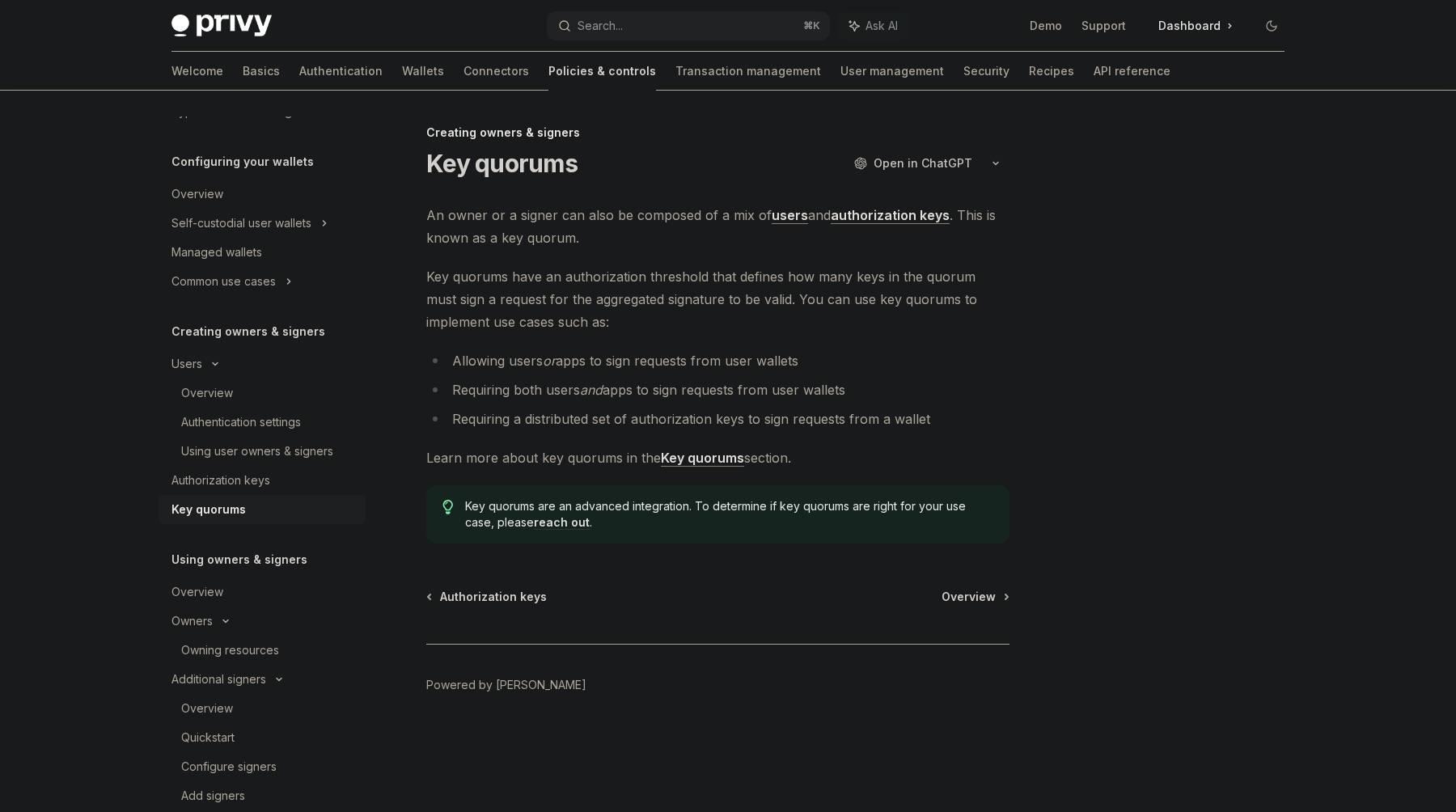
click at [715, 454] on strong "Key quorums" at bounding box center [702, 457] width 83 height 16
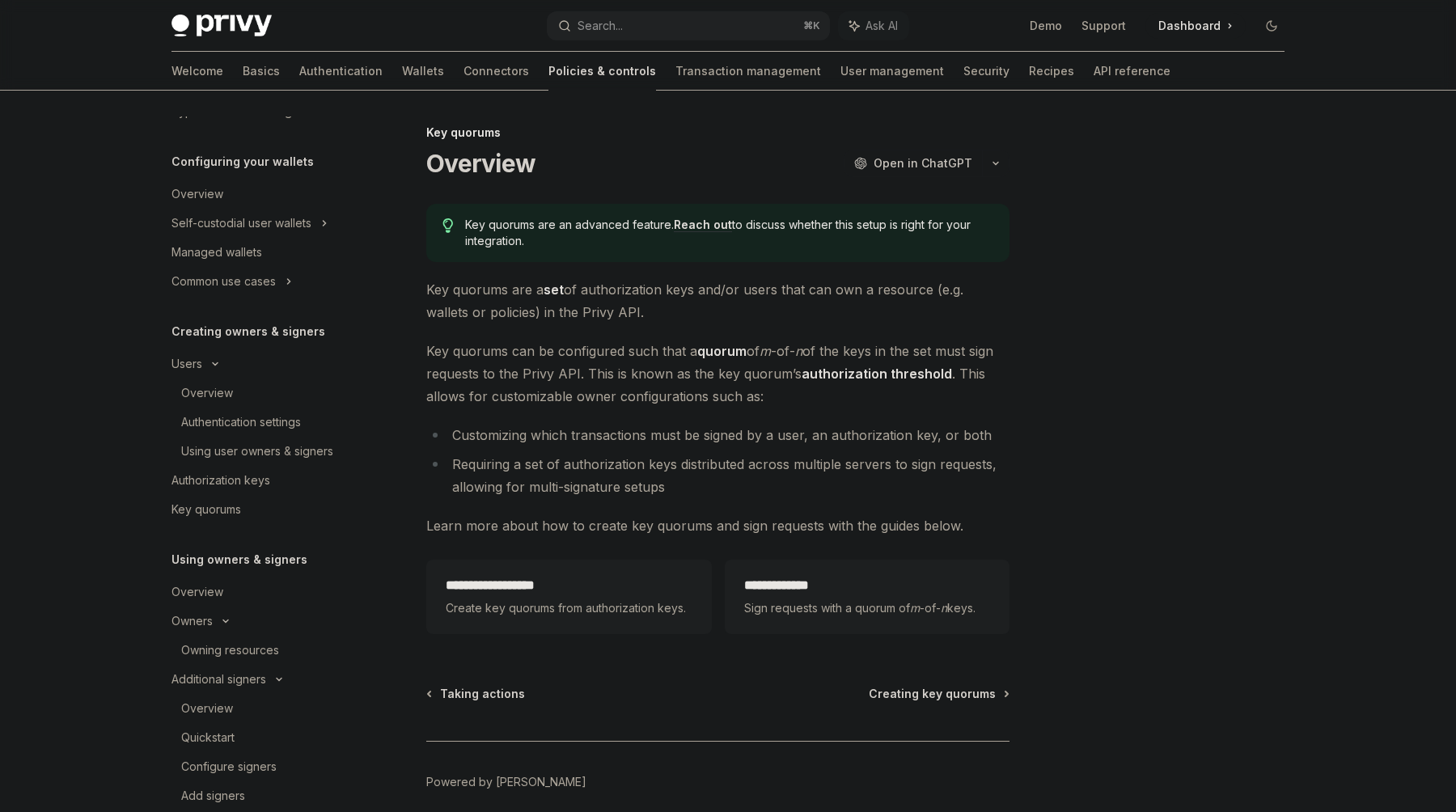
scroll to position [617, 0]
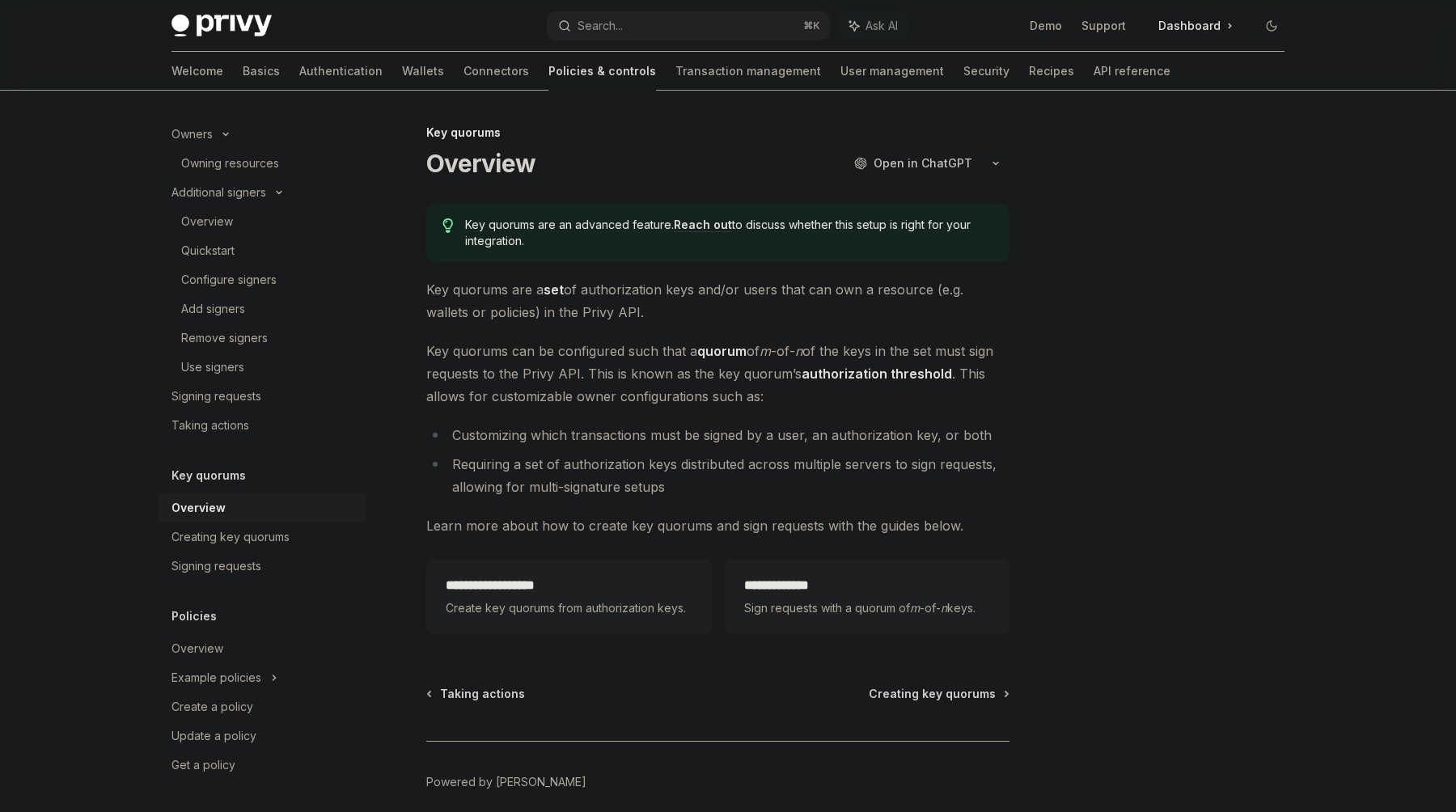
click at [601, 596] on div "**********" at bounding box center [569, 596] width 246 height 42
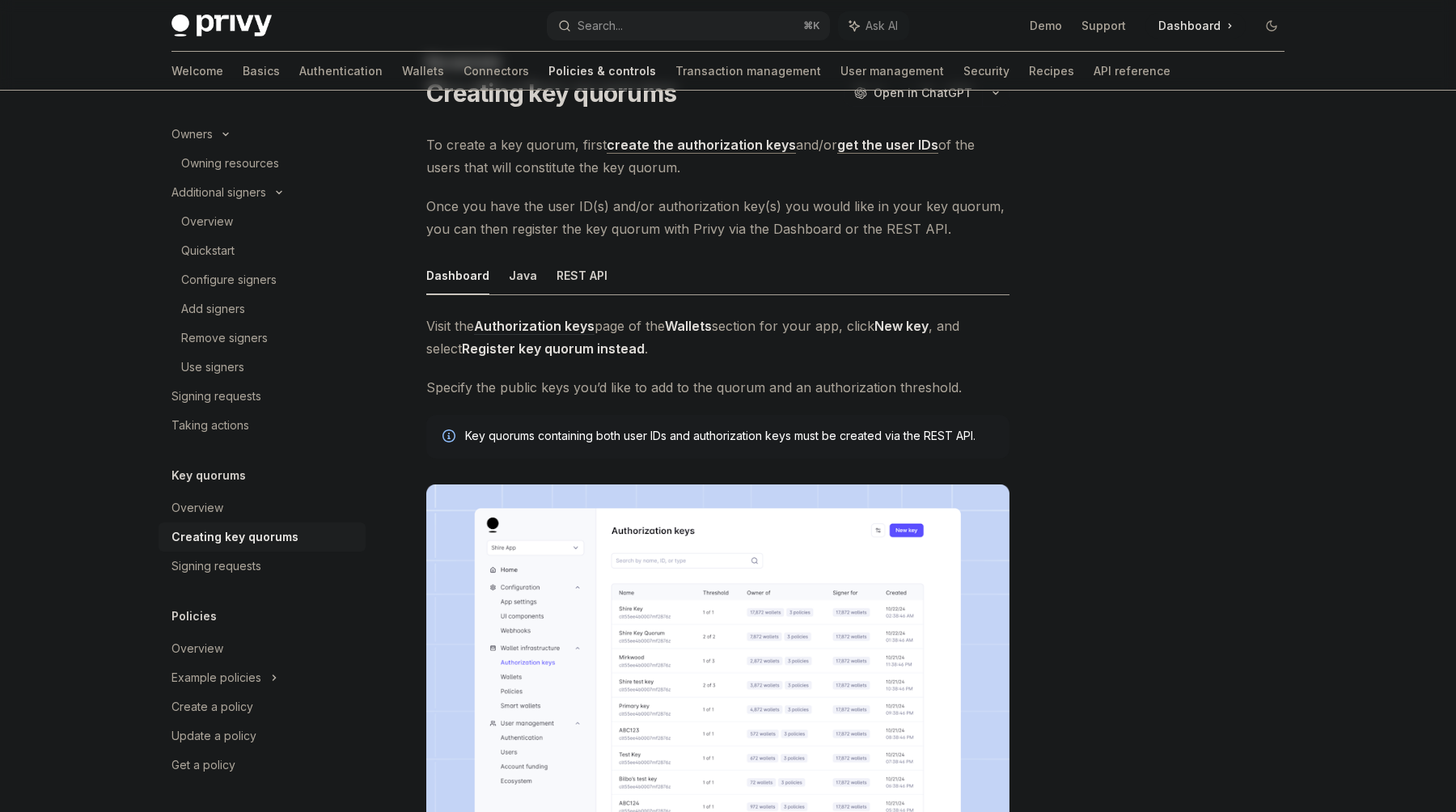
scroll to position [30, 0]
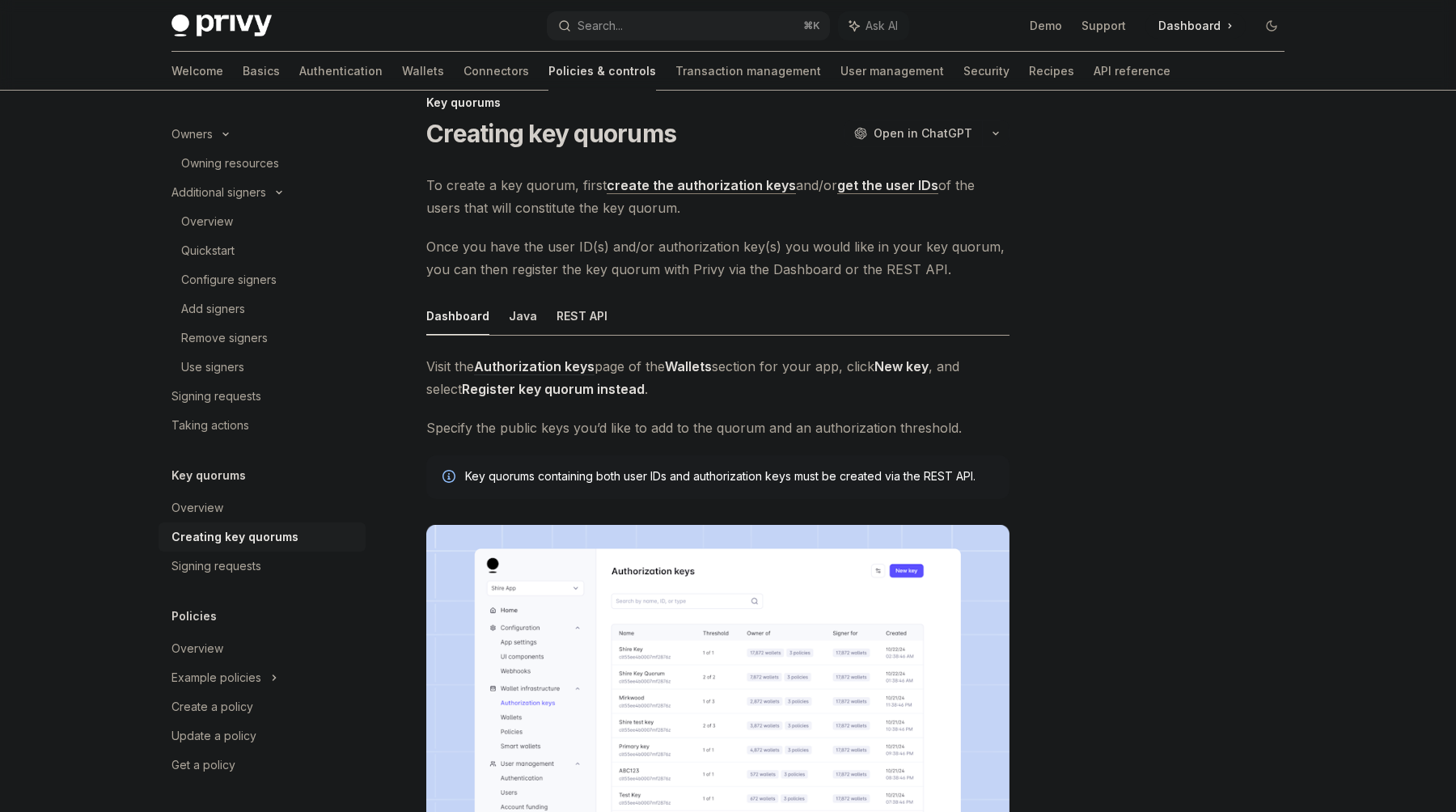
click at [765, 195] on span "To create a key quorum, first create the authorization keys and/or get the user…" at bounding box center [718, 196] width 583 height 45
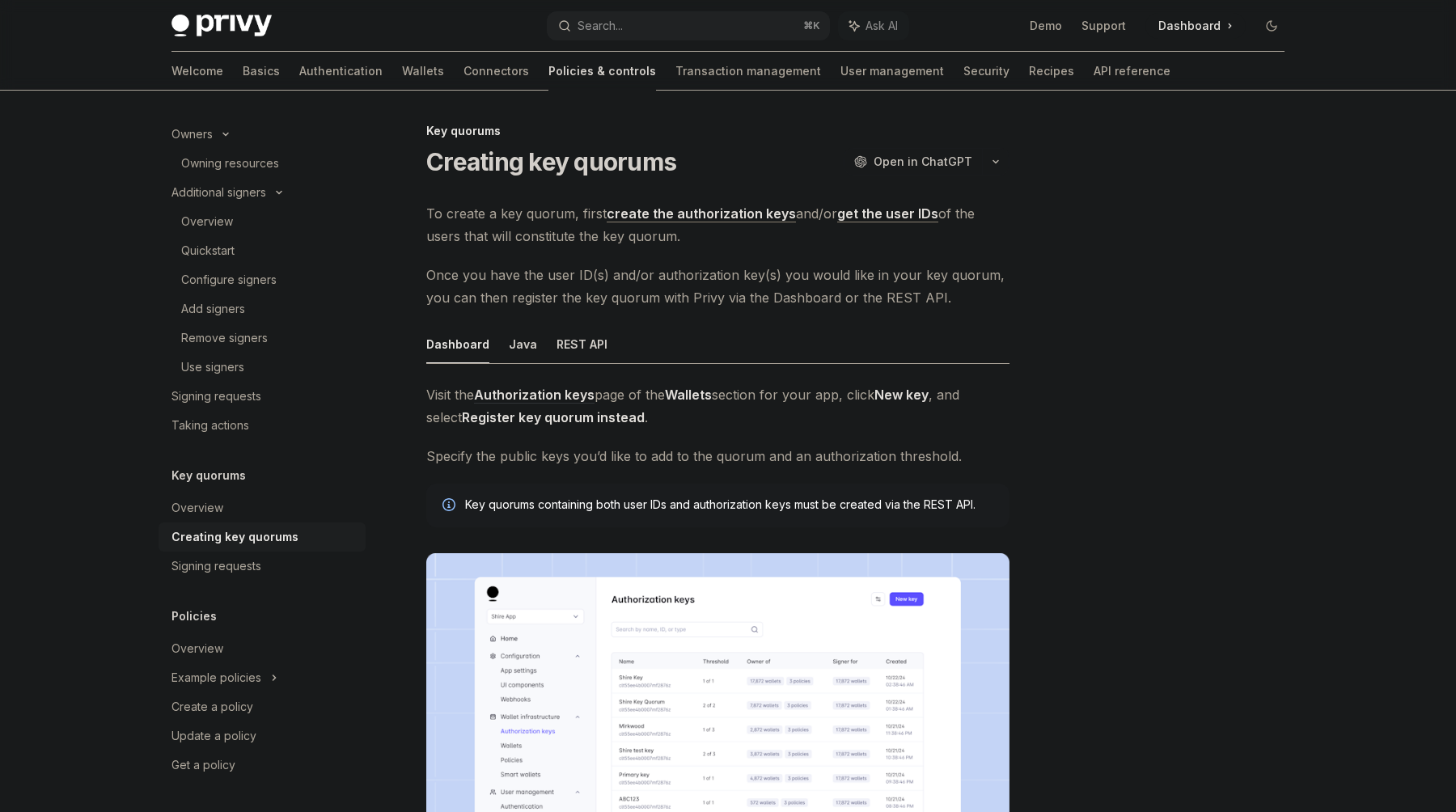
scroll to position [0, 0]
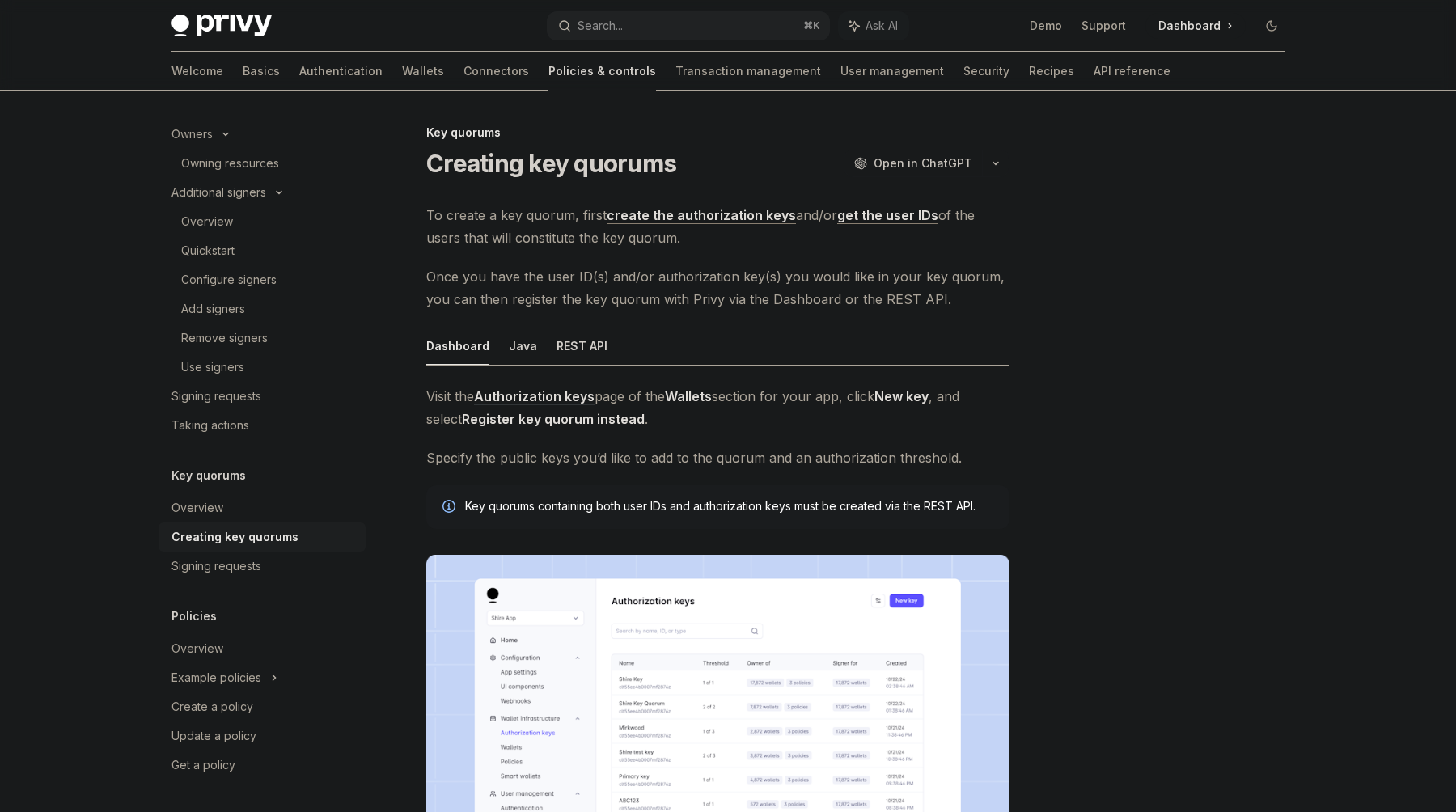
click at [761, 216] on link "create the authorization keys" at bounding box center [701, 216] width 189 height 17
type textarea "*"
